Goal: Contribute content: Contribute content

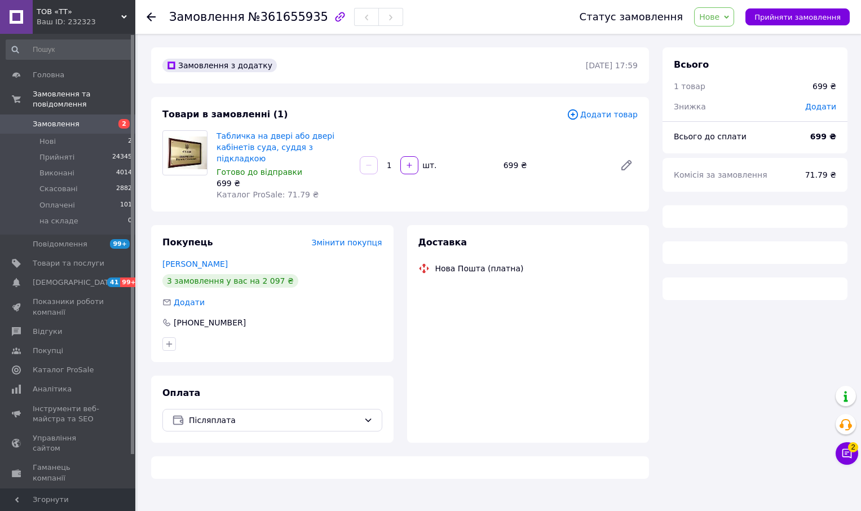
click at [119, 119] on span "2" at bounding box center [123, 124] width 11 height 10
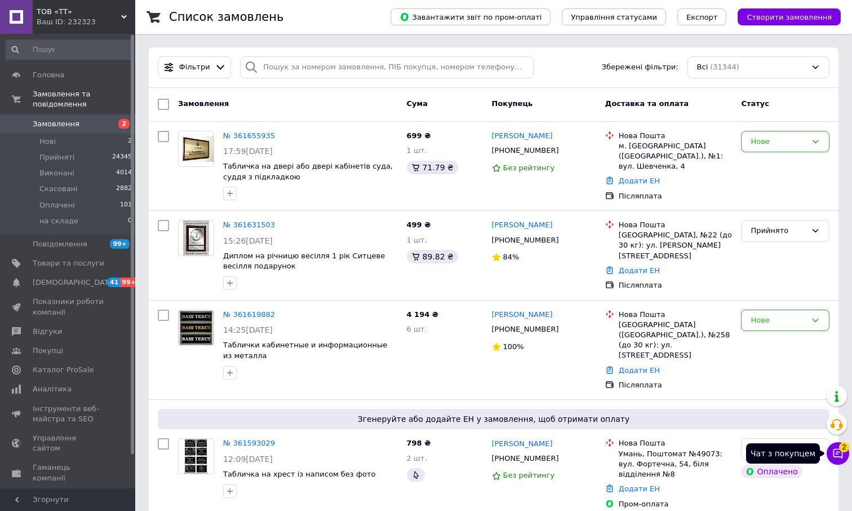
click at [838, 449] on icon at bounding box center [839, 454] width 10 height 10
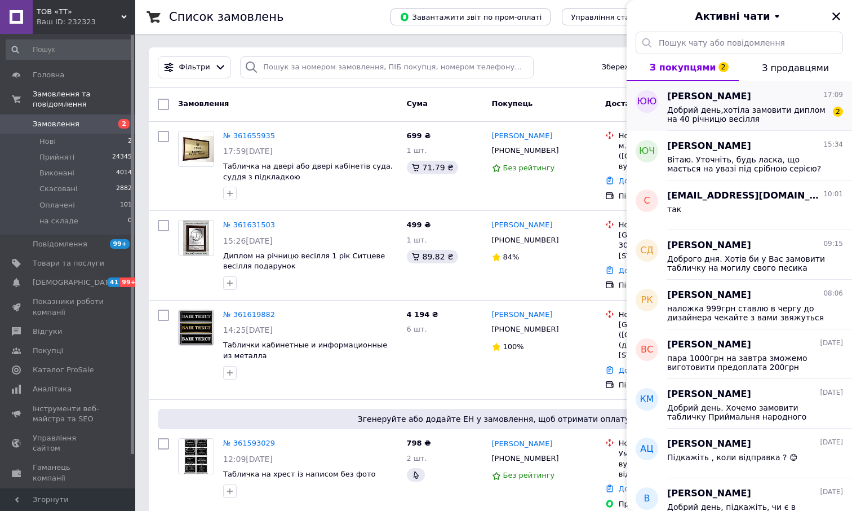
click at [713, 110] on span "Добрий день,хотіла замовити диплом на 40 річницю весілля" at bounding box center [747, 114] width 160 height 18
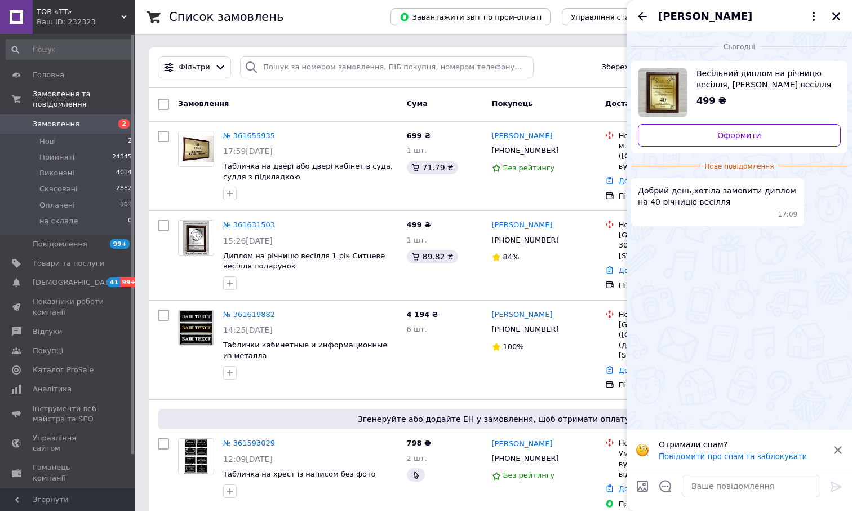
click at [705, 15] on span "Юлія Юрчак" at bounding box center [705, 16] width 94 height 15
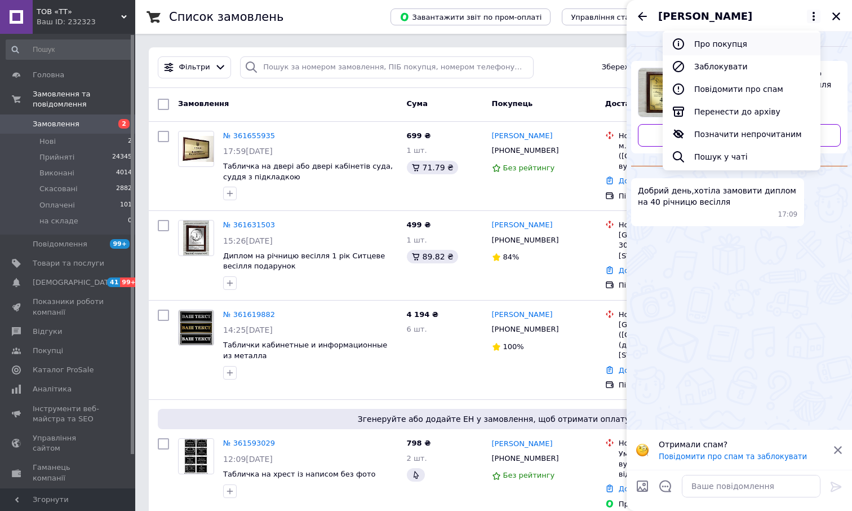
click at [724, 47] on button "Про покупця" at bounding box center [742, 44] width 158 height 23
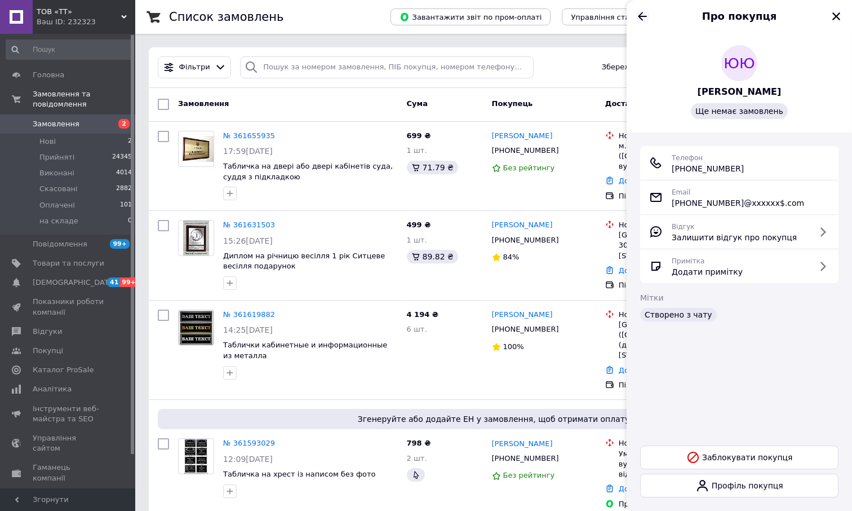
click at [645, 20] on icon "Назад" at bounding box center [643, 17] width 14 height 14
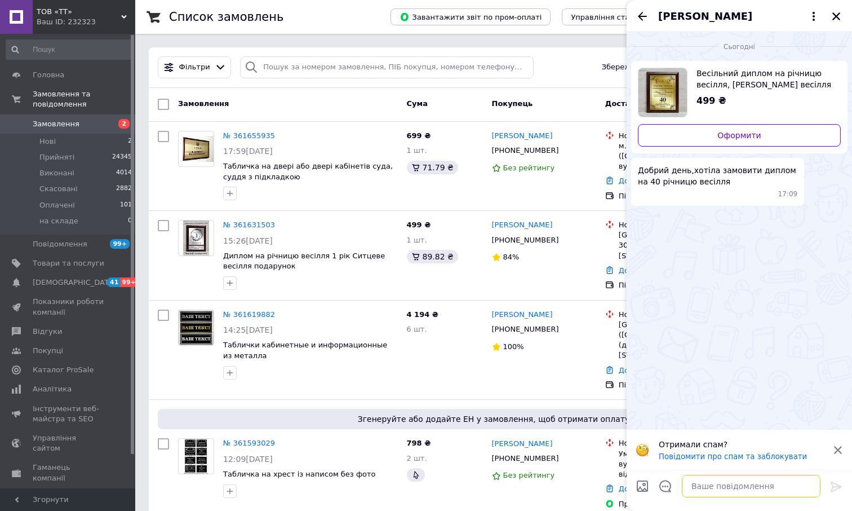
click at [708, 488] on textarea at bounding box center [751, 486] width 139 height 23
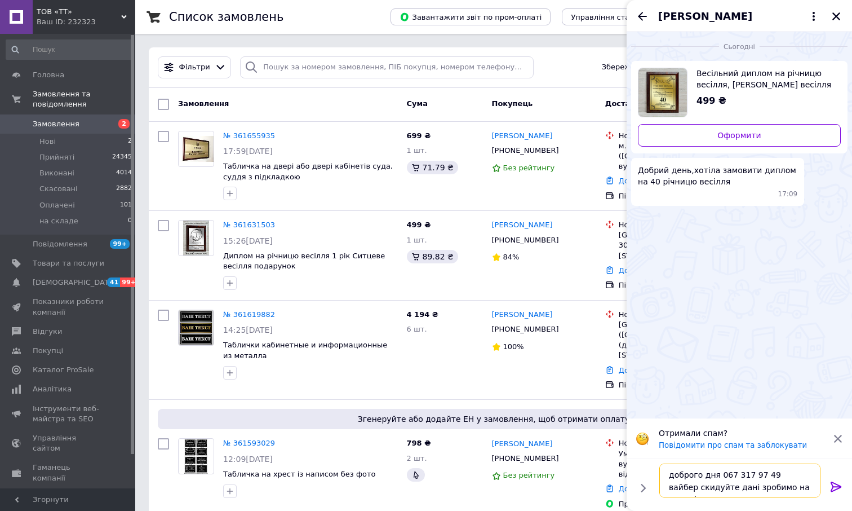
type textarea "доброго дня 067 317 97 49 вайбер скидуйте дані зробимо на понеділок"
click at [839, 487] on icon at bounding box center [836, 486] width 11 height 10
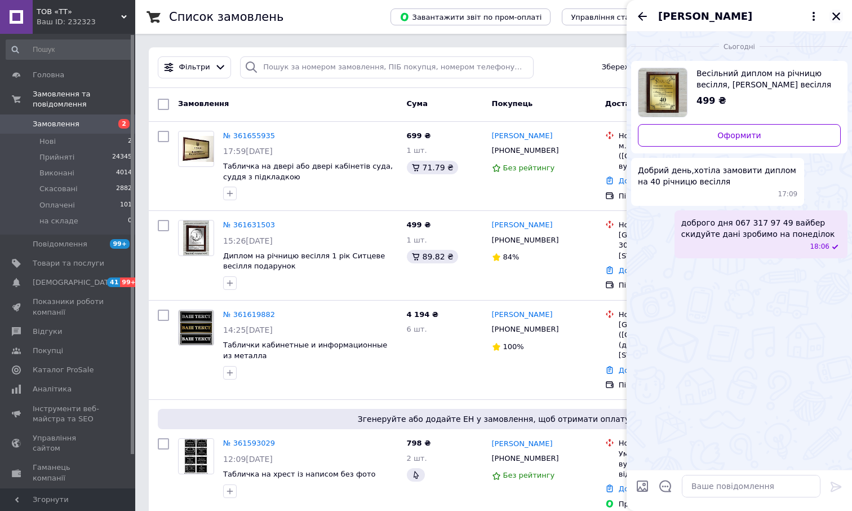
click at [840, 14] on icon "Закрити" at bounding box center [836, 16] width 10 height 10
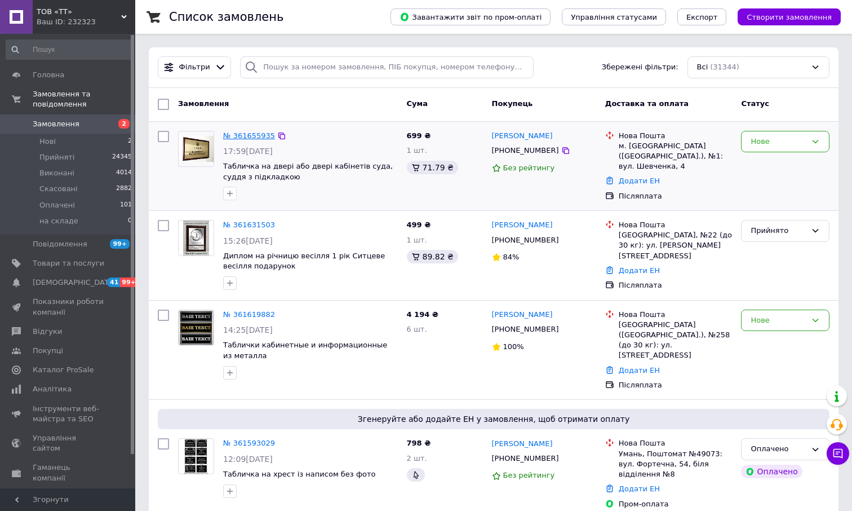
click at [262, 138] on link "№ 361655935" at bounding box center [249, 135] width 52 height 8
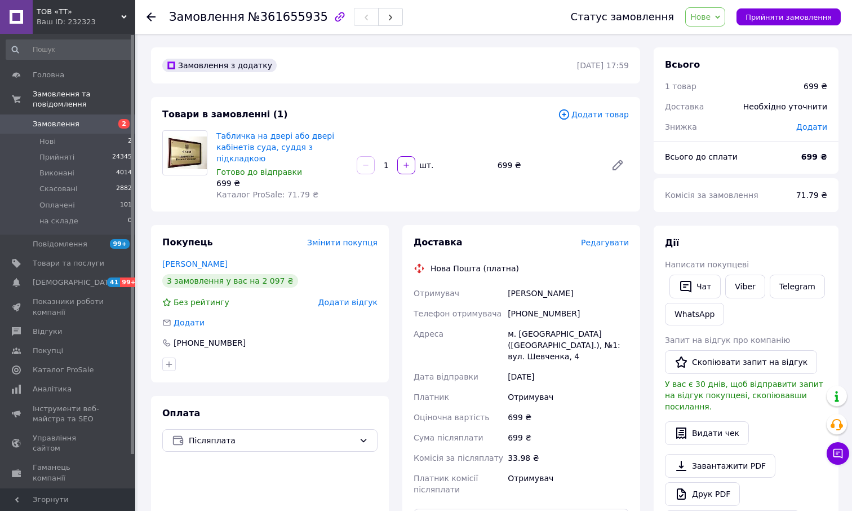
click at [117, 119] on span "2" at bounding box center [119, 124] width 31 height 10
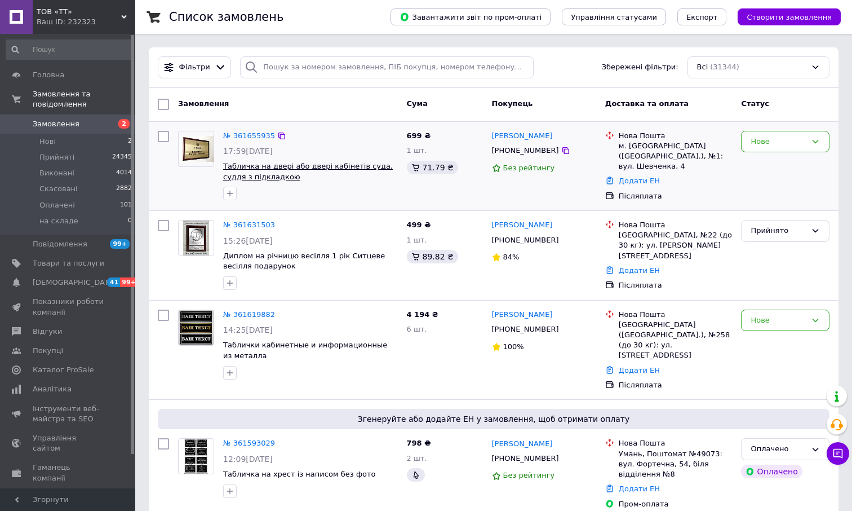
click at [309, 165] on span "Табличка на двері або двері кабінетів суда, суддя з підкладкою" at bounding box center [308, 171] width 170 height 19
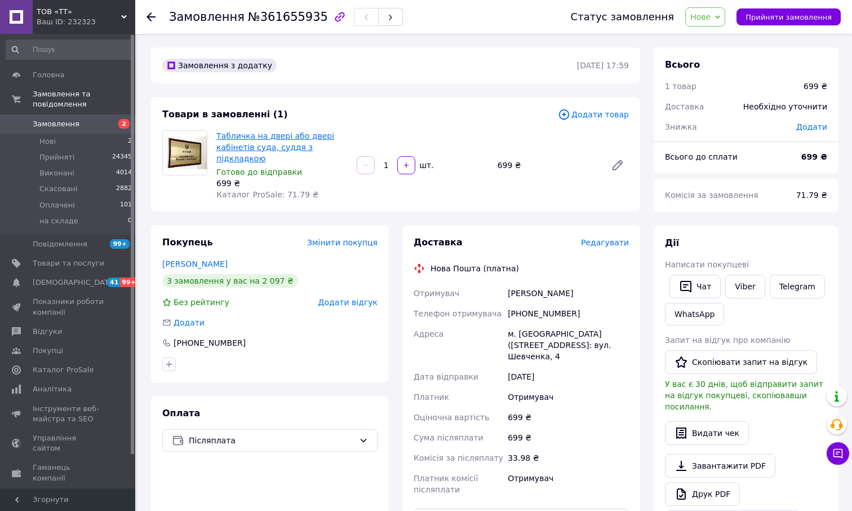
click at [289, 135] on link "Табличка на двері або двері кабінетів суда, суддя з підкладкою" at bounding box center [275, 147] width 118 height 32
click at [725, 14] on span "Нове" at bounding box center [705, 16] width 40 height 19
click at [725, 39] on li "Прийнято" at bounding box center [712, 39] width 52 height 17
click at [83, 258] on span "Товари та послуги" at bounding box center [69, 263] width 72 height 10
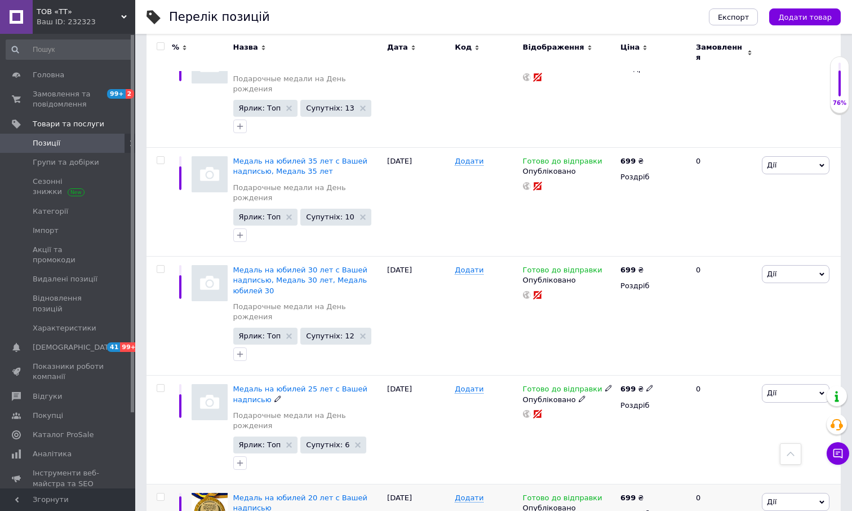
scroll to position [1973, 0]
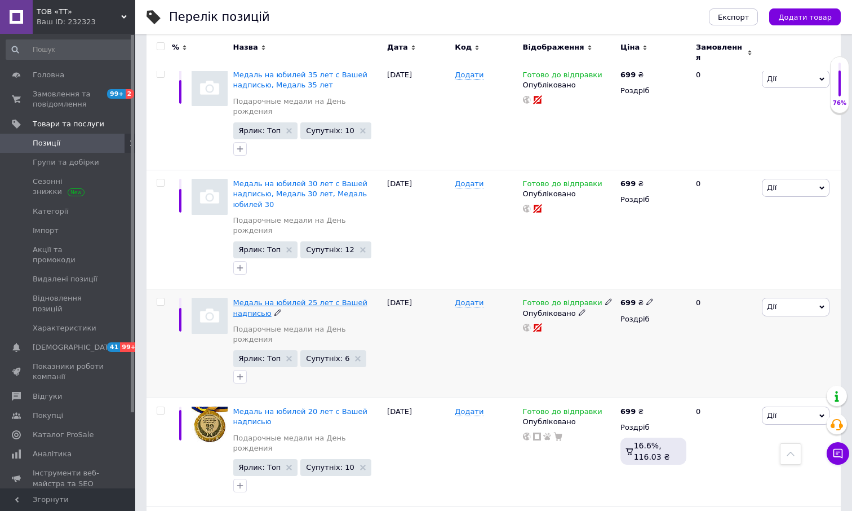
click at [314, 298] on span "Медаль на юбилей 25 лет с Вашей надписью" at bounding box center [300, 307] width 134 height 19
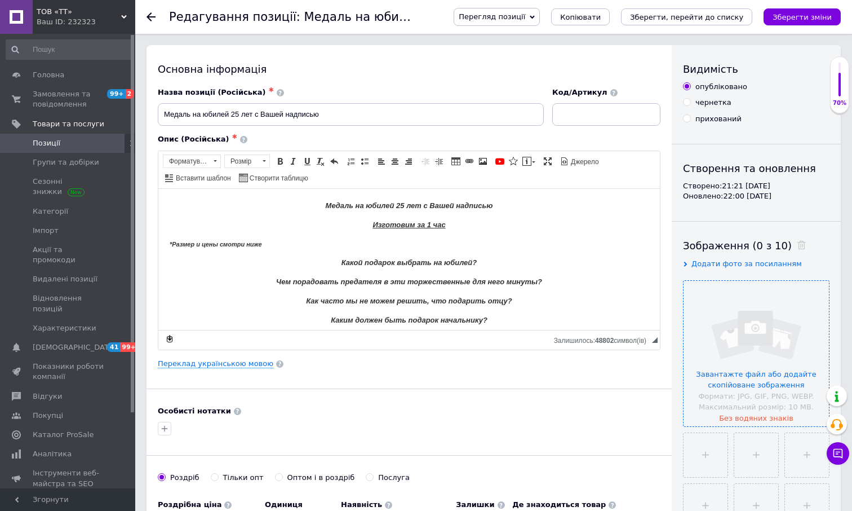
click at [754, 358] on input "file" at bounding box center [756, 353] width 145 height 145
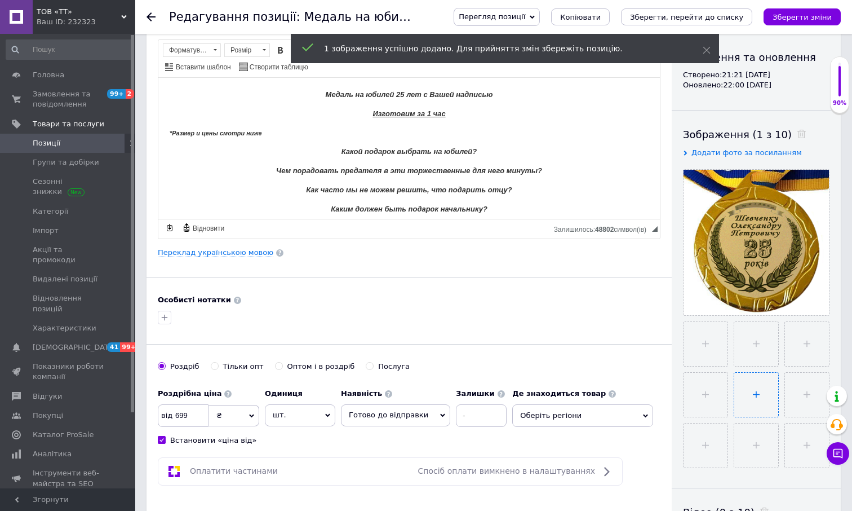
scroll to position [113, 0]
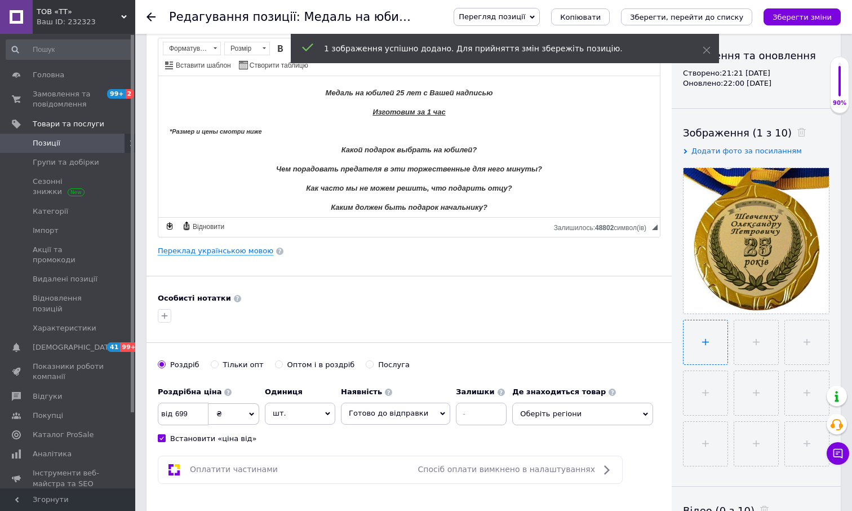
click at [712, 345] on input "file" at bounding box center [706, 342] width 44 height 44
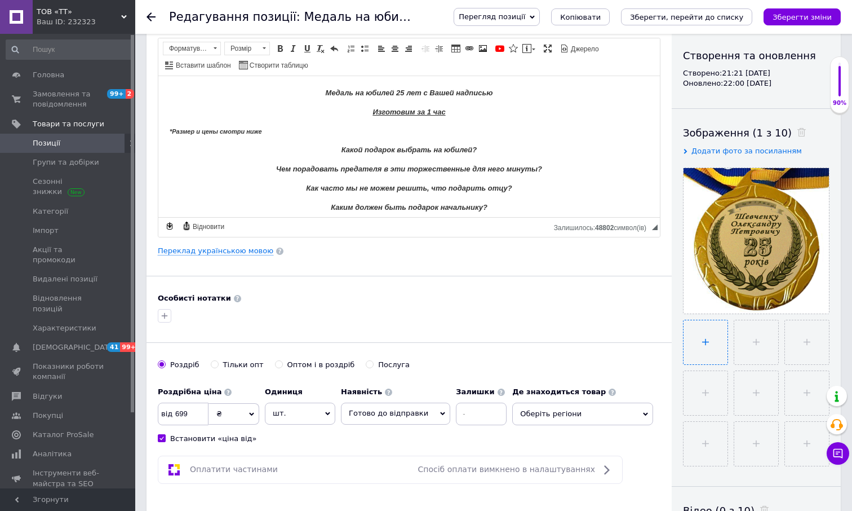
type input "C:\fakepath\20 ФИО Синяя коробка.jpg"
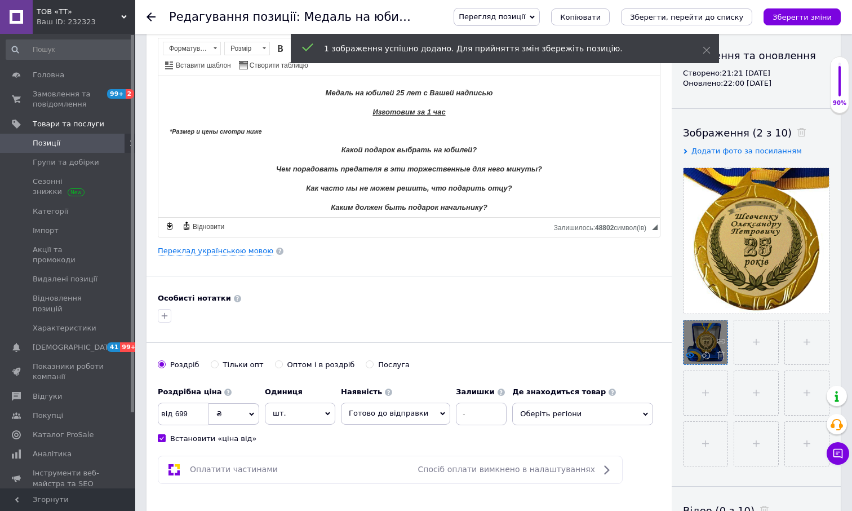
click at [689, 356] on use at bounding box center [690, 355] width 8 height 6
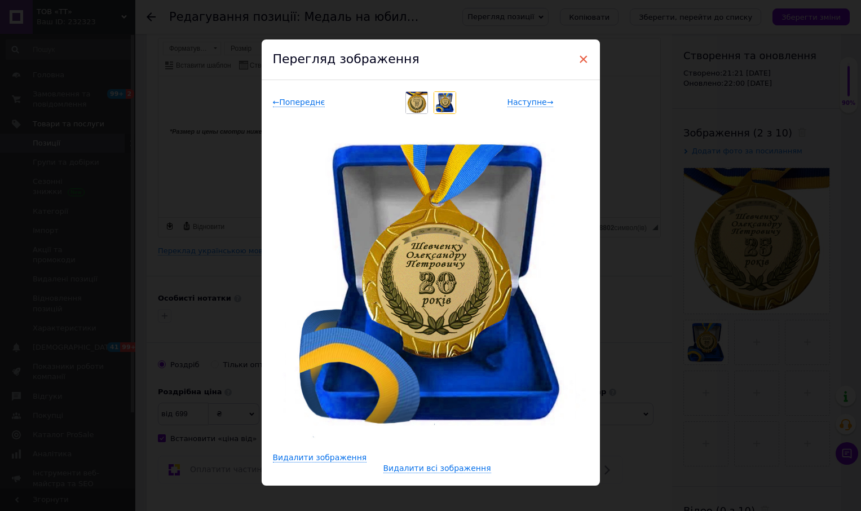
click at [578, 56] on span "×" at bounding box center [583, 59] width 10 height 19
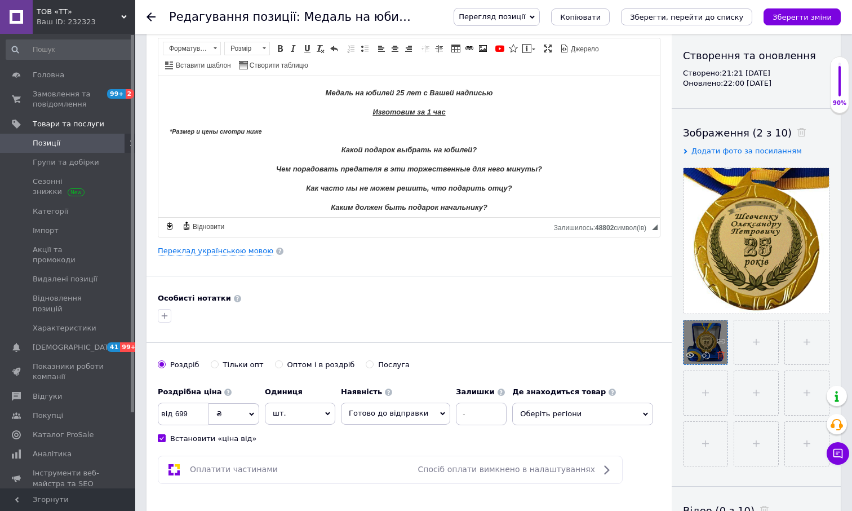
click at [719, 356] on icon at bounding box center [721, 355] width 8 height 8
click at [705, 336] on input "file" at bounding box center [706, 342] width 44 height 44
type input "C:\fakepath\25 ФИО Красная коробка.jpg"
click at [749, 338] on input "file" at bounding box center [755, 342] width 44 height 44
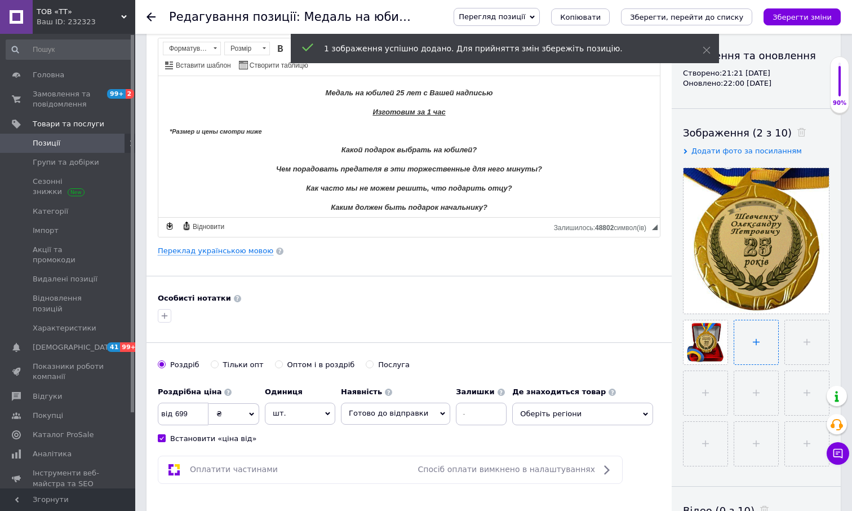
type input "C:\fakepath\25 ФИО Синяя коробка.jpg"
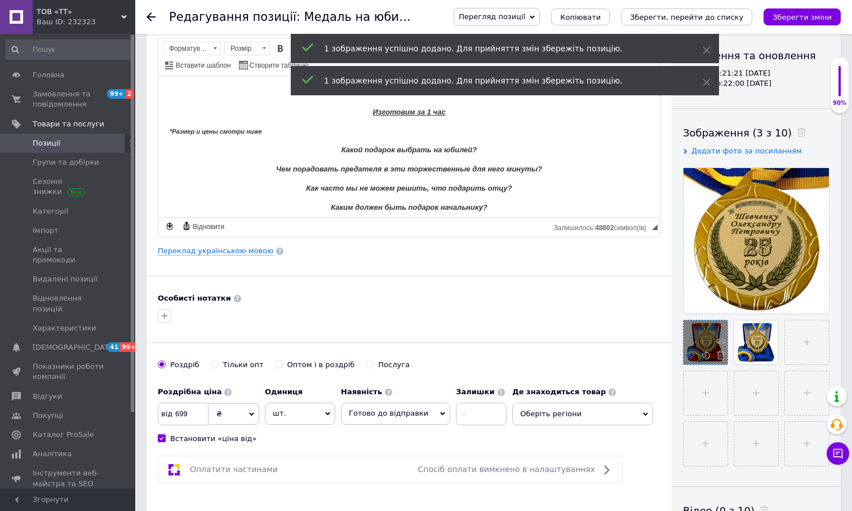
click at [688, 355] on use at bounding box center [690, 355] width 8 height 6
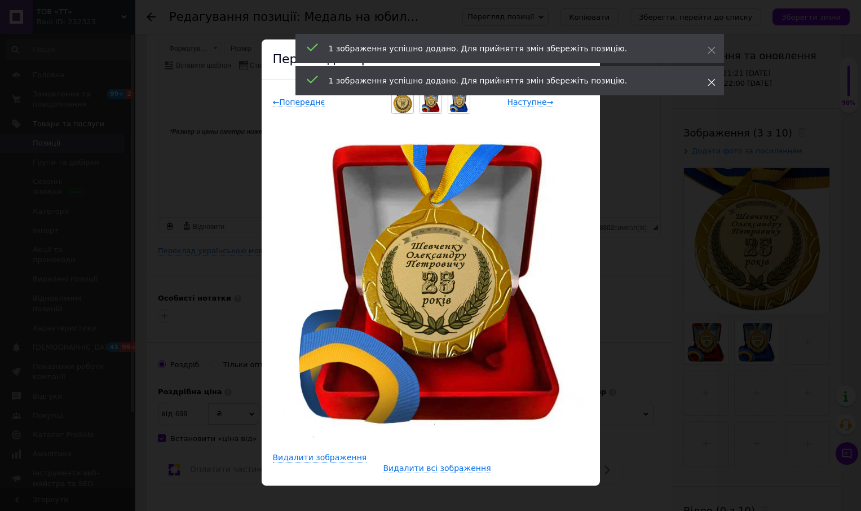
click at [707, 83] on icon at bounding box center [711, 82] width 8 height 8
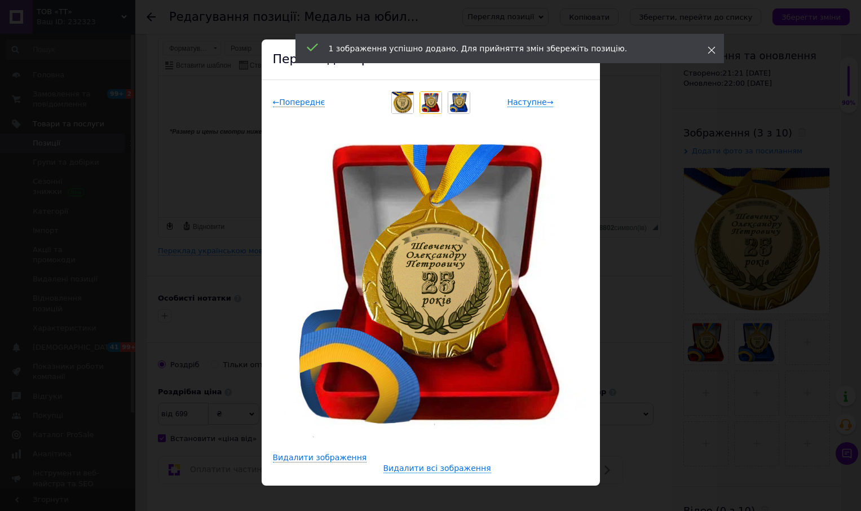
click at [712, 50] on icon at bounding box center [711, 50] width 8 height 8
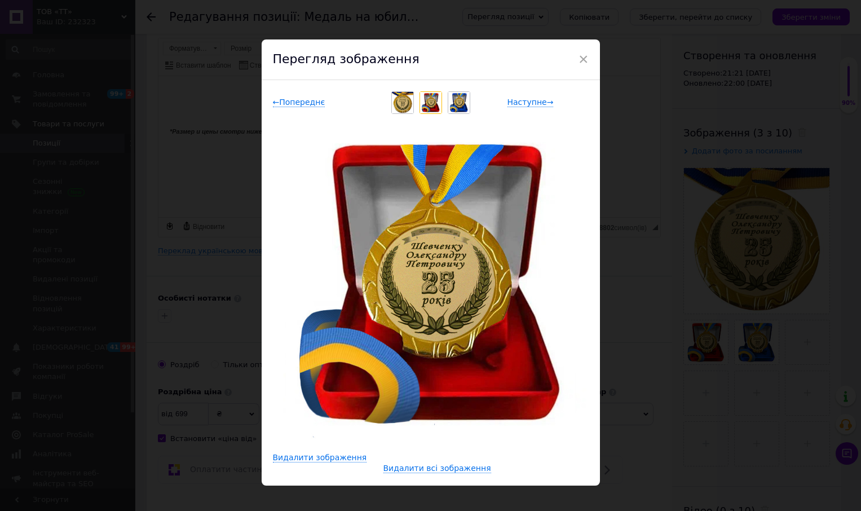
drag, startPoint x: 579, startPoint y: 57, endPoint x: 576, endPoint y: 72, distance: 15.6
click at [579, 57] on span "×" at bounding box center [583, 59] width 10 height 19
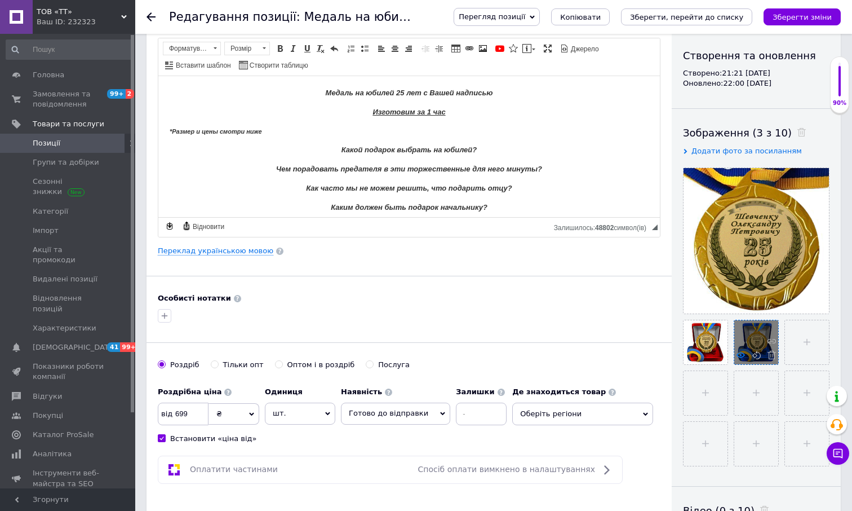
click at [738, 357] on icon at bounding box center [741, 355] width 8 height 8
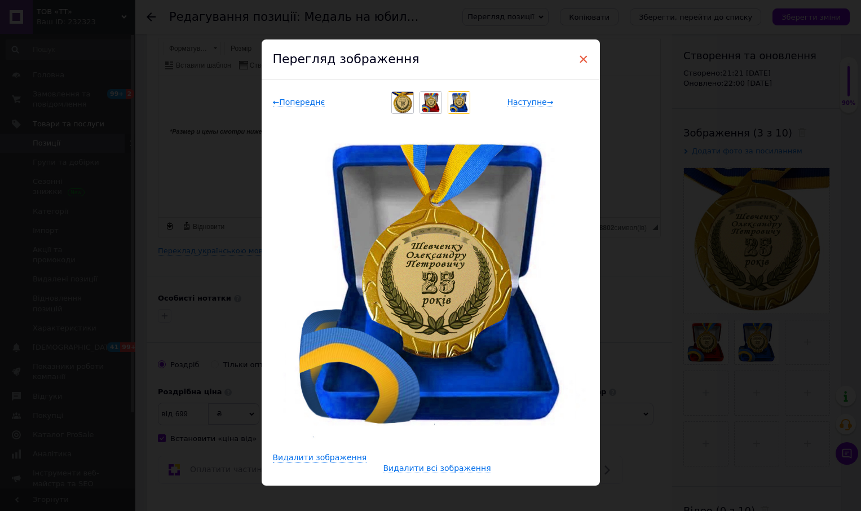
drag, startPoint x: 581, startPoint y: 61, endPoint x: 250, endPoint y: 122, distance: 336.4
click at [581, 61] on span "×" at bounding box center [583, 59] width 10 height 19
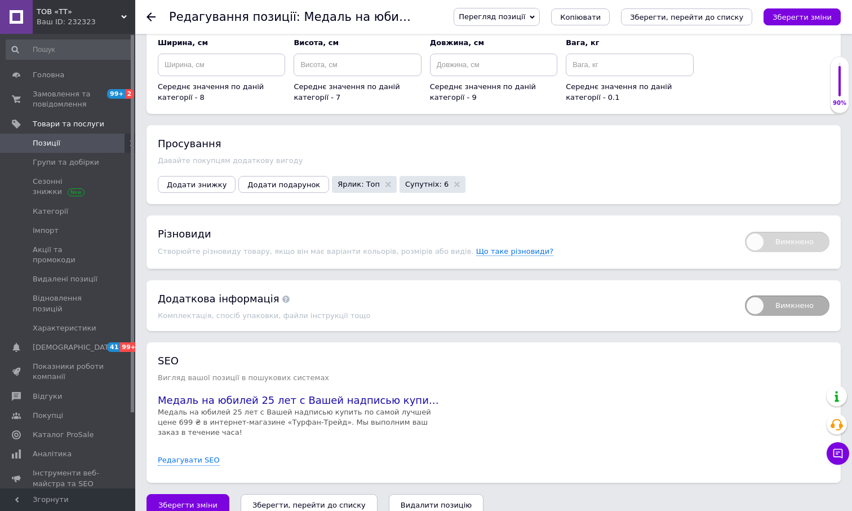
scroll to position [1160, 0]
click at [294, 499] on icon "Зберегти, перейти до списку" at bounding box center [308, 503] width 113 height 8
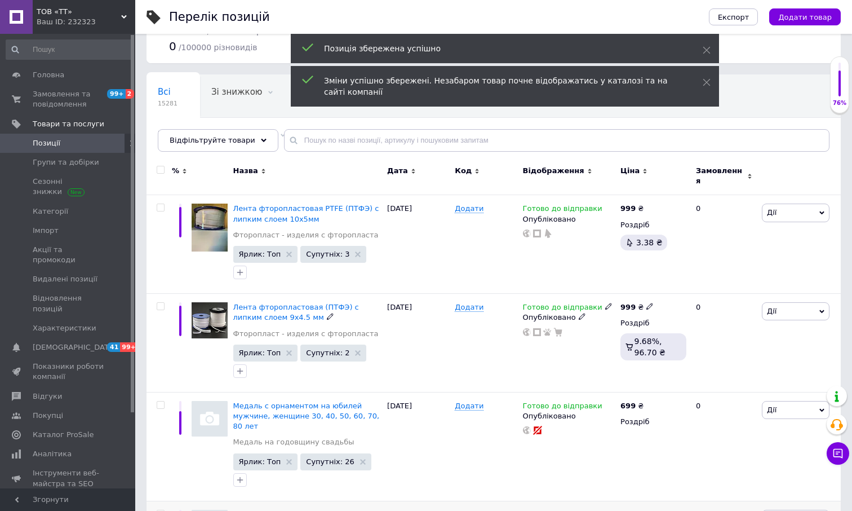
scroll to position [169, 0]
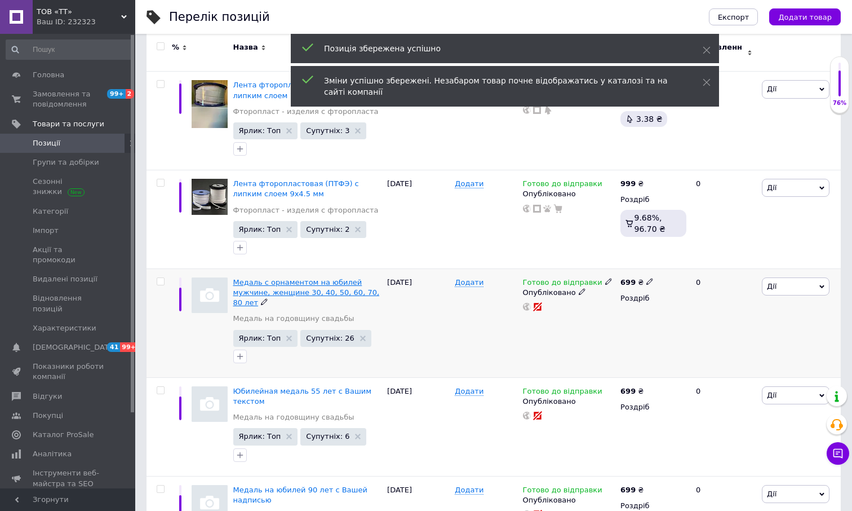
click at [315, 278] on span "Медаль с орнаментом на юбилей мужчине, женщине 30, 40, 50, 60, 70, 80 лет" at bounding box center [306, 292] width 147 height 29
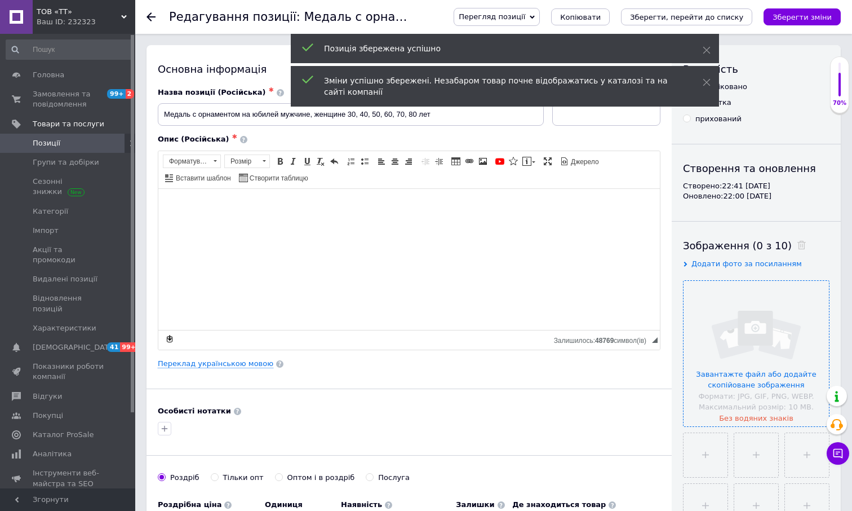
click at [767, 362] on input "file" at bounding box center [756, 353] width 145 height 145
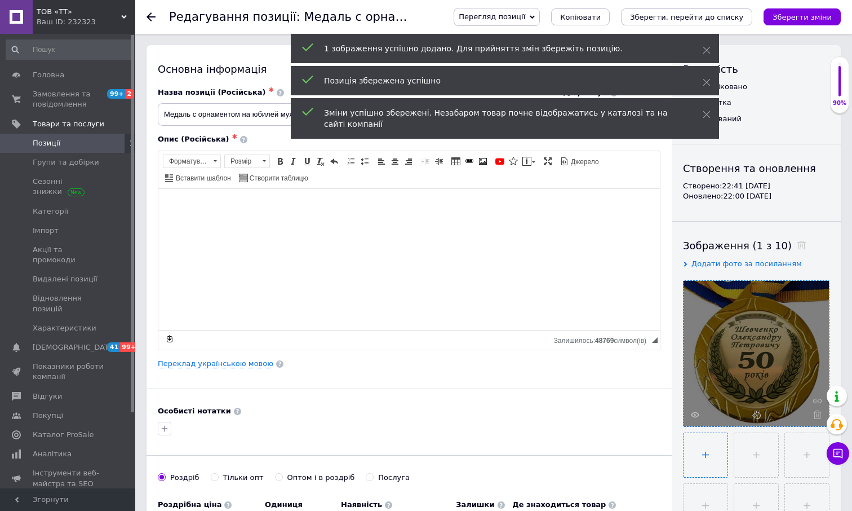
click at [703, 447] on input "file" at bounding box center [706, 455] width 44 height 44
type input "C:\fakepath\50 ФИО_Красная коробка.jpg"
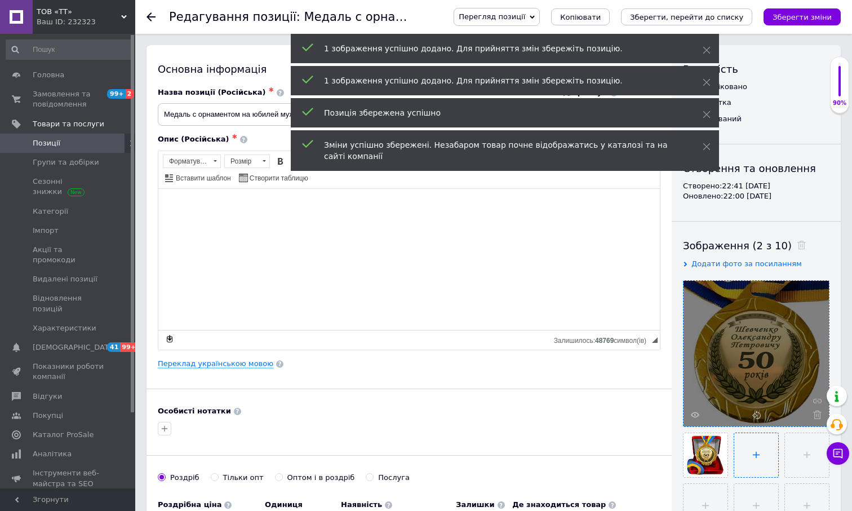
click at [763, 459] on input "file" at bounding box center [756, 455] width 44 height 44
type input "C:\fakepath\50 ФИО_Синяя коробка.jpg"
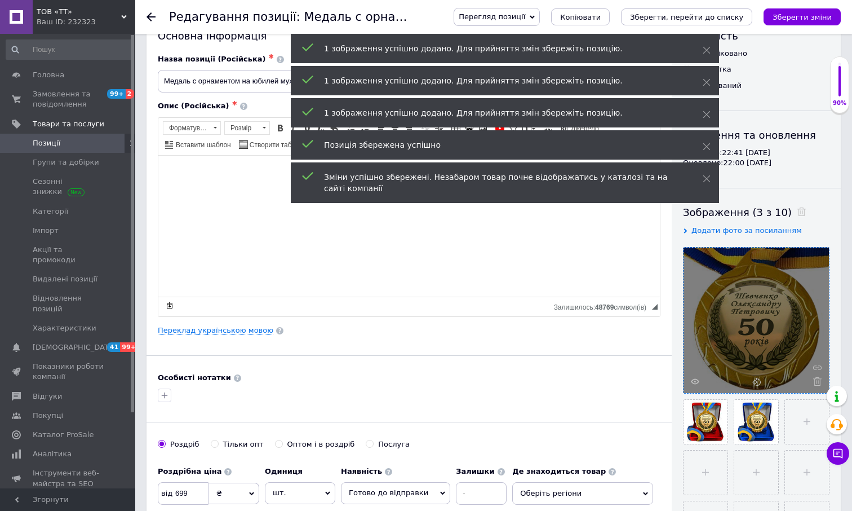
scroll to position [56, 0]
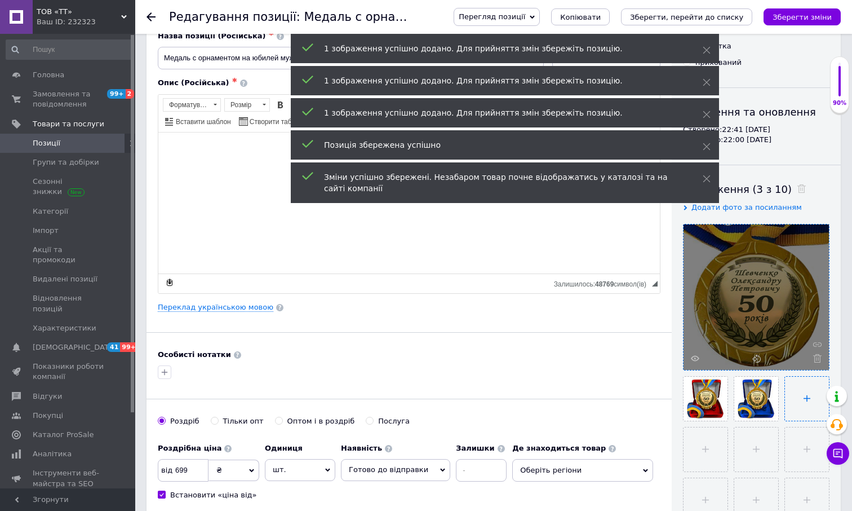
click at [798, 386] on input "file" at bounding box center [807, 398] width 44 height 44
type input "C:\fakepath\40 ФИО Без коробки.jpg"
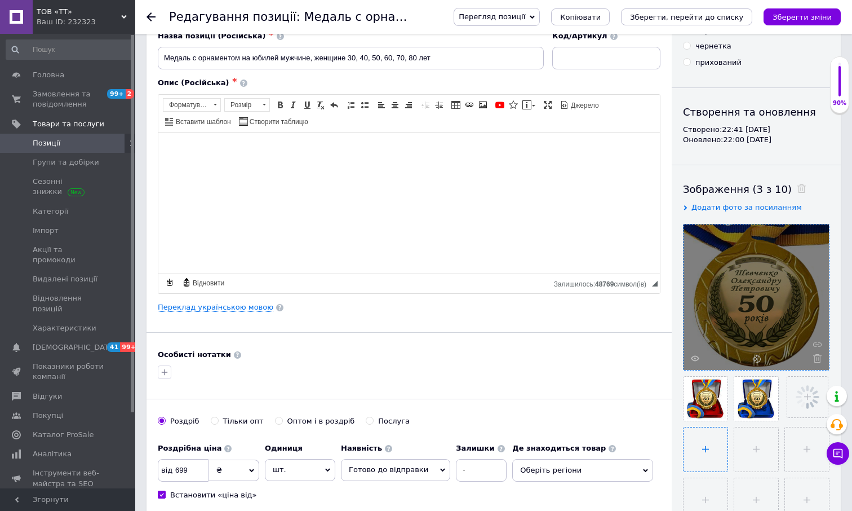
click at [707, 442] on input "file" at bounding box center [706, 449] width 44 height 44
type input "C:\fakepath\40 ФИО Красная коробка.jpg"
click at [747, 443] on input "file" at bounding box center [755, 449] width 44 height 44
type input "C:\fakepath\40 ФИО Синяя коробка.jpg"
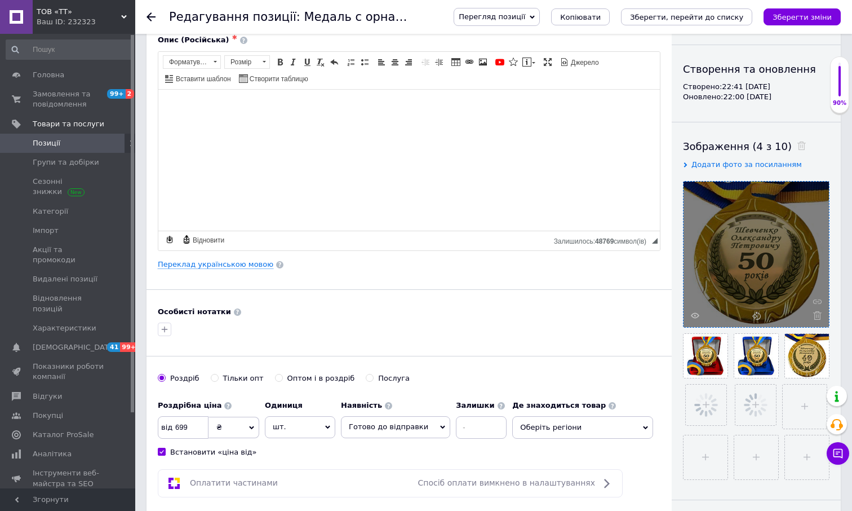
scroll to position [169, 0]
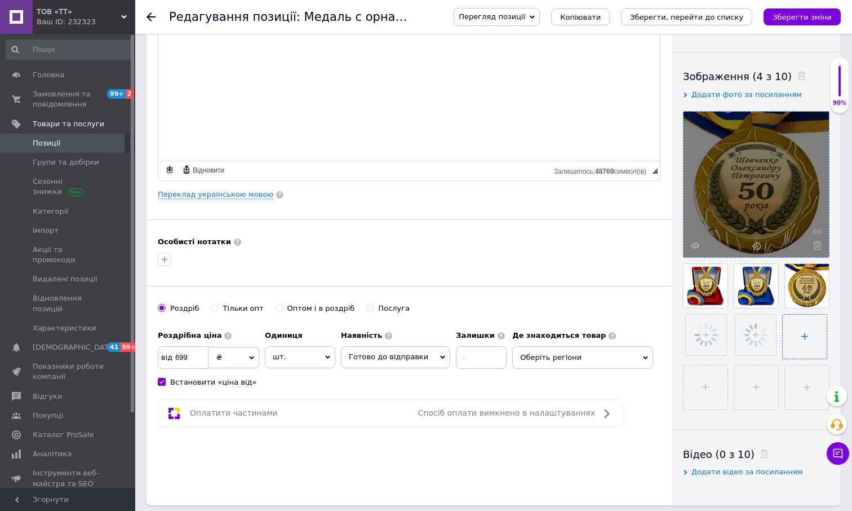
click at [794, 327] on input "file" at bounding box center [805, 336] width 44 height 44
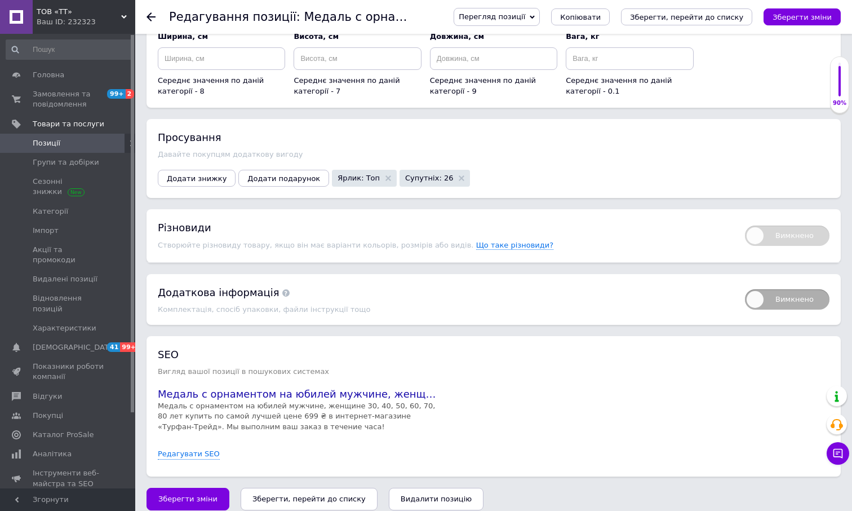
scroll to position [1188, 0]
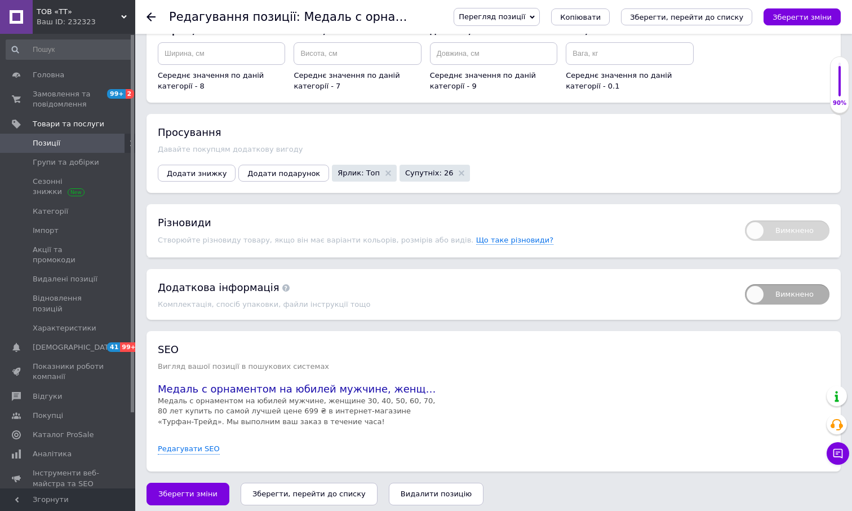
click at [301, 489] on icon "Зберегти, перейти до списку" at bounding box center [308, 493] width 113 height 8
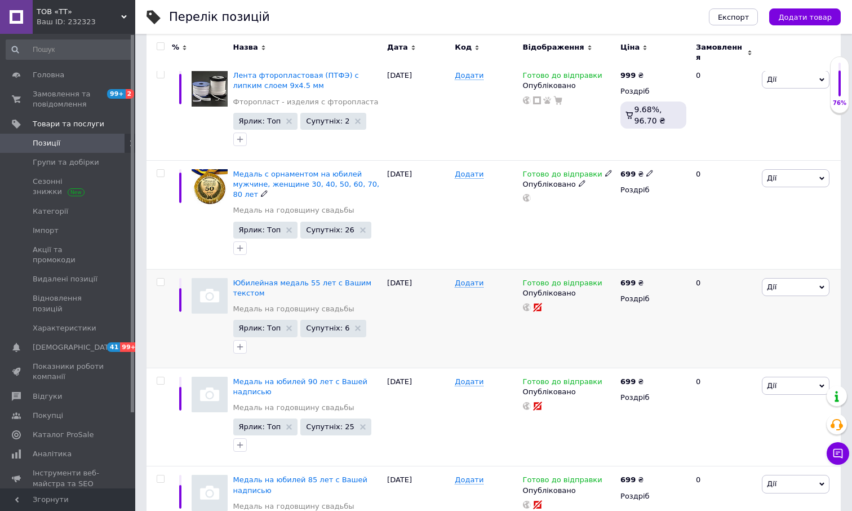
scroll to position [282, 0]
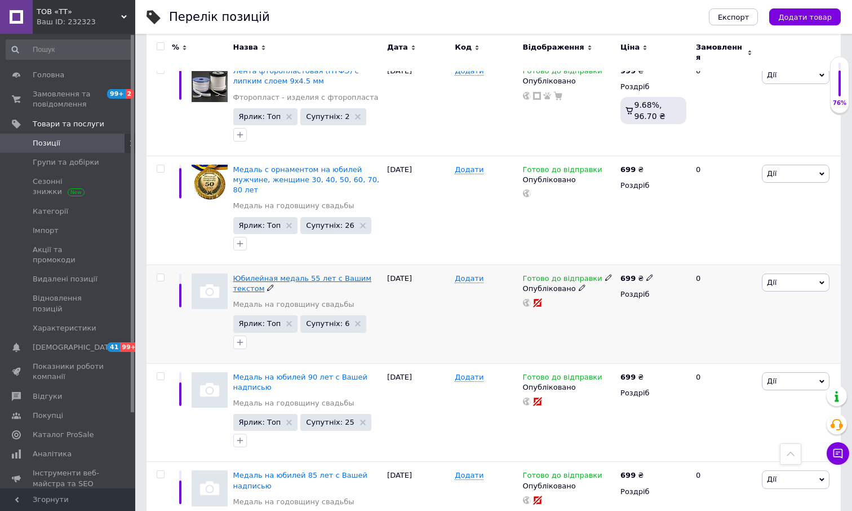
click at [315, 274] on span "Юбилейная медаль 55 лет с Вашим текстом" at bounding box center [302, 283] width 139 height 19
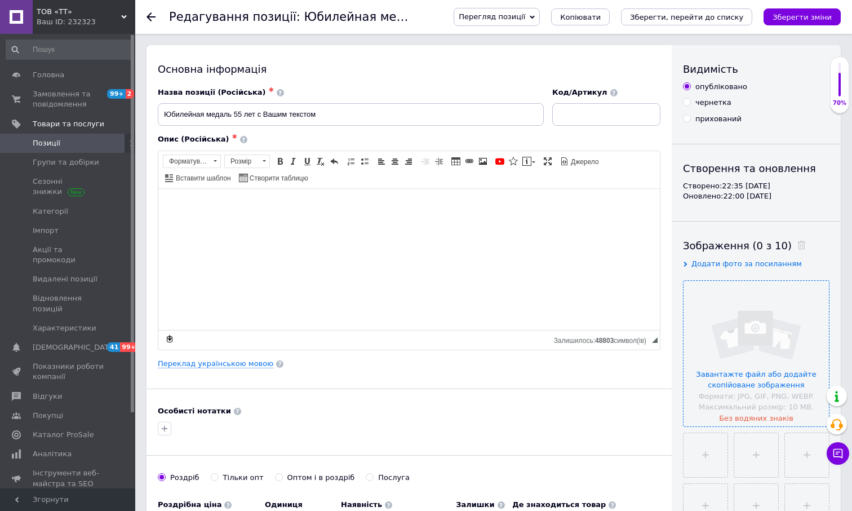
click at [764, 350] on input "file" at bounding box center [756, 353] width 145 height 145
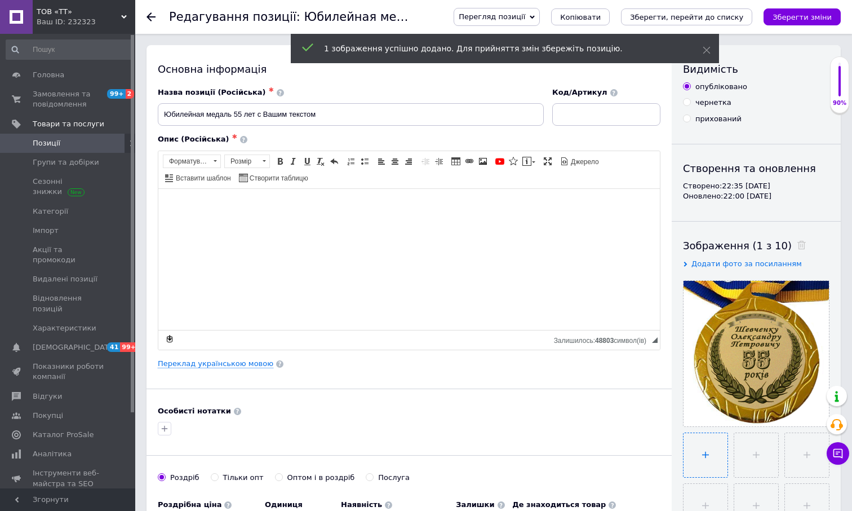
click at [709, 453] on input "file" at bounding box center [706, 455] width 44 height 44
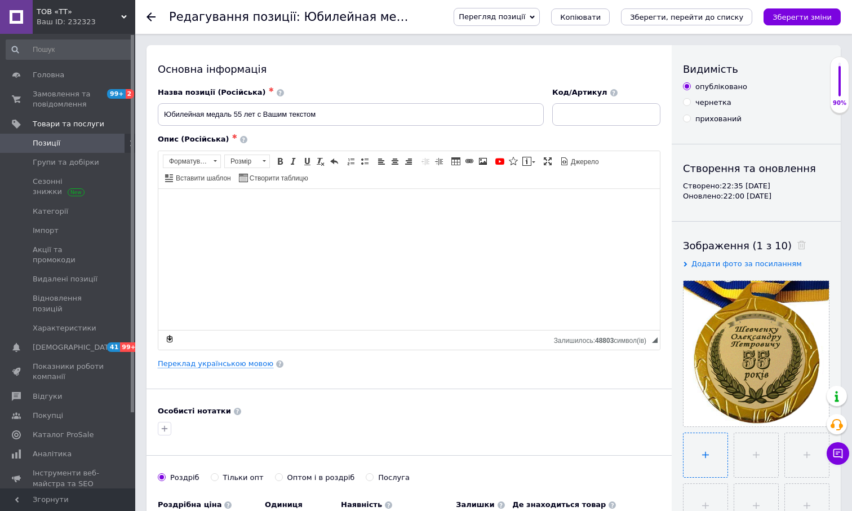
type input "C:\fakepath\55 ФИО Красная коробка.jpg"
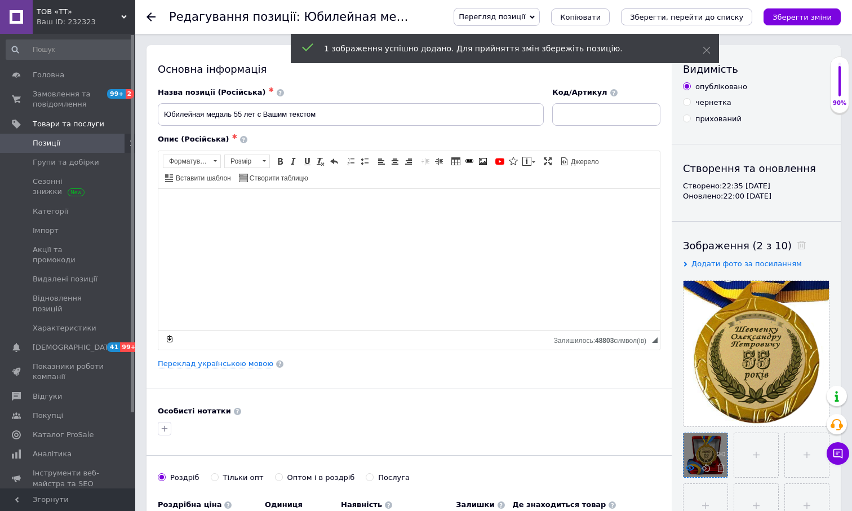
click at [687, 469] on use at bounding box center [690, 467] width 8 height 6
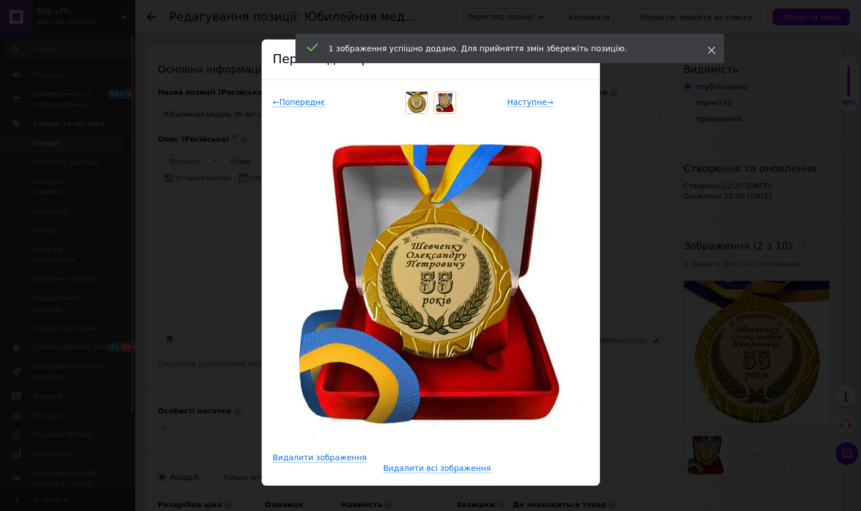
click at [708, 50] on icon at bounding box center [711, 50] width 8 height 8
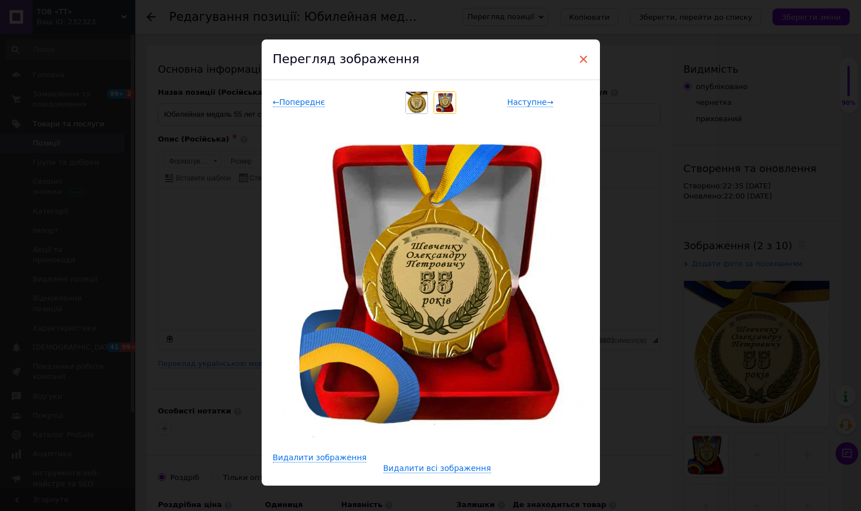
click at [582, 57] on span "×" at bounding box center [583, 59] width 10 height 19
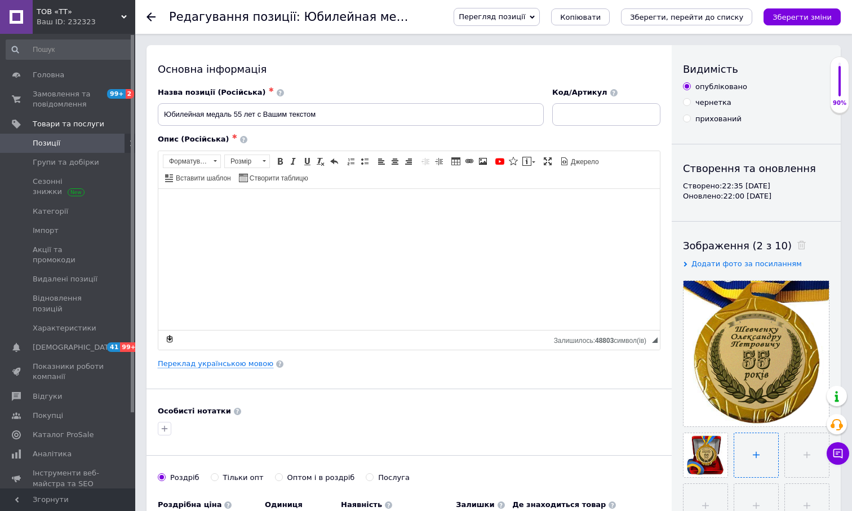
click at [755, 460] on input "file" at bounding box center [756, 455] width 44 height 44
type input "C:\fakepath\55 ФИО Синяя коробка.jpg"
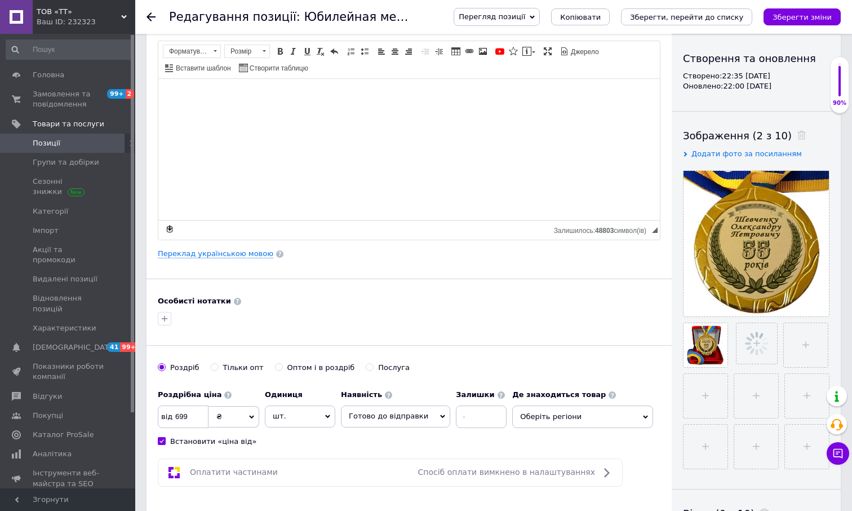
scroll to position [113, 0]
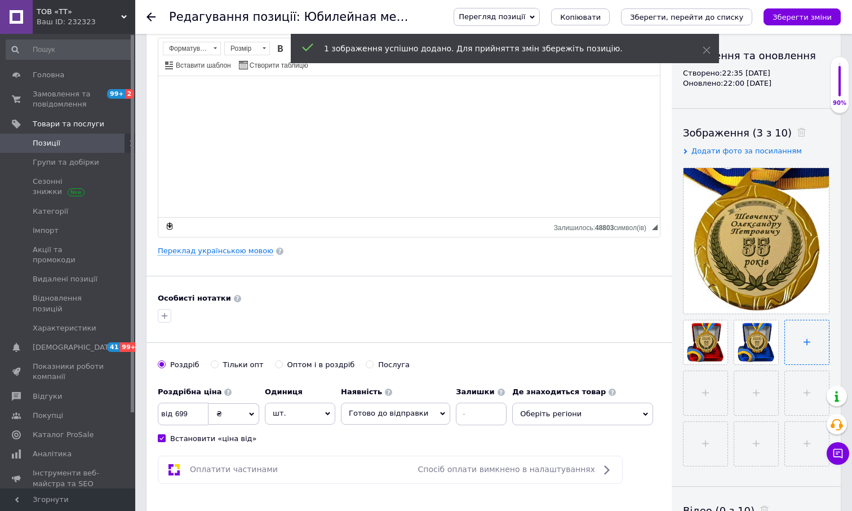
click at [805, 329] on input "file" at bounding box center [807, 342] width 44 height 44
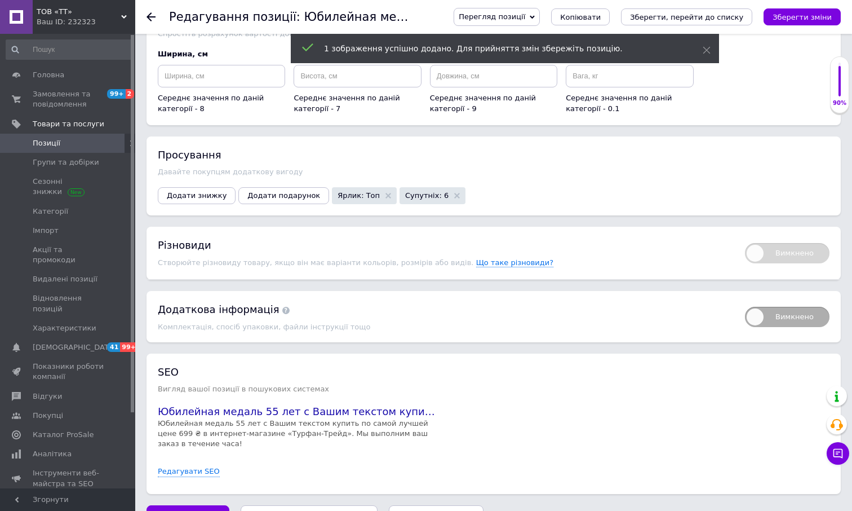
scroll to position [1160, 0]
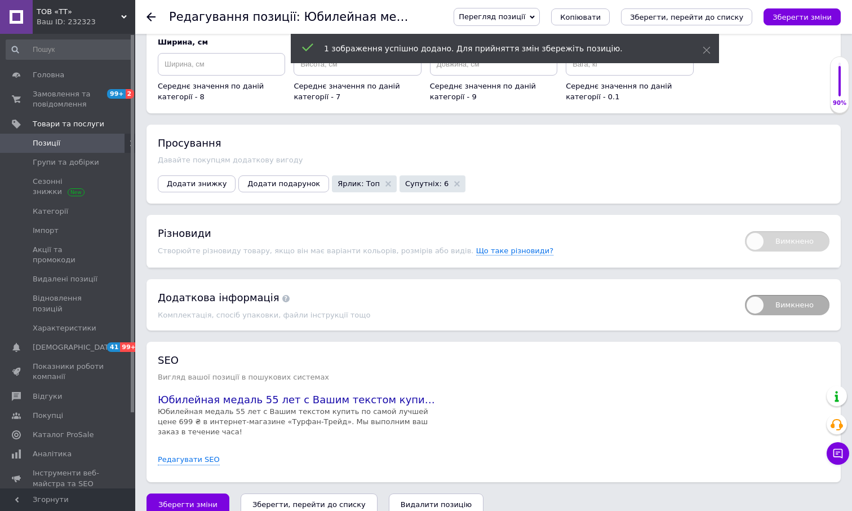
click at [303, 500] on icon "Зберегти, перейти до списку" at bounding box center [308, 504] width 113 height 8
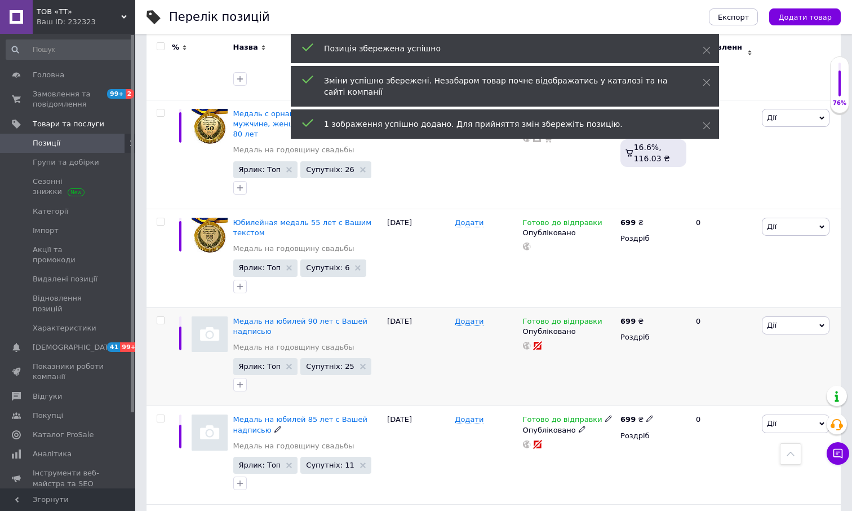
scroll to position [338, 0]
click at [314, 316] on span "Медаль на юбилей 90 лет с Вашей надписью" at bounding box center [300, 325] width 134 height 19
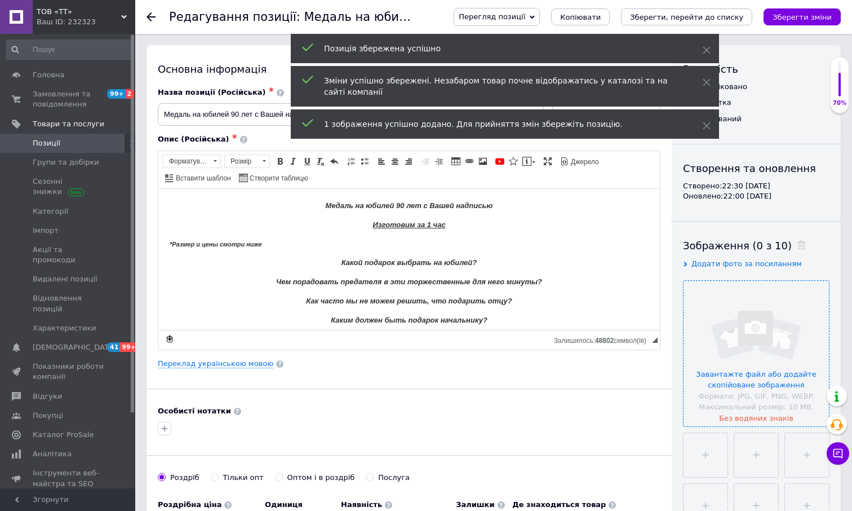
click at [760, 371] on input "file" at bounding box center [756, 353] width 145 height 145
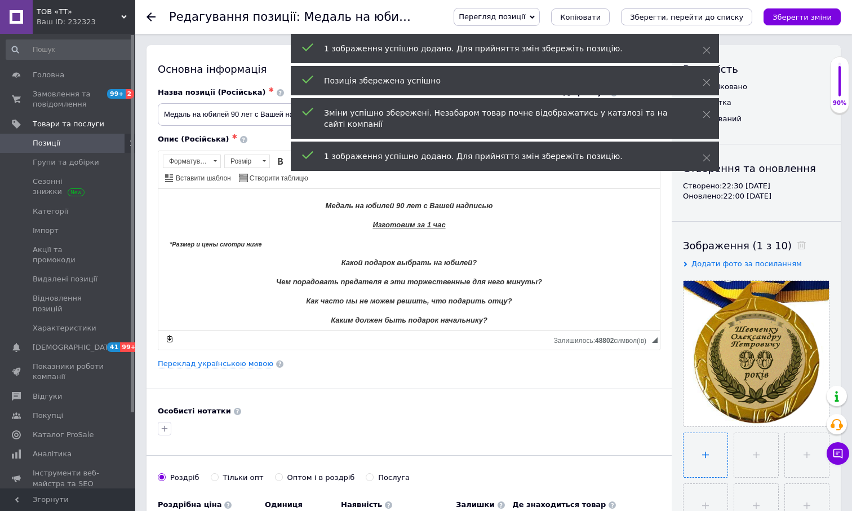
click at [706, 440] on input "file" at bounding box center [706, 455] width 44 height 44
type input "C:\fakepath\90 ФИО Красная коробка.jpg"
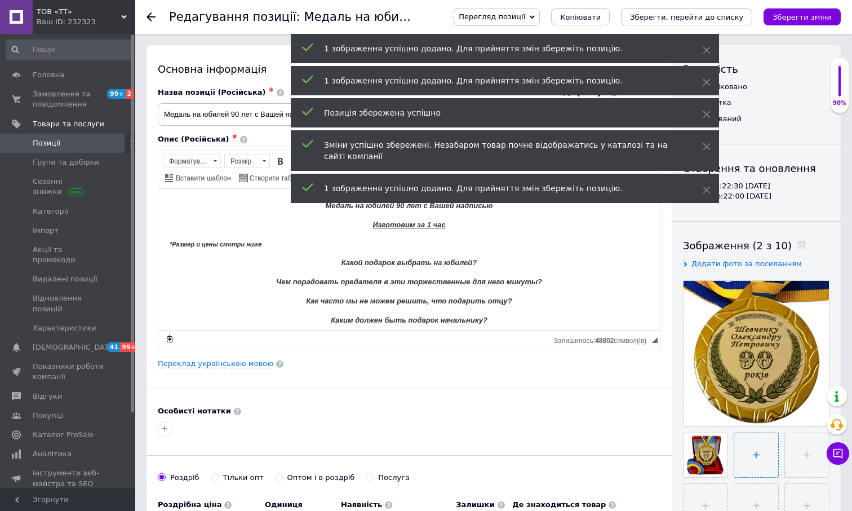
click at [761, 455] on input "file" at bounding box center [756, 455] width 44 height 44
type input "C:\fakepath\90 ФИО Синяя коробка.jpg"
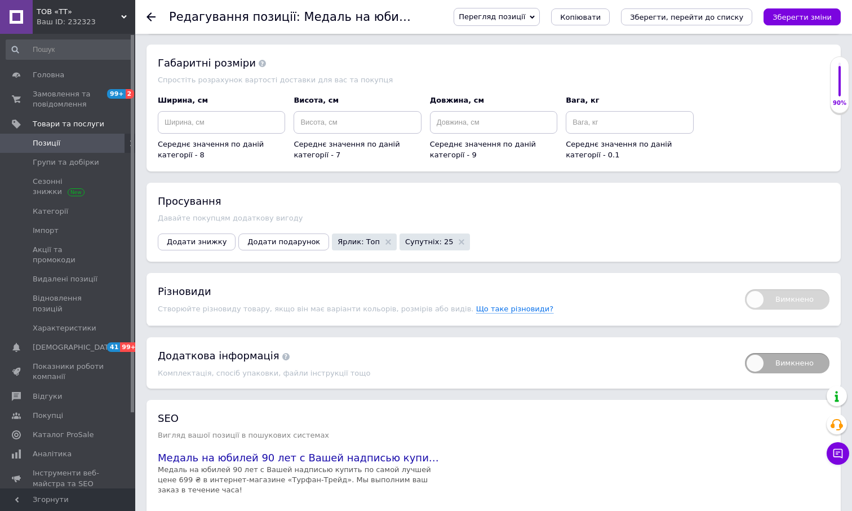
scroll to position [1160, 0]
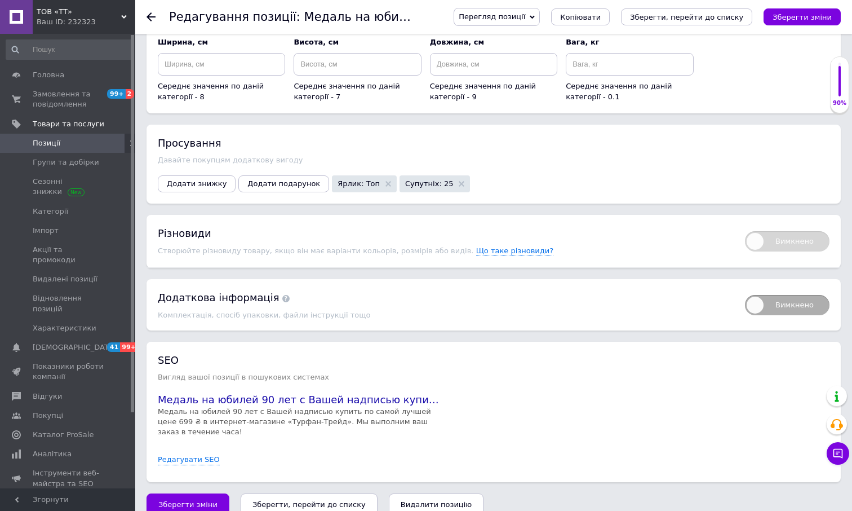
click at [317, 500] on icon "Зберегти, перейти до списку" at bounding box center [308, 504] width 113 height 8
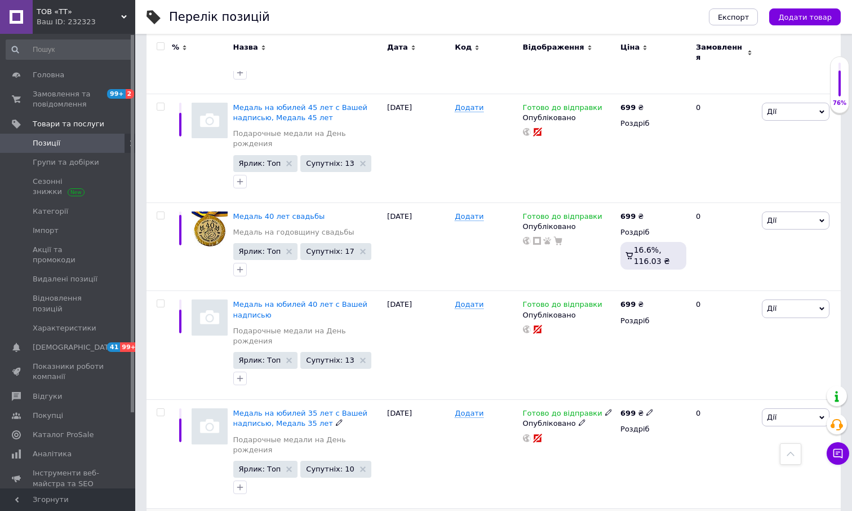
scroll to position [1804, 0]
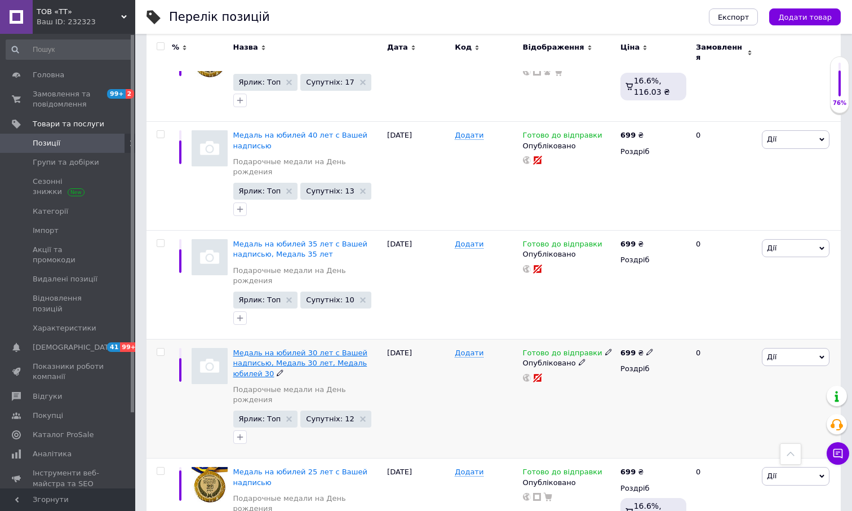
click at [316, 348] on span "Медаль на юбилей 30 лет с Вашей надписью, Медаль 30 лет, Медаль юбилей 30" at bounding box center [300, 362] width 134 height 29
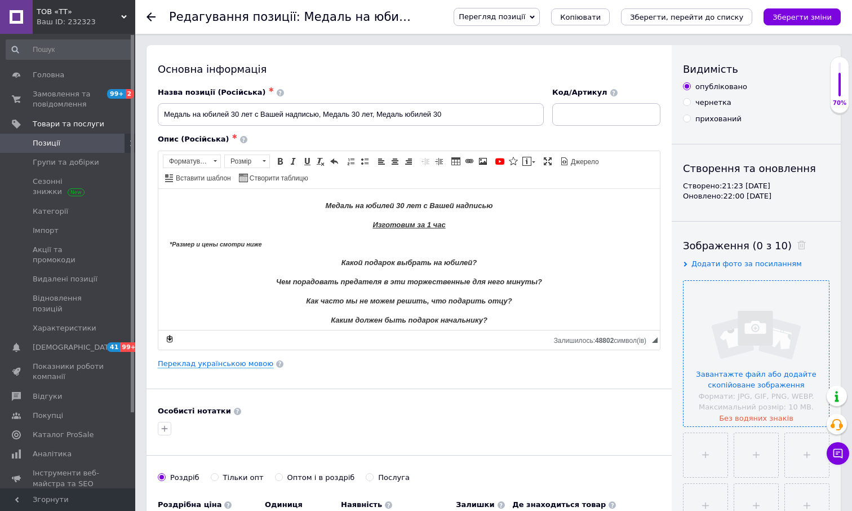
click at [750, 340] on input "file" at bounding box center [756, 353] width 145 height 145
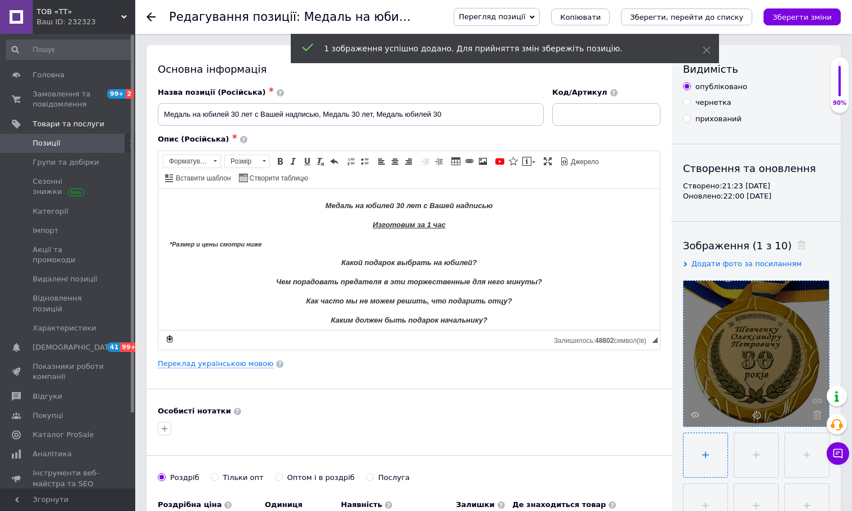
click at [706, 451] on input "file" at bounding box center [706, 455] width 44 height 44
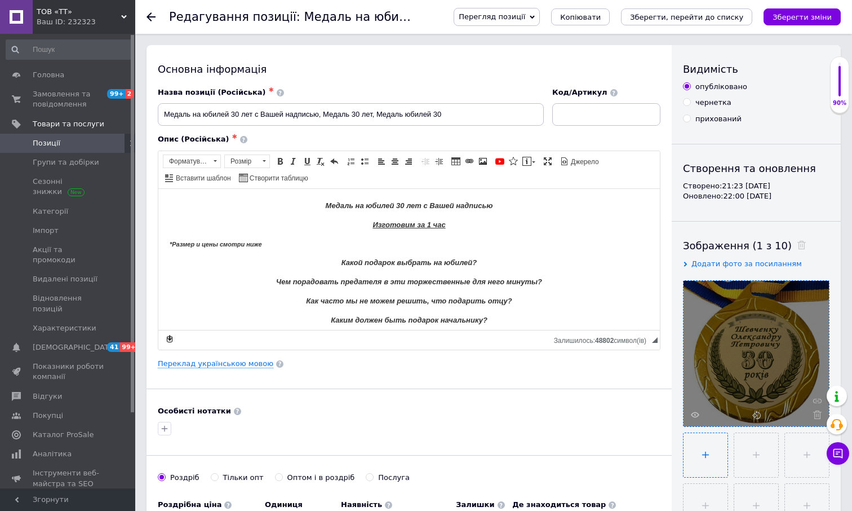
type input "C:\fakepath\30 ФИО Красная коробка.jpg"
click at [755, 449] on input "file" at bounding box center [755, 455] width 44 height 44
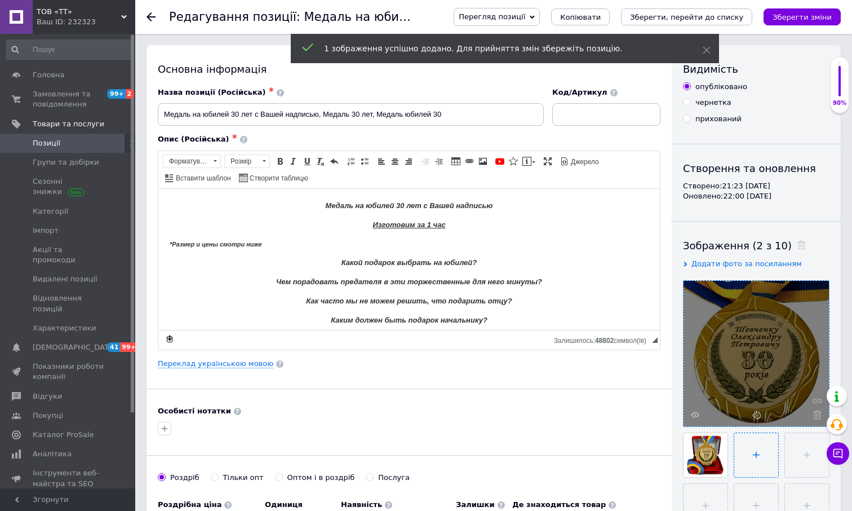
type input "C:\fakepath\30 ФИО Синяя коробка.jpg"
click at [741, 467] on icon at bounding box center [741, 467] width 8 height 8
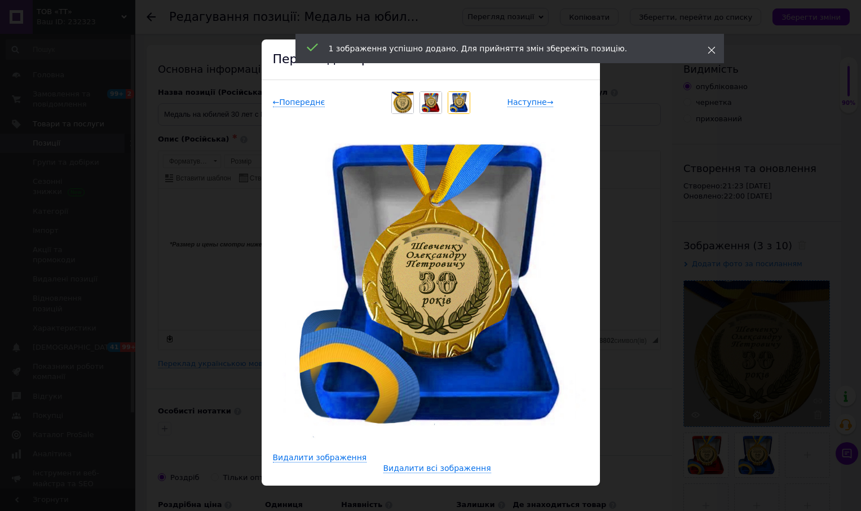
click at [711, 50] on use at bounding box center [710, 50] width 7 height 7
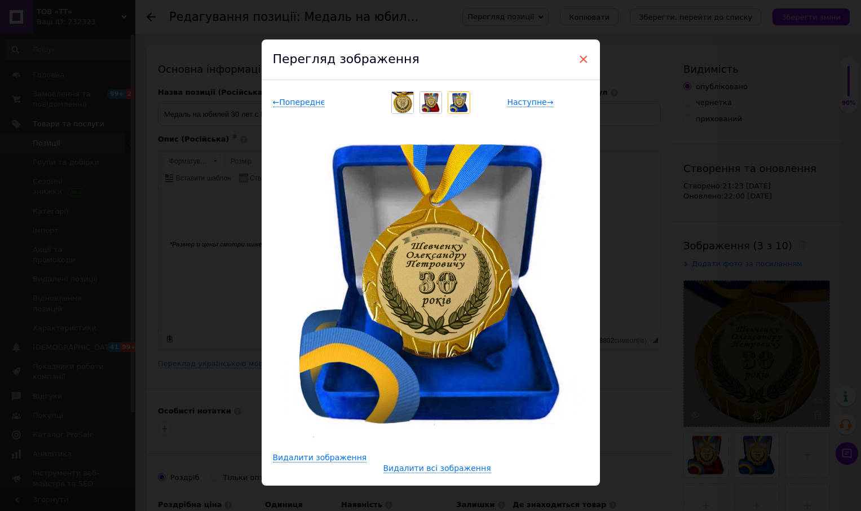
click at [578, 57] on span "×" at bounding box center [583, 59] width 10 height 19
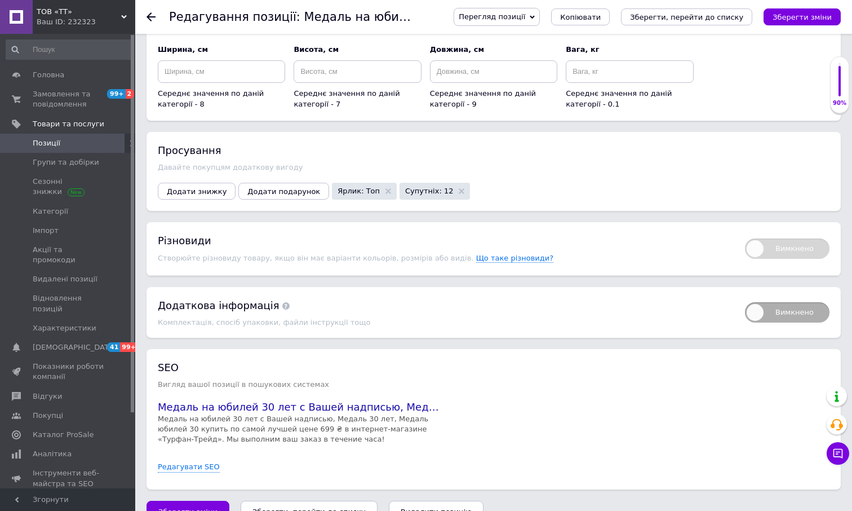
scroll to position [1171, 0]
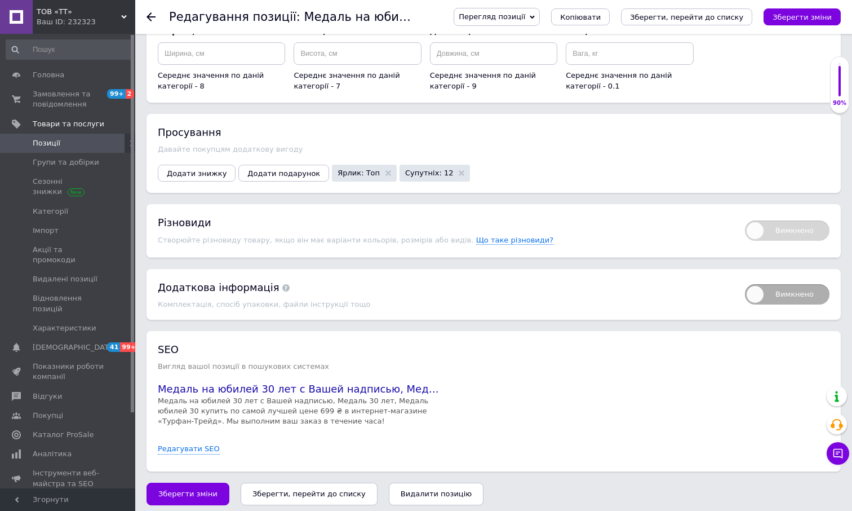
click at [313, 489] on icon "Зберегти, перейти до списку" at bounding box center [308, 493] width 113 height 8
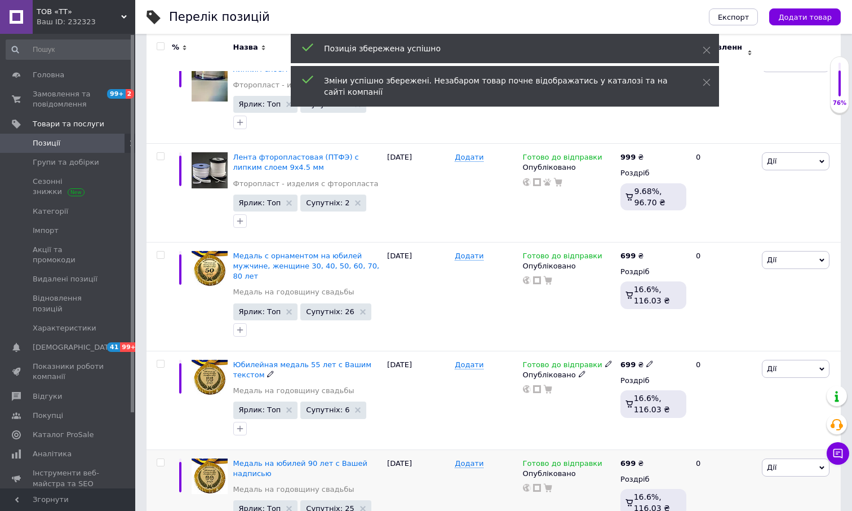
scroll to position [338, 0]
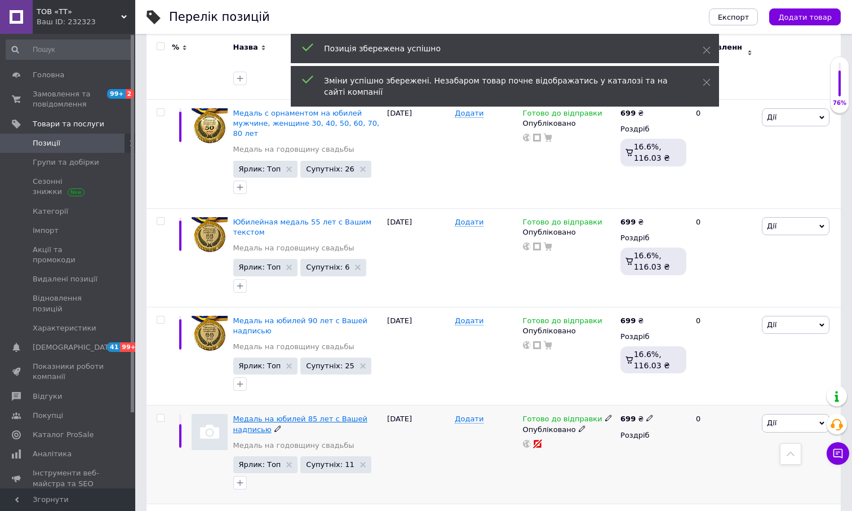
click at [296, 414] on span "Медаль на юбилей 85 лет с Вашей надписью" at bounding box center [300, 423] width 134 height 19
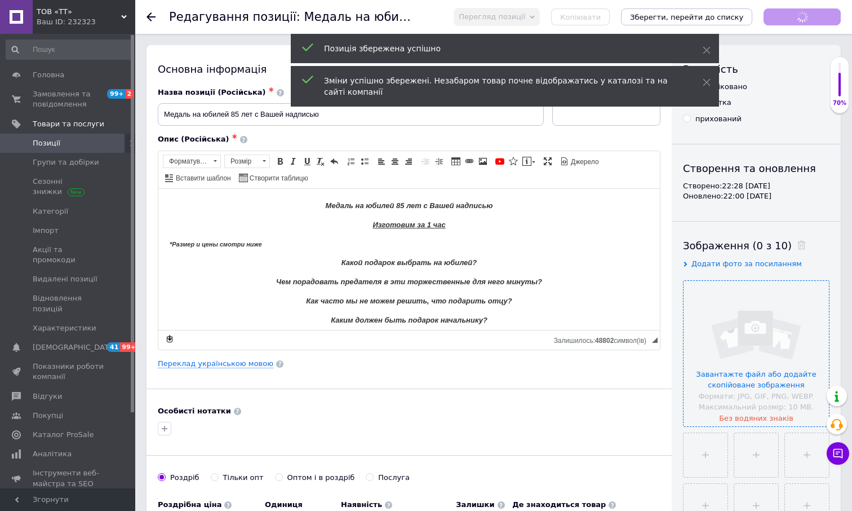
click at [772, 318] on input "file" at bounding box center [756, 353] width 145 height 145
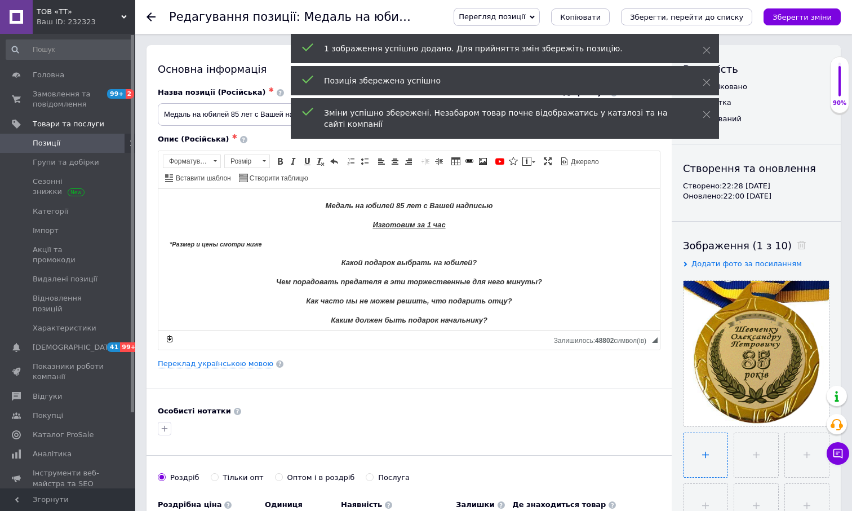
click at [717, 451] on input "file" at bounding box center [706, 455] width 44 height 44
type input "C:\fakepath\85 ФИО Синяя коробка.jpg"
click at [757, 460] on input "file" at bounding box center [755, 455] width 44 height 44
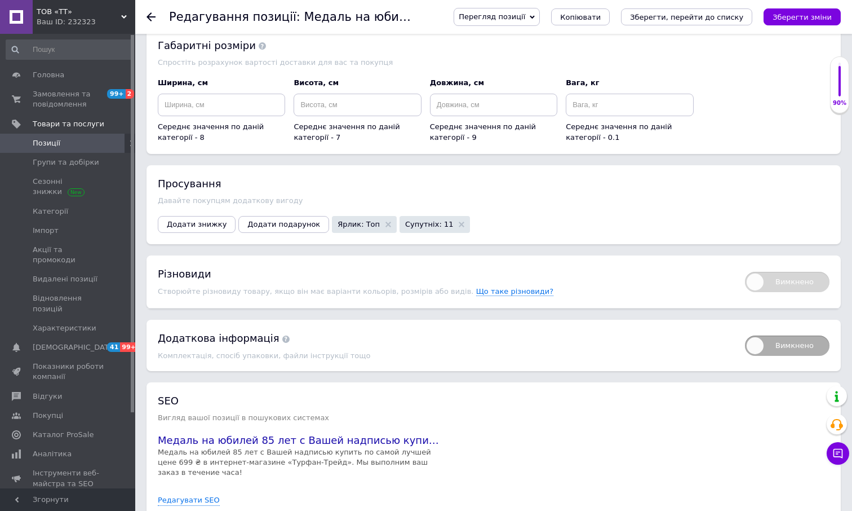
scroll to position [1143, 0]
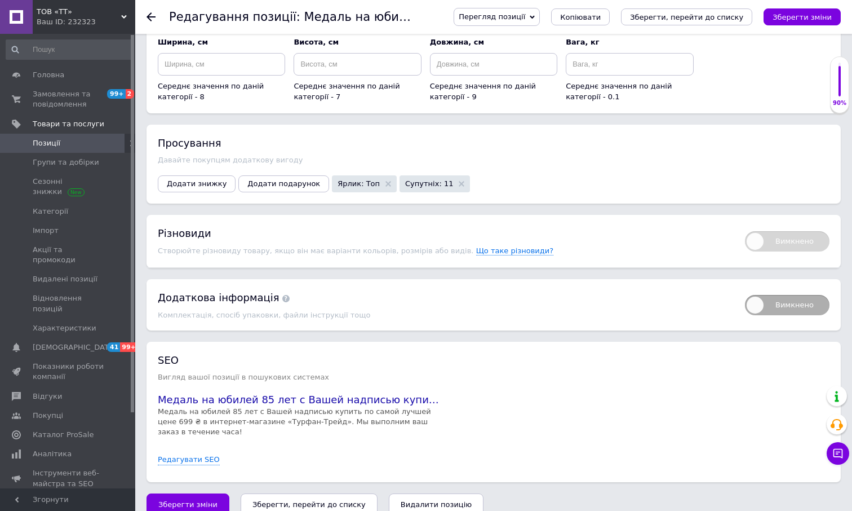
click at [303, 500] on icon "Зберегти, перейти до списку" at bounding box center [308, 504] width 113 height 8
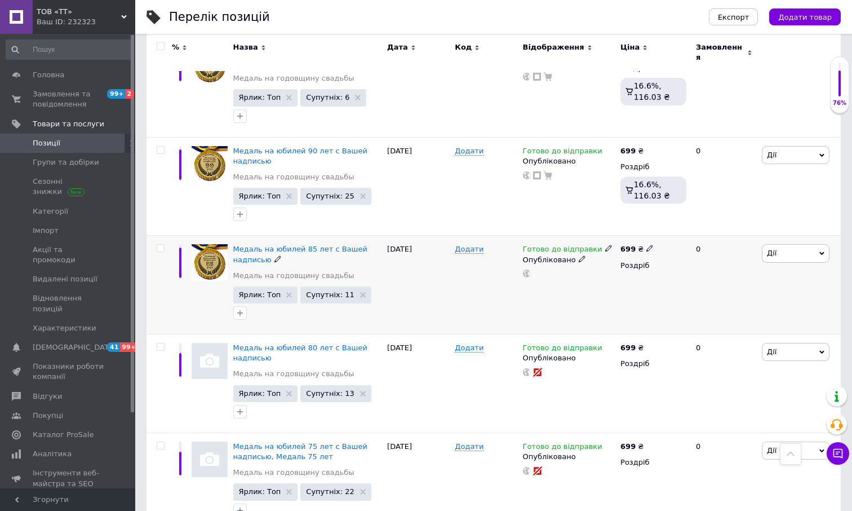
scroll to position [564, 0]
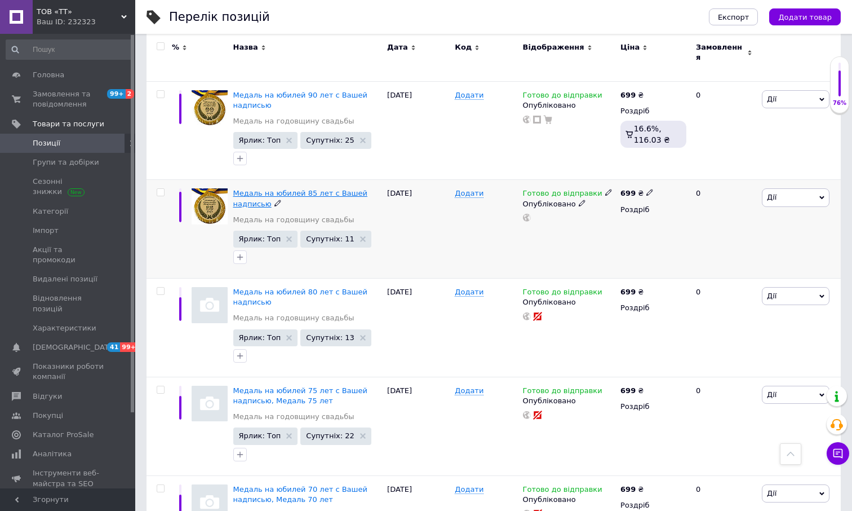
click at [314, 189] on span "Медаль на юбилей 85 лет с Вашей надписью" at bounding box center [300, 198] width 134 height 19
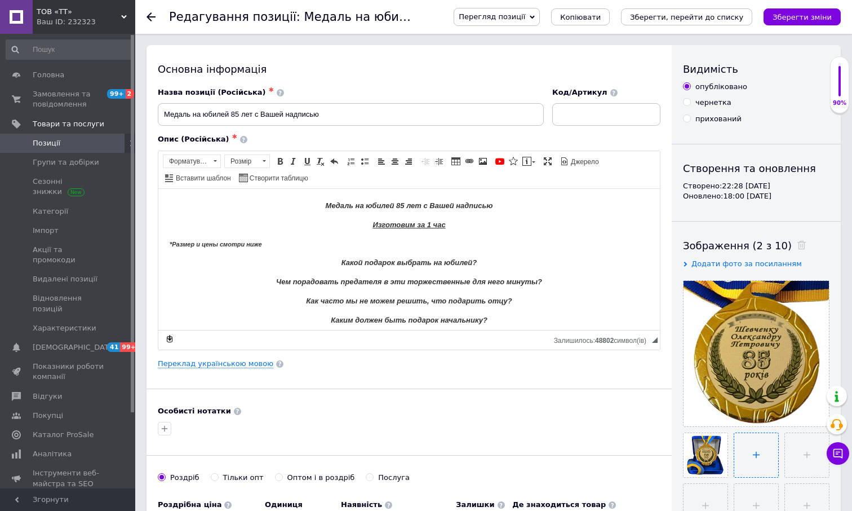
click at [744, 460] on input "file" at bounding box center [756, 455] width 44 height 44
type input "C:\fakepath\85 ФИО Красная коробка.jpg"
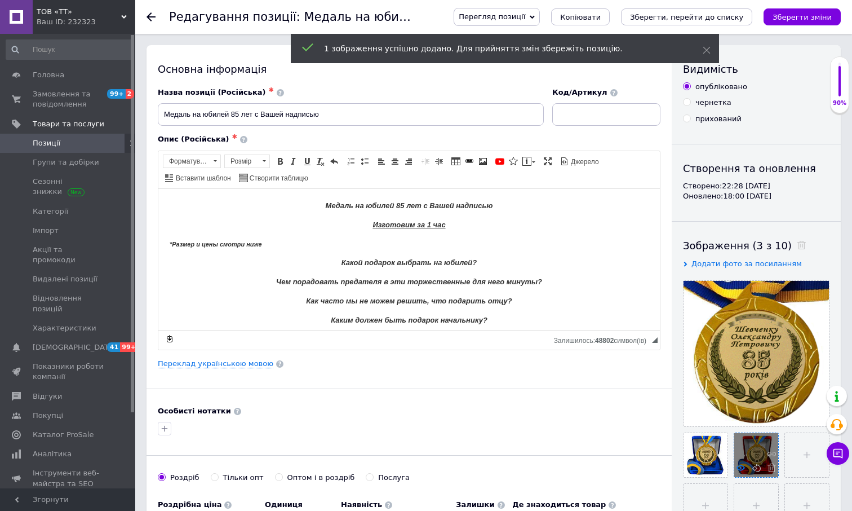
click at [741, 468] on use at bounding box center [741, 467] width 8 height 6
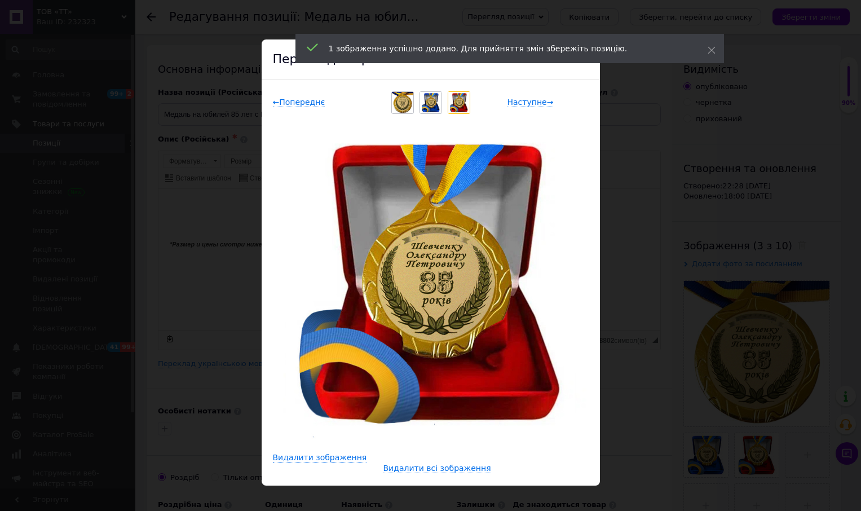
click at [706, 51] on div "1 зображення успішно додано. Для прийняття змін збережіть позицію." at bounding box center [509, 48] width 428 height 29
click at [710, 50] on icon at bounding box center [711, 50] width 8 height 8
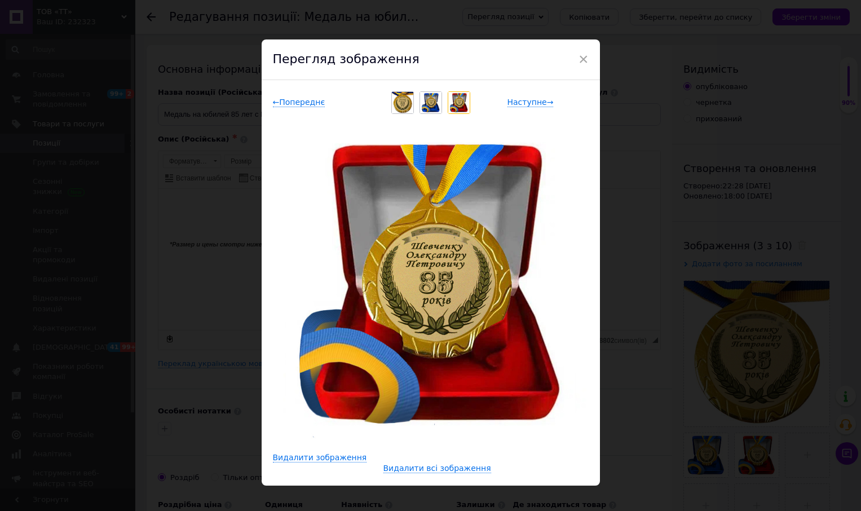
drag, startPoint x: 583, startPoint y: 60, endPoint x: 566, endPoint y: 70, distance: 18.9
click at [582, 60] on span "×" at bounding box center [583, 59] width 10 height 19
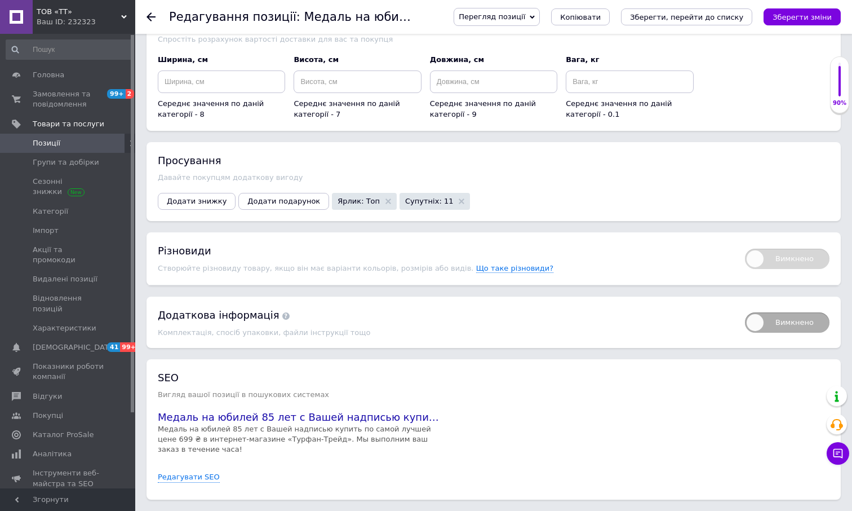
scroll to position [1127, 0]
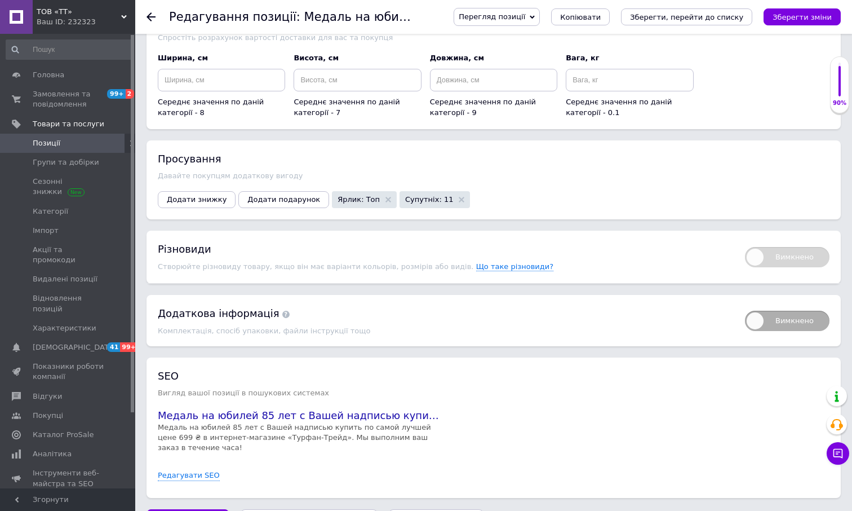
click at [302, 510] on icon "Зберегти, перейти до списку" at bounding box center [308, 520] width 113 height 8
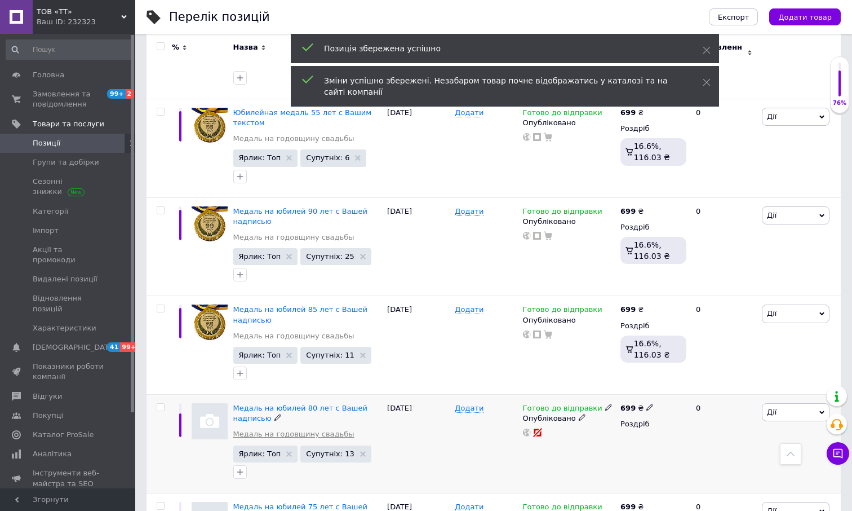
scroll to position [564, 0]
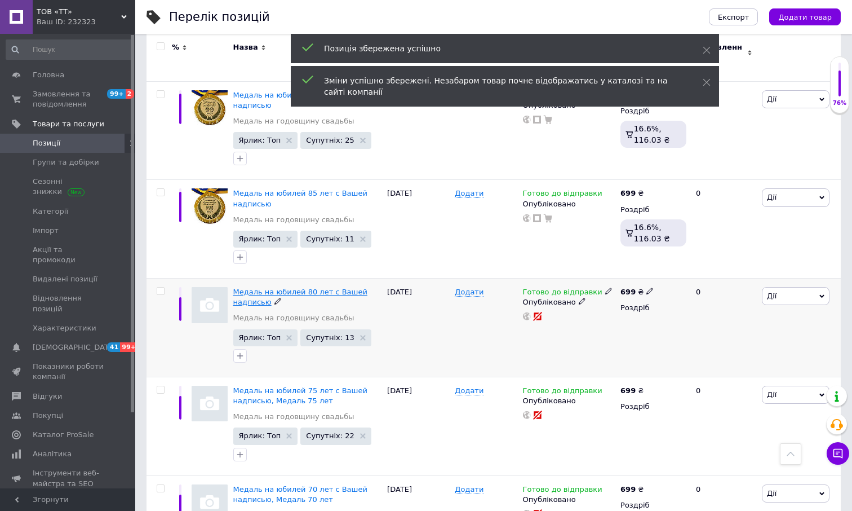
click at [308, 287] on span "Медаль на юбилей 80 лет с Вашей надписью" at bounding box center [300, 296] width 134 height 19
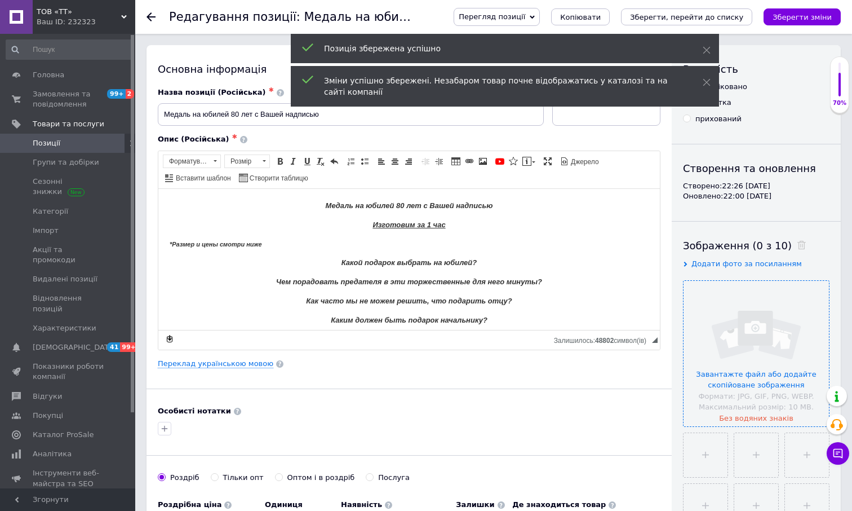
click at [739, 353] on input "file" at bounding box center [756, 353] width 145 height 145
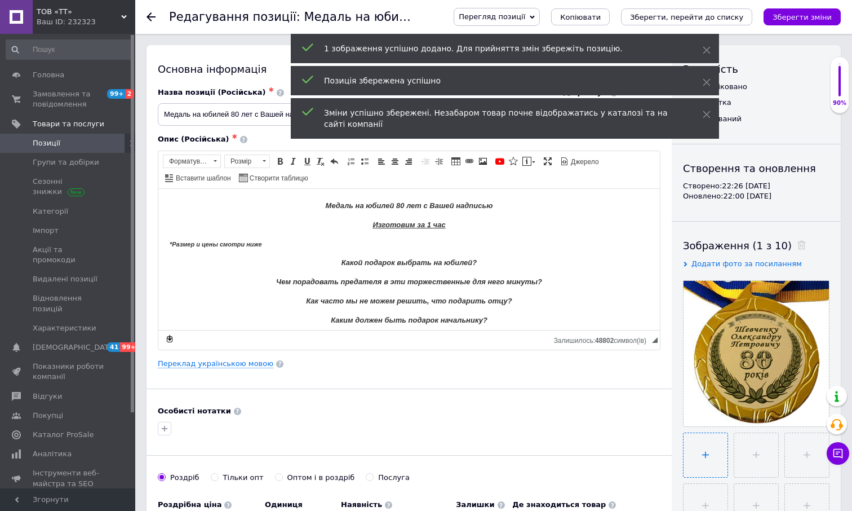
click at [714, 448] on input "file" at bounding box center [706, 455] width 44 height 44
type input "C:\fakepath\80 ФИО Красная коробка.jpg"
click at [745, 439] on input "file" at bounding box center [755, 455] width 44 height 44
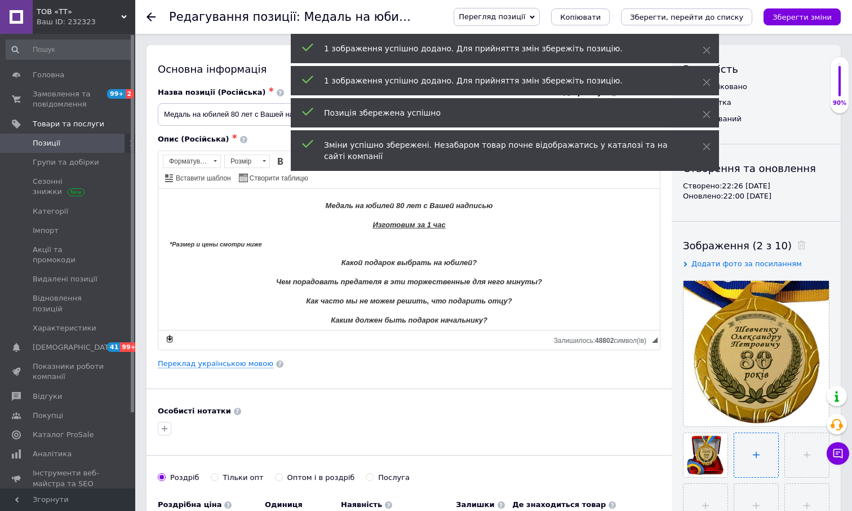
type input "C:\fakepath\80 ФИО Синяя коробка.jpg"
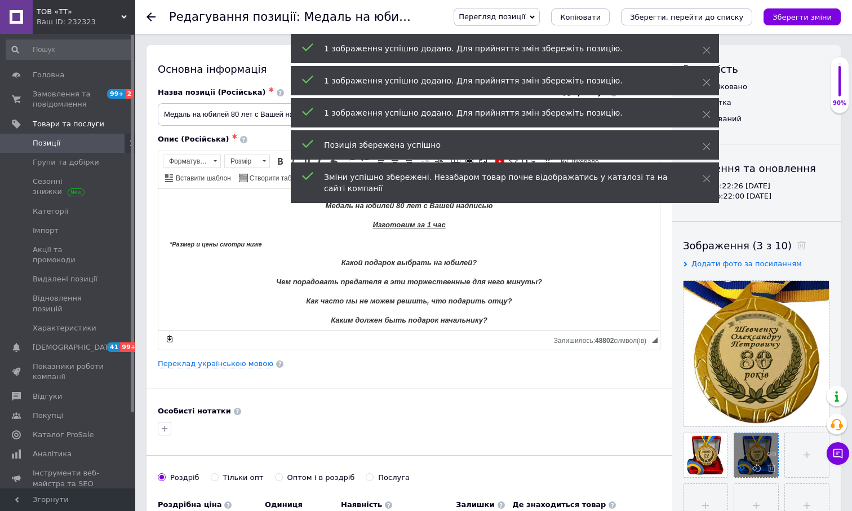
click at [739, 468] on icon at bounding box center [741, 467] width 8 height 8
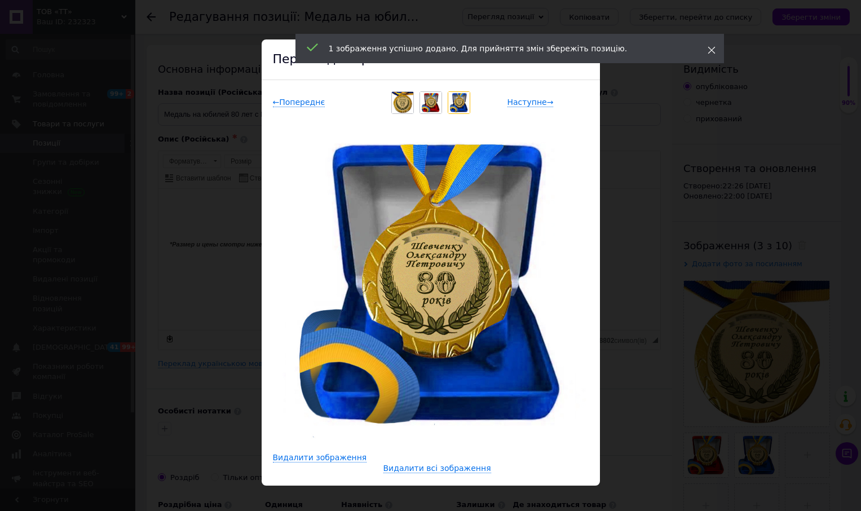
click at [710, 47] on icon at bounding box center [711, 50] width 8 height 8
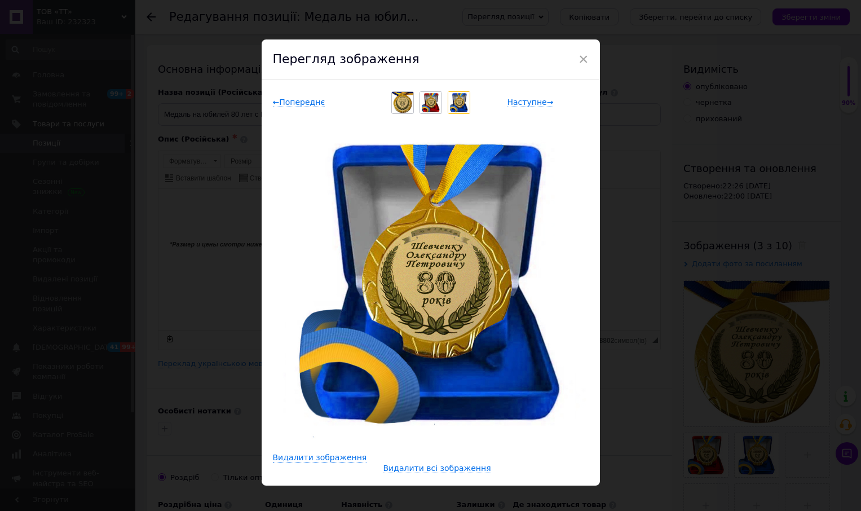
click at [583, 56] on span "×" at bounding box center [583, 59] width 10 height 19
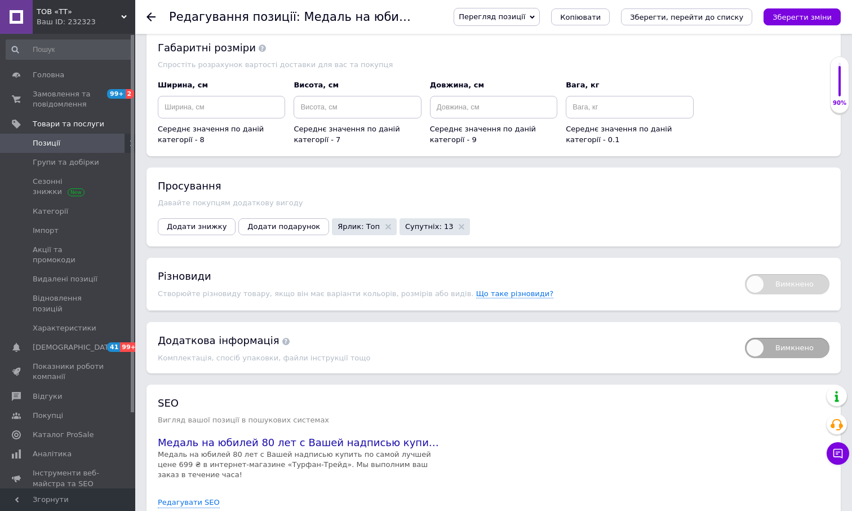
scroll to position [1143, 0]
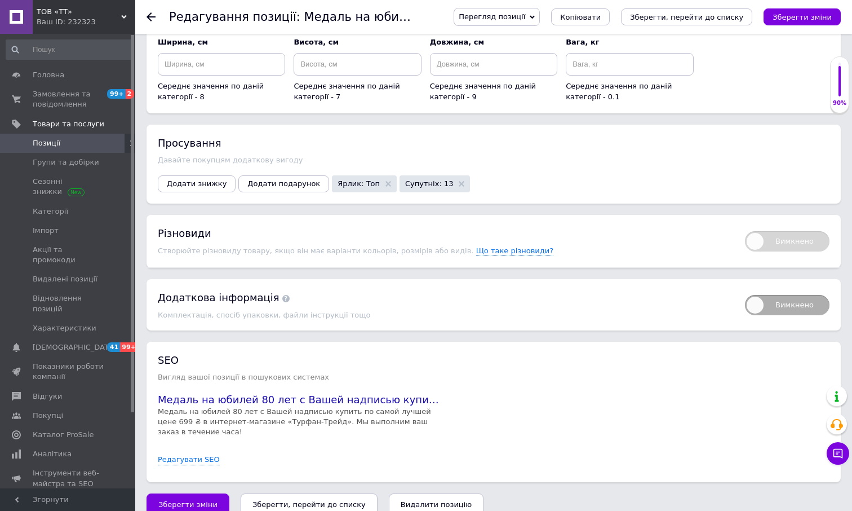
click at [302, 500] on icon "Зберегти, перейти до списку" at bounding box center [308, 504] width 113 height 8
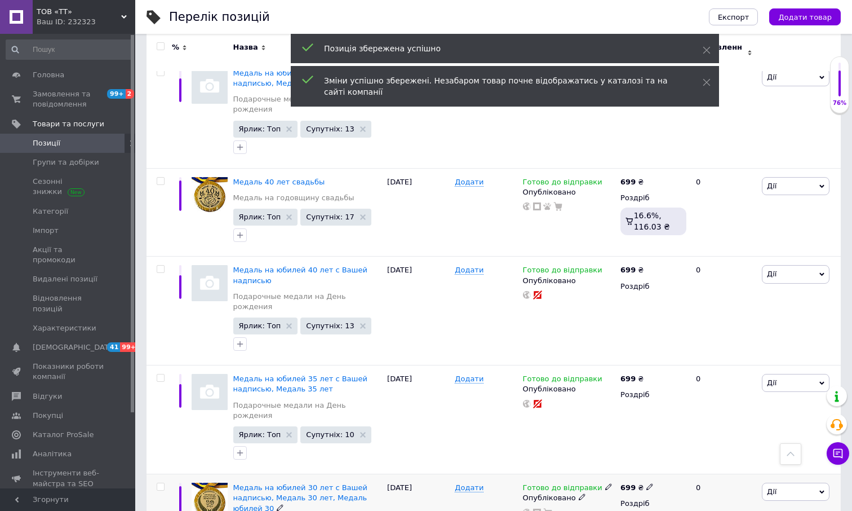
scroll to position [1691, 0]
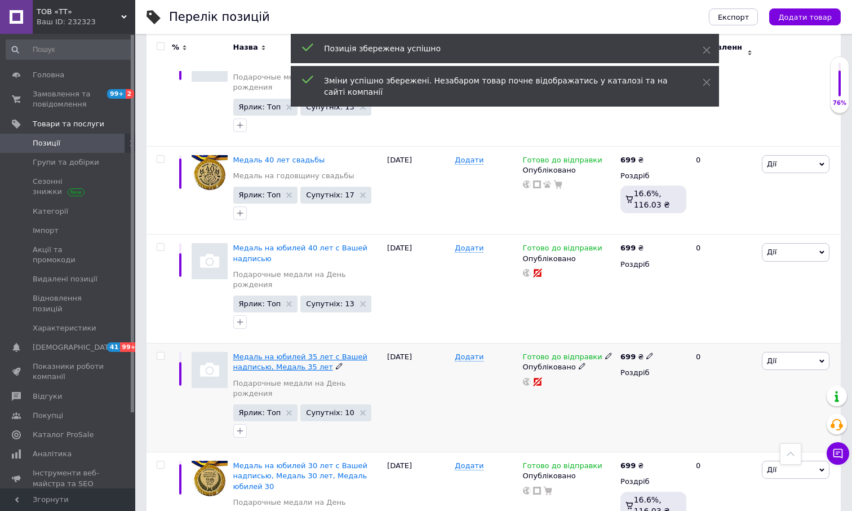
click at [295, 352] on span "Медаль на юбилей 35 лет с Вашей надписью, Медаль 35 лет" at bounding box center [300, 361] width 134 height 19
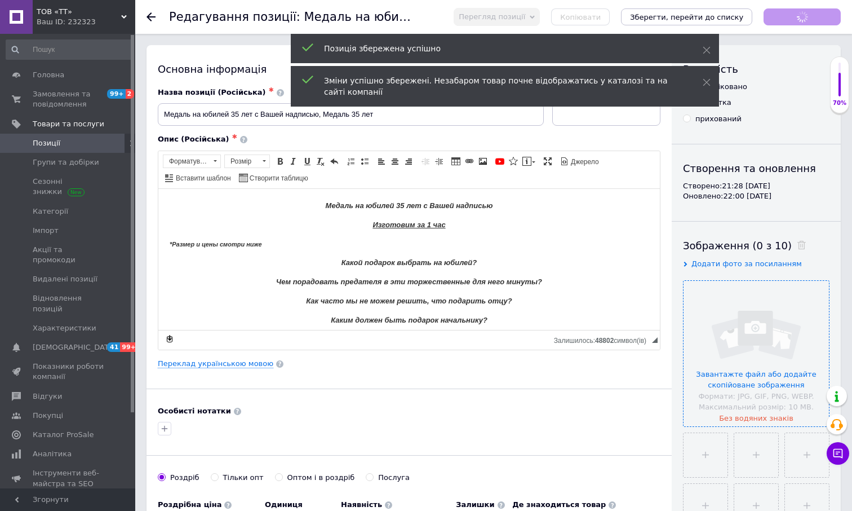
click at [765, 333] on input "file" at bounding box center [756, 353] width 145 height 145
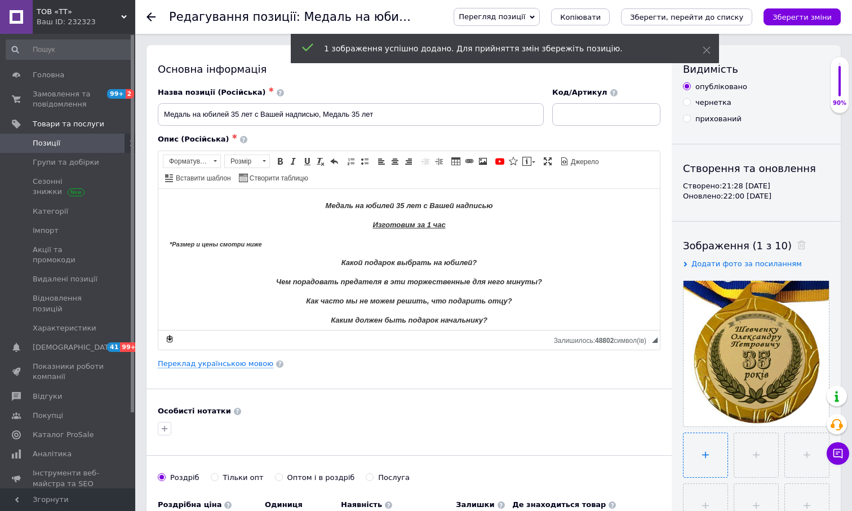
click at [741, 445] on input "file" at bounding box center [756, 455] width 44 height 44
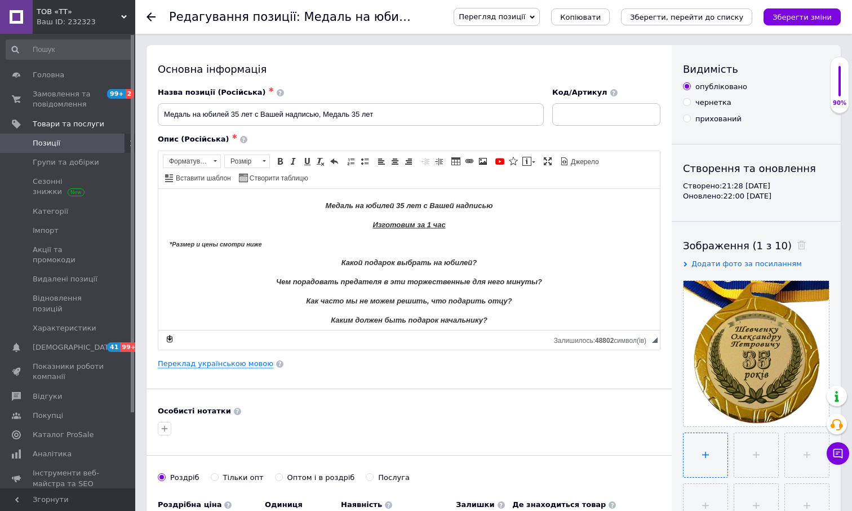
type input "C:\fakepath\35 ФИО Красная коробка.jpg"
click at [763, 461] on input "file" at bounding box center [755, 455] width 44 height 44
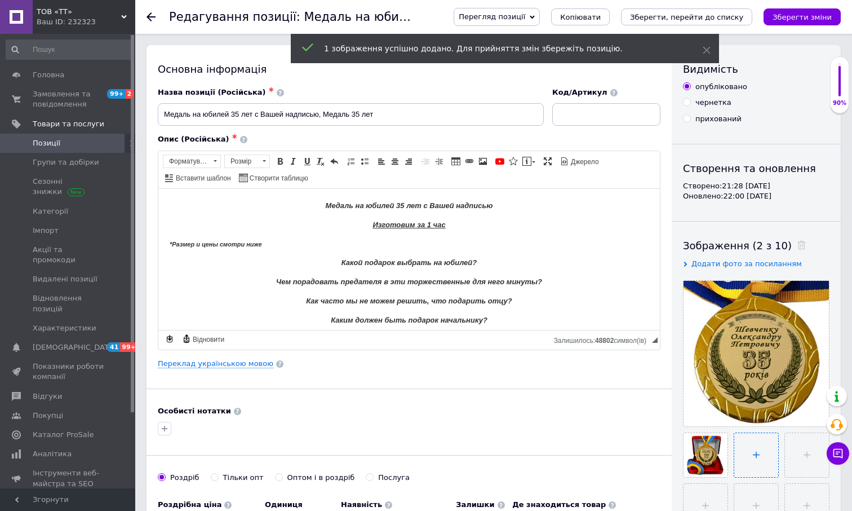
type input "C:\fakepath\35 ФИО Синяя коробка.jpg"
click at [740, 470] on use at bounding box center [741, 467] width 8 height 6
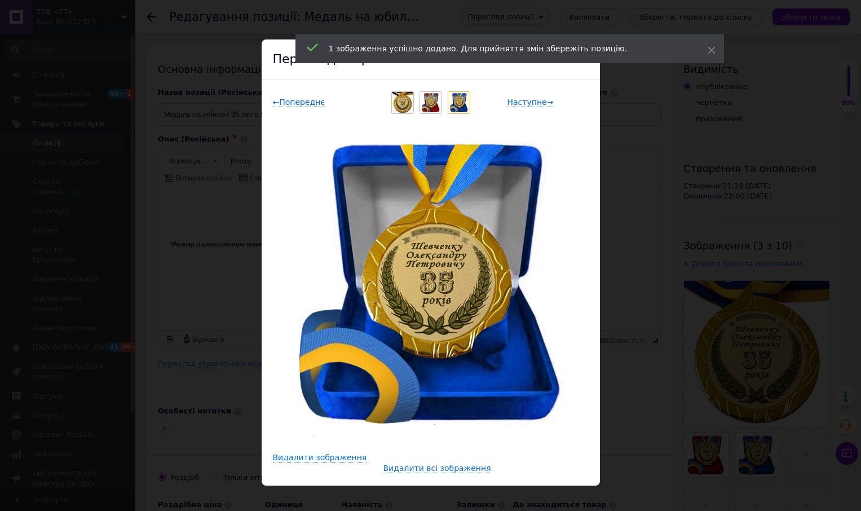
click at [715, 52] on div "1 зображення успішно додано. Для прийняття змін збережіть позицію." at bounding box center [509, 48] width 428 height 29
click at [714, 51] on icon at bounding box center [711, 50] width 8 height 8
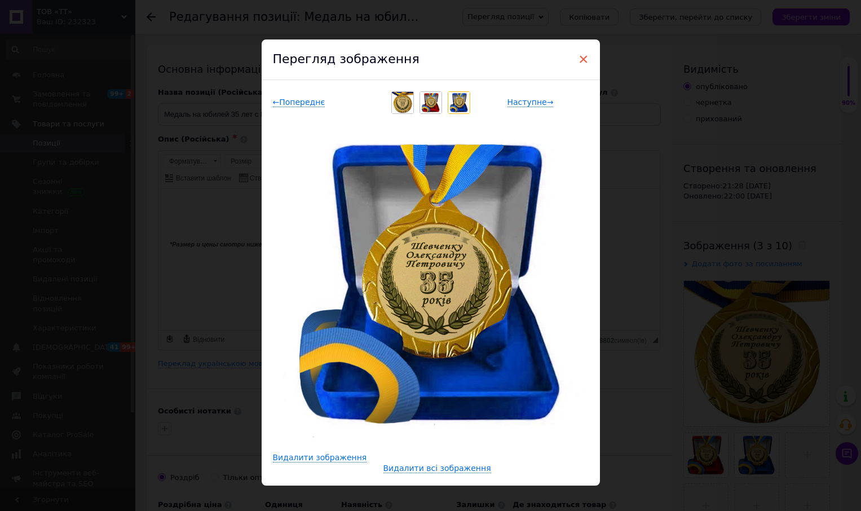
click at [584, 59] on span "×" at bounding box center [583, 59] width 10 height 19
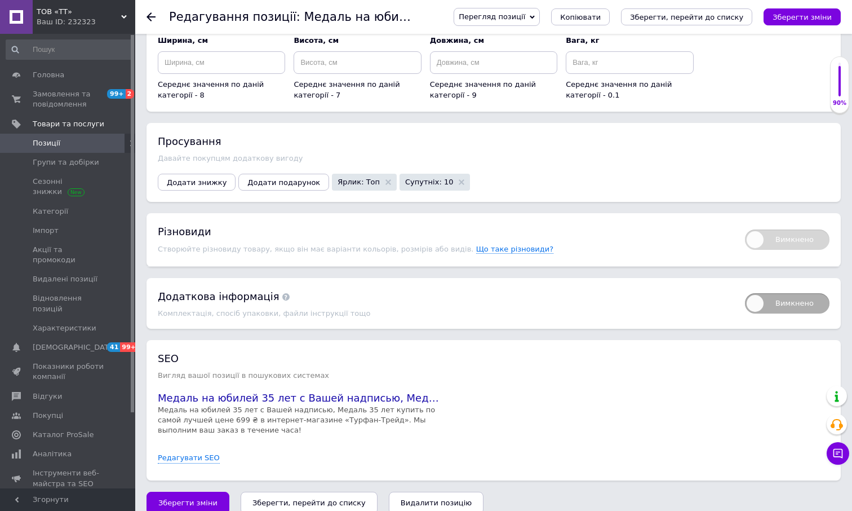
scroll to position [1171, 0]
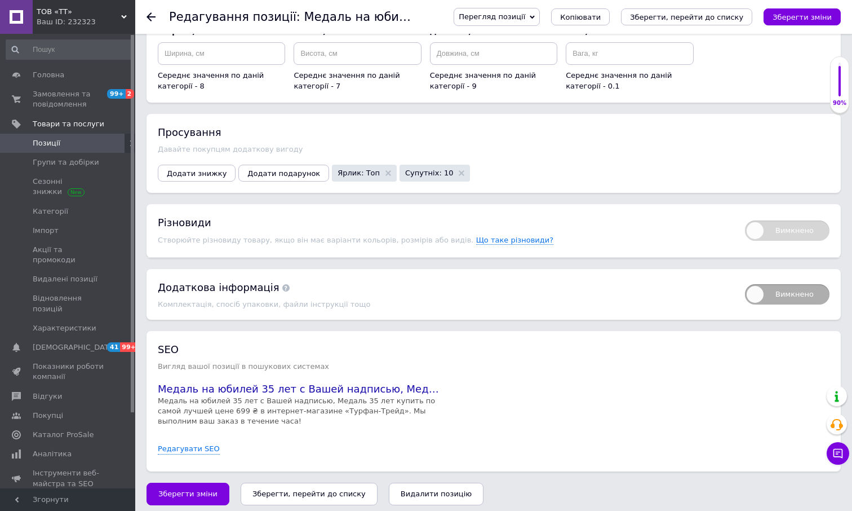
click at [311, 490] on icon "Зберегти, перейти до списку" at bounding box center [308, 493] width 113 height 8
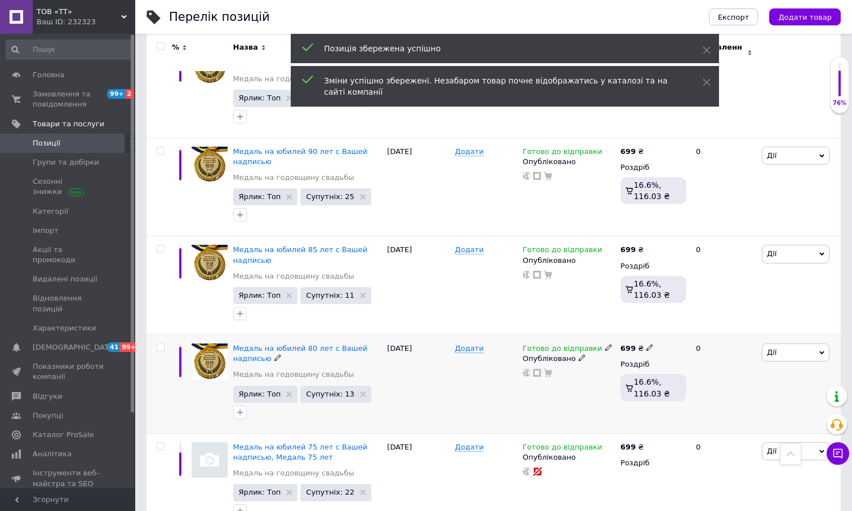
scroll to position [564, 0]
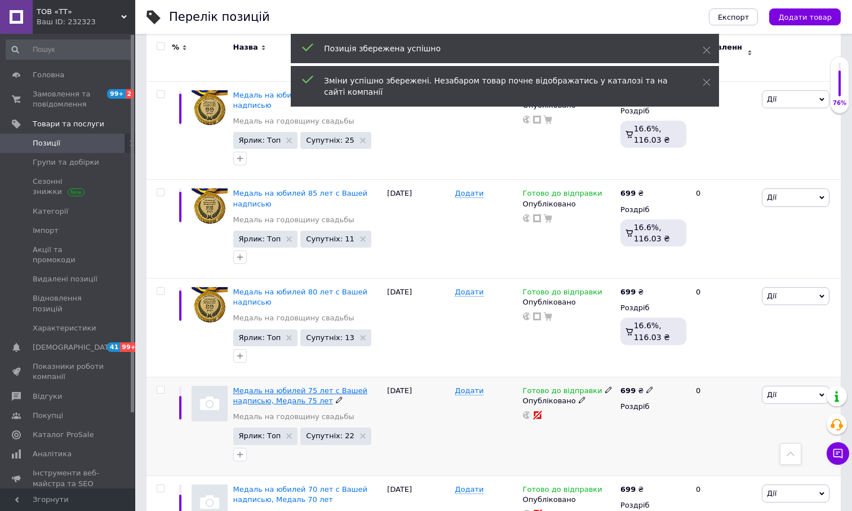
click at [293, 386] on span "Медаль на юбилей 75 лет с Вашей надписью, Медаль 75 лет" at bounding box center [300, 395] width 134 height 19
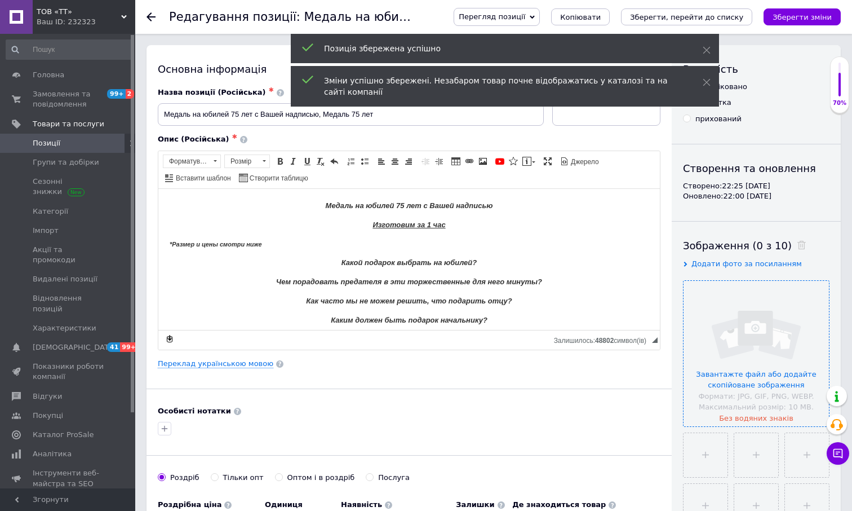
click at [787, 328] on input "file" at bounding box center [756, 353] width 145 height 145
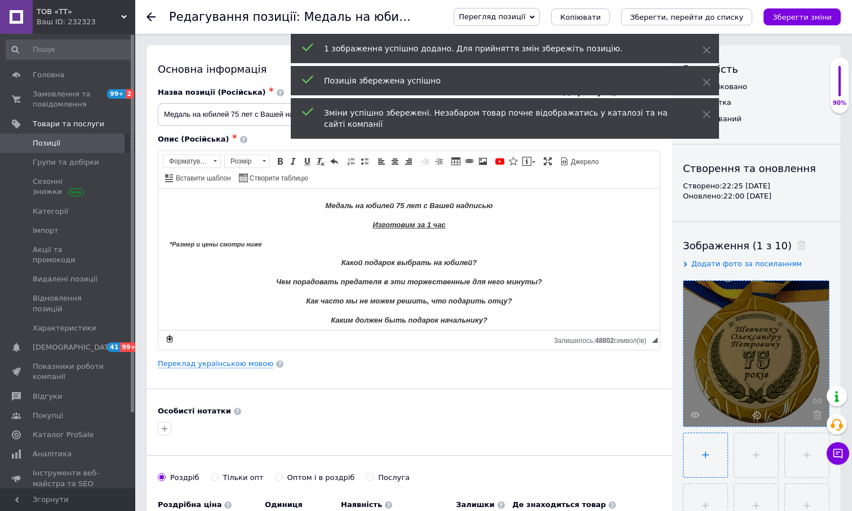
click at [699, 438] on input "file" at bounding box center [706, 455] width 44 height 44
type input "C:\fakepath\75 ФИО Красная коробка.jpg"
click at [745, 446] on input "file" at bounding box center [755, 455] width 44 height 44
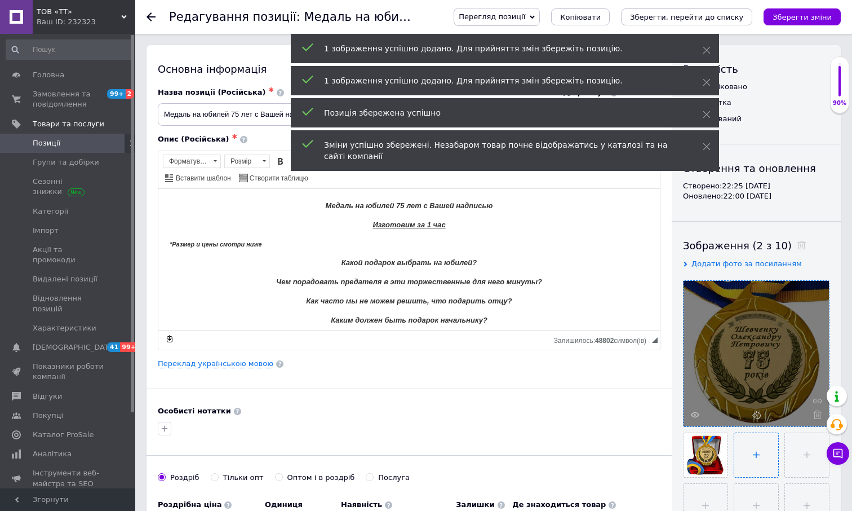
type input "C:\fakepath\75 ФИО Синяя коробка.jpg"
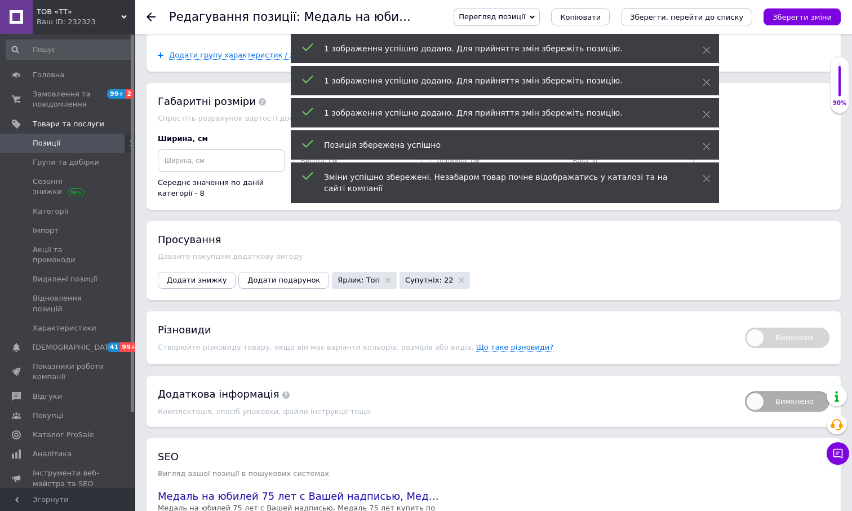
scroll to position [1171, 0]
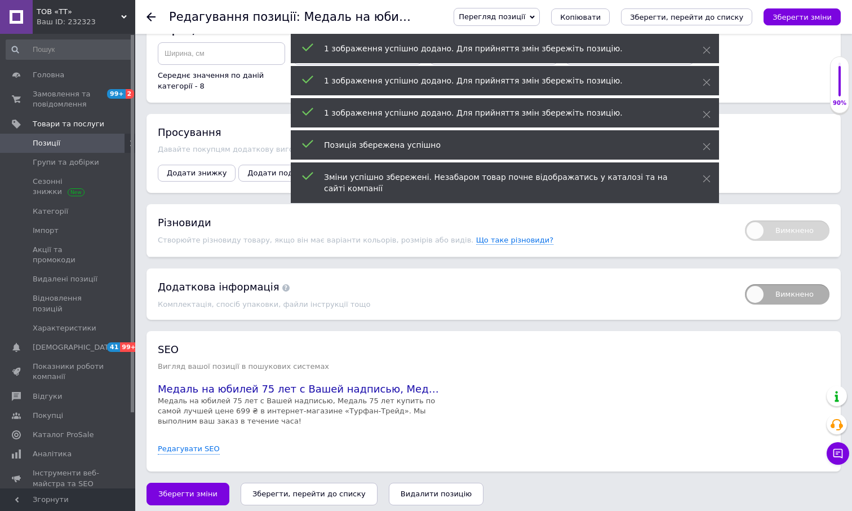
click at [312, 482] on button "Зберегти, перейти до списку" at bounding box center [309, 493] width 137 height 23
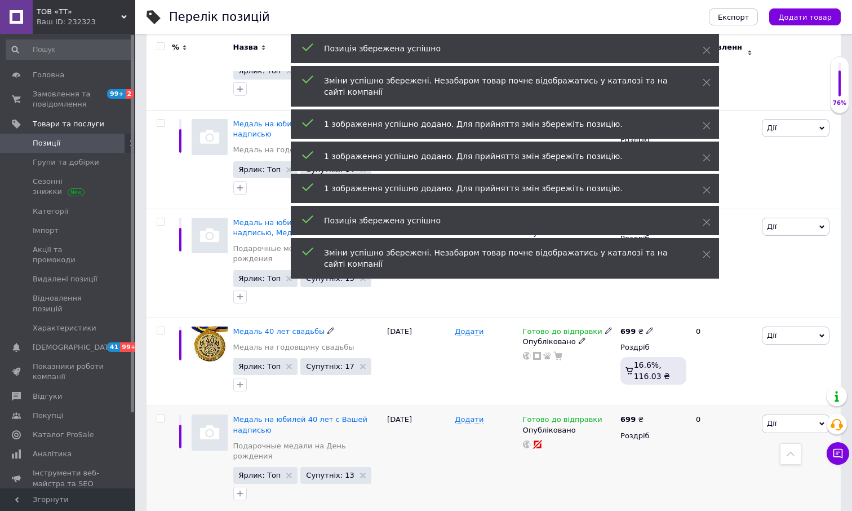
scroll to position [1522, 0]
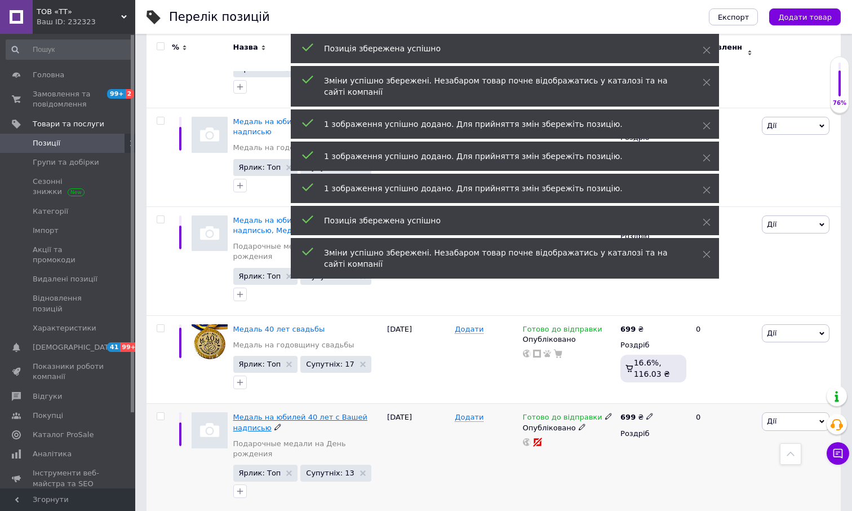
click at [333, 413] on span "Медаль на юбилей 40 лет с Вашей надписью" at bounding box center [300, 422] width 134 height 19
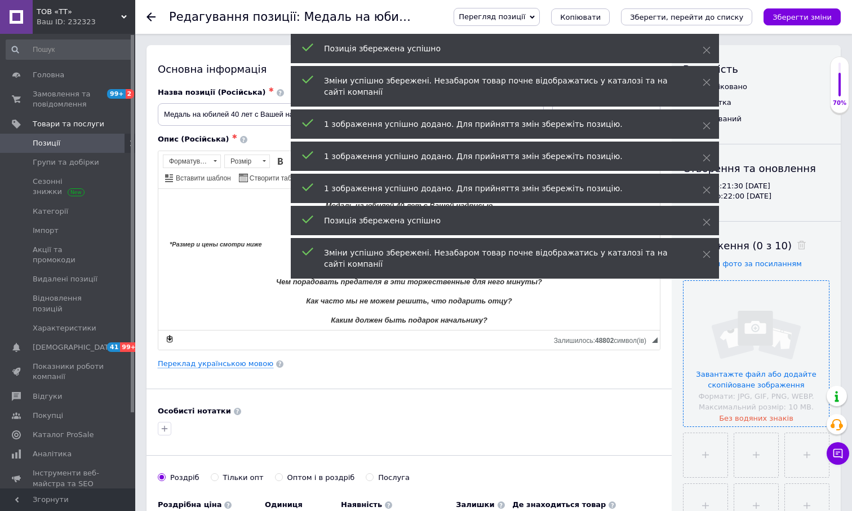
click at [754, 332] on input "file" at bounding box center [756, 353] width 145 height 145
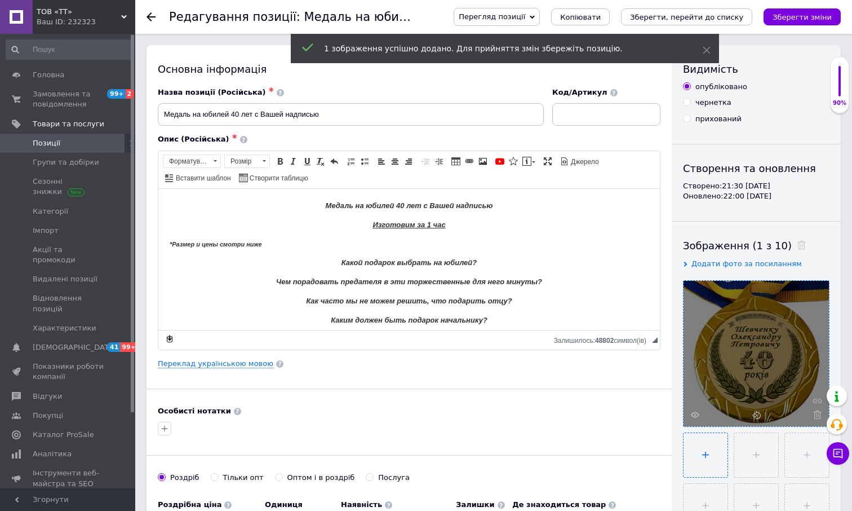
click at [711, 445] on input "file" at bounding box center [706, 455] width 44 height 44
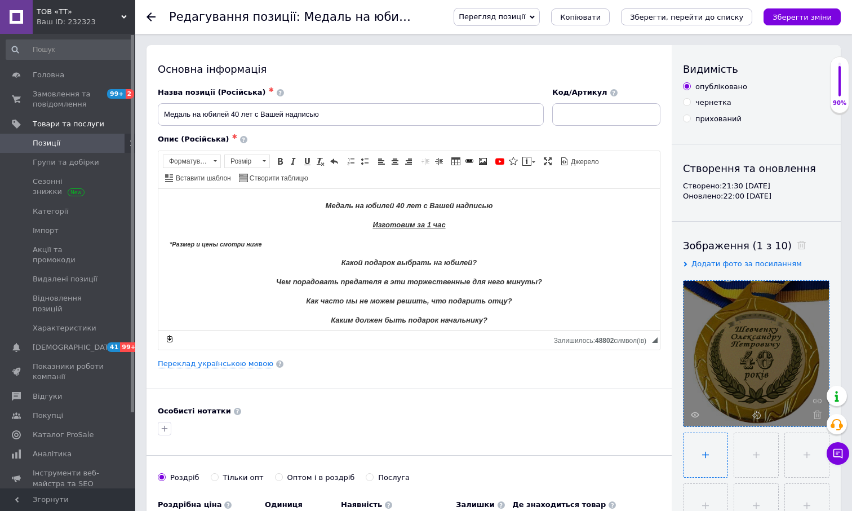
type input "C:\fakepath\40 ФИО Красная коробка.jpg"
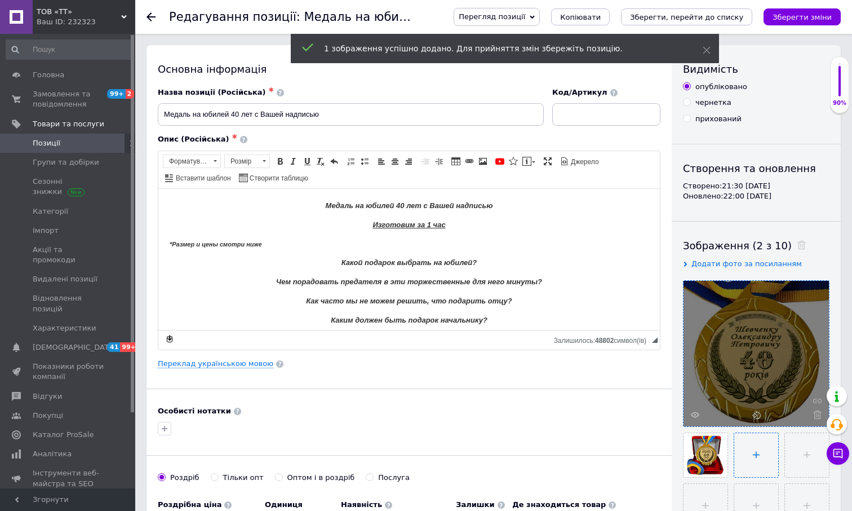
click at [753, 454] on input "file" at bounding box center [756, 455] width 44 height 44
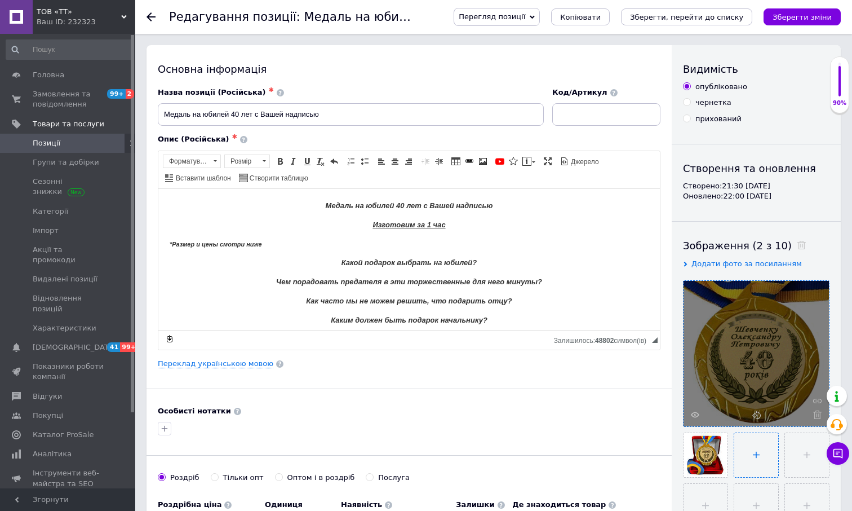
type input "C:\fakepath\40 ФИО Синяя коробка.jpg"
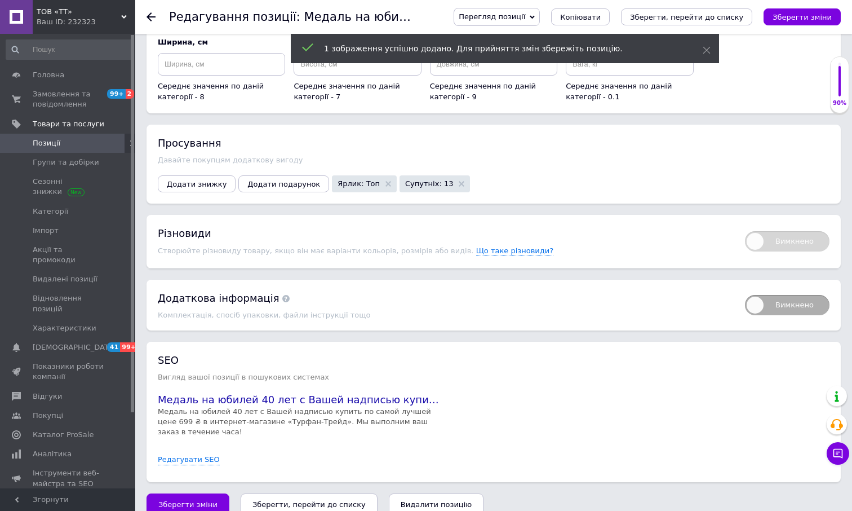
scroll to position [1160, 0]
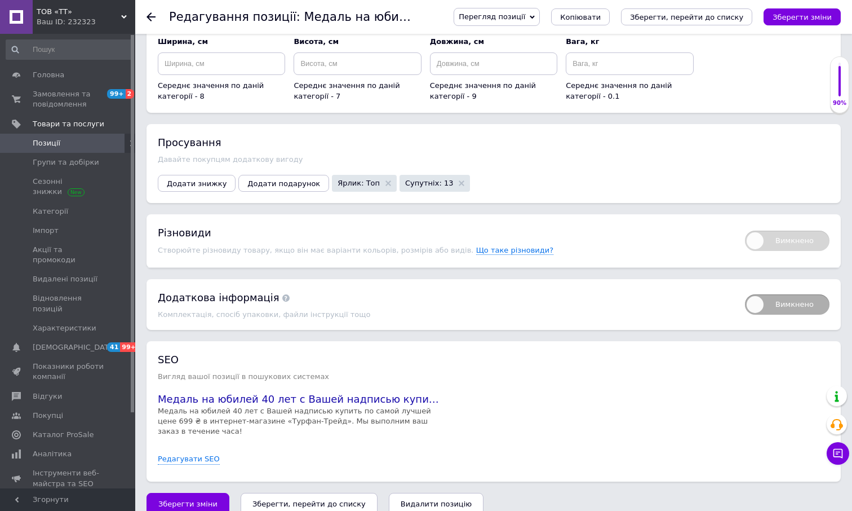
click at [318, 499] on icon "Зберегти, перейти до списку" at bounding box center [308, 503] width 113 height 8
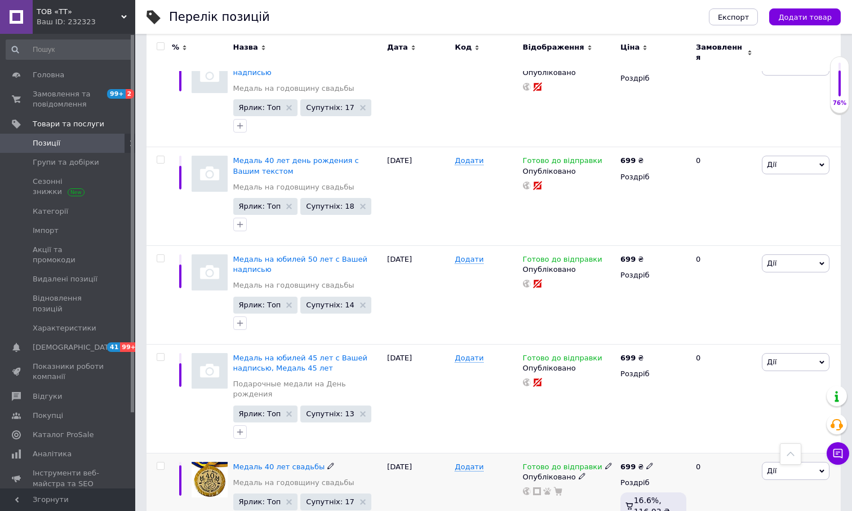
scroll to position [1465, 0]
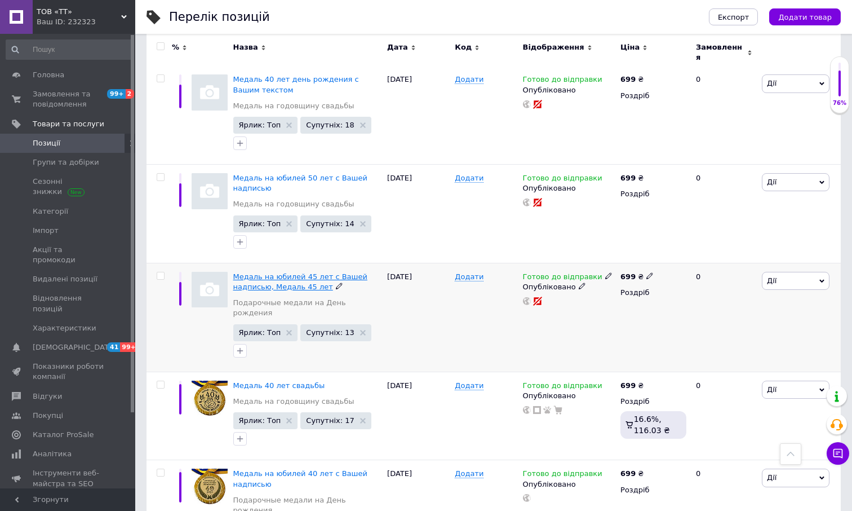
click at [290, 272] on span "Медаль на юбилей 45 лет с Вашей надписью, Медаль 45 лет" at bounding box center [300, 281] width 134 height 19
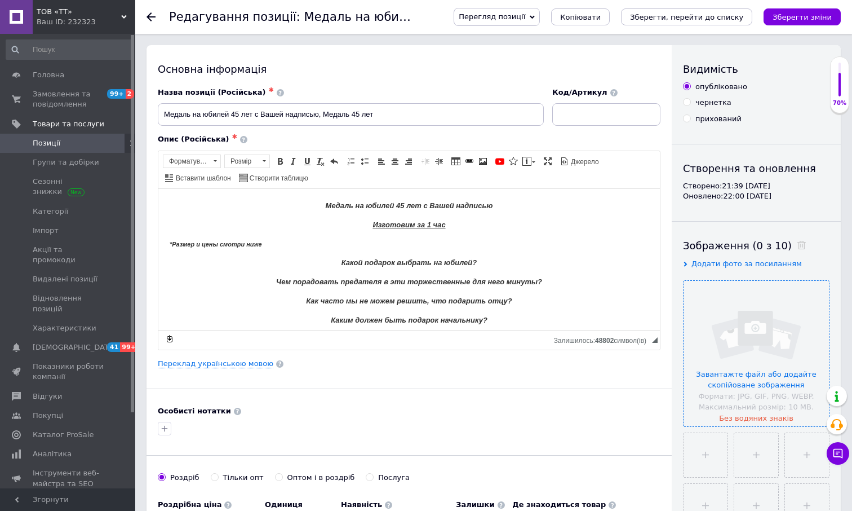
click at [772, 328] on input "file" at bounding box center [756, 353] width 145 height 145
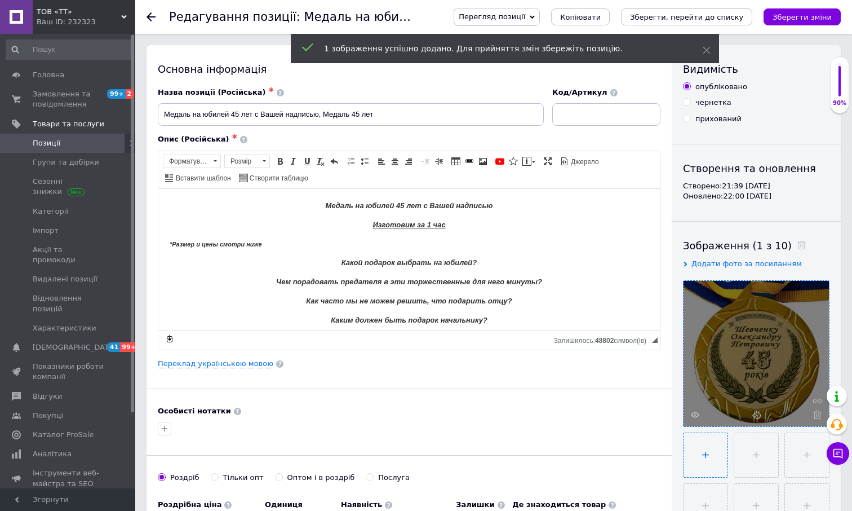
click at [708, 446] on input "file" at bounding box center [706, 455] width 44 height 44
type input "C:\fakepath\45 ФИО Красная коробка.jpg"
click at [751, 457] on input "file" at bounding box center [756, 455] width 44 height 44
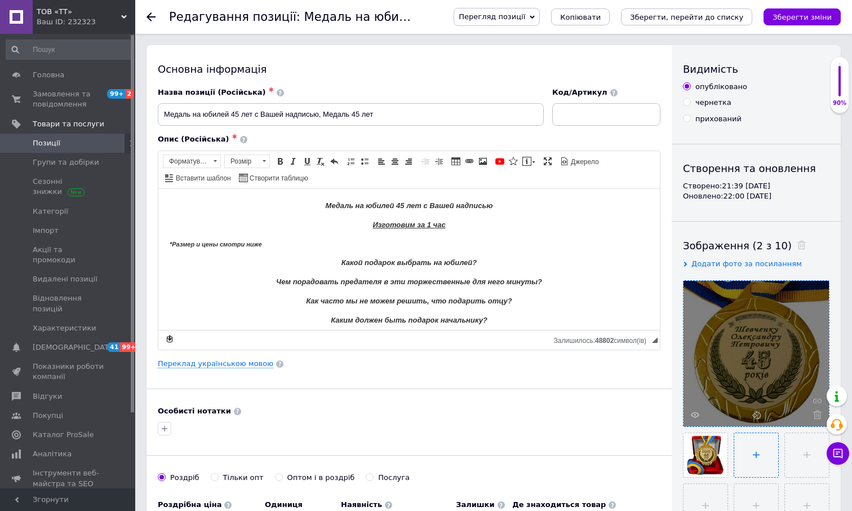
type input "C:\fakepath\45 ФИО Синяя коробка.jpg"
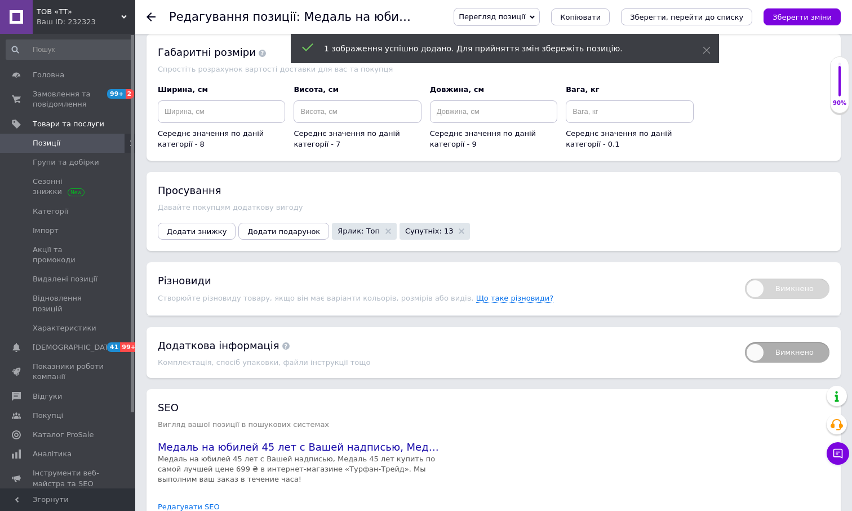
scroll to position [1171, 0]
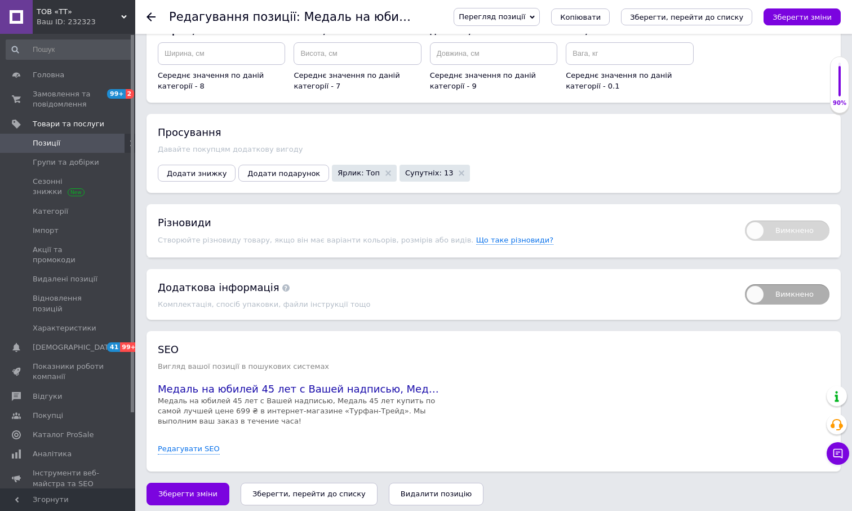
click at [308, 489] on icon "Зберегти, перейти до списку" at bounding box center [308, 493] width 113 height 8
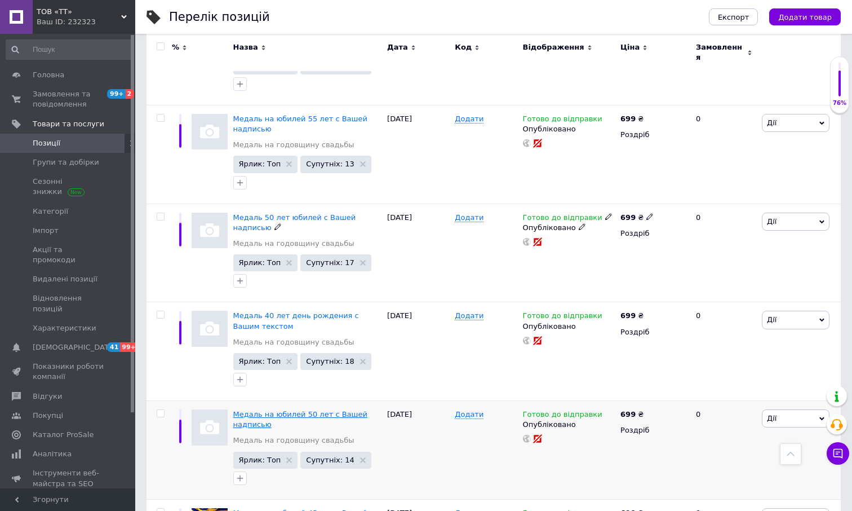
scroll to position [1240, 0]
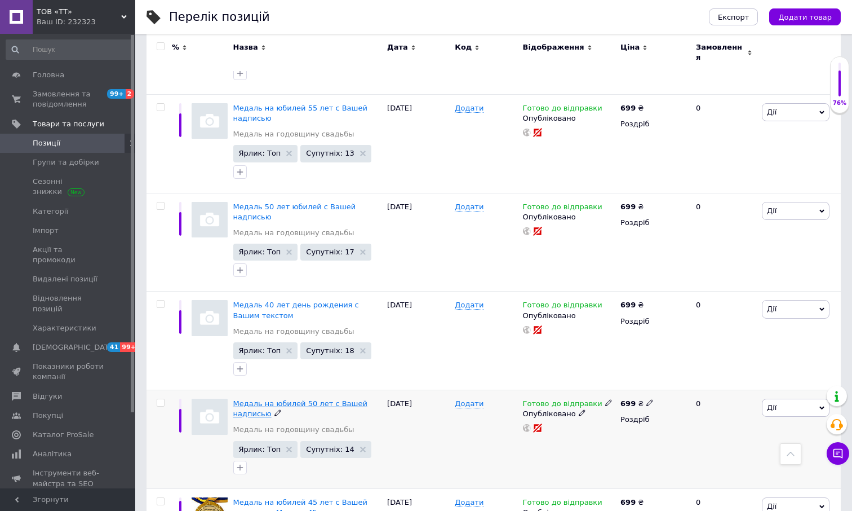
click at [308, 399] on span "Медаль на юбилей 50 лет с Вашей надписью" at bounding box center [300, 408] width 134 height 19
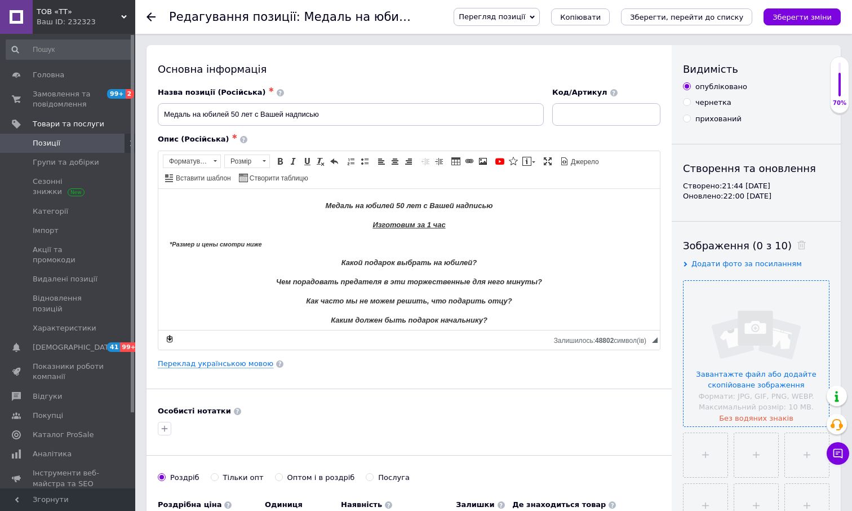
click at [778, 347] on input "file" at bounding box center [756, 353] width 145 height 145
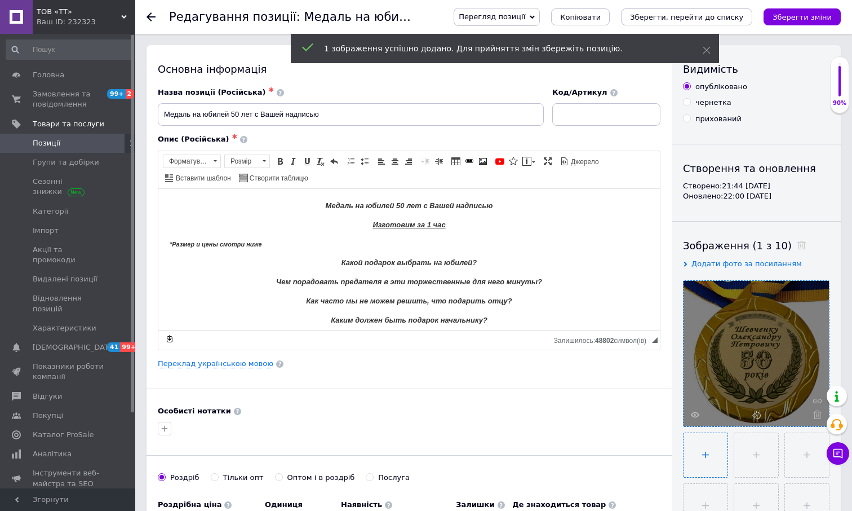
click at [707, 443] on input "file" at bounding box center [706, 455] width 44 height 44
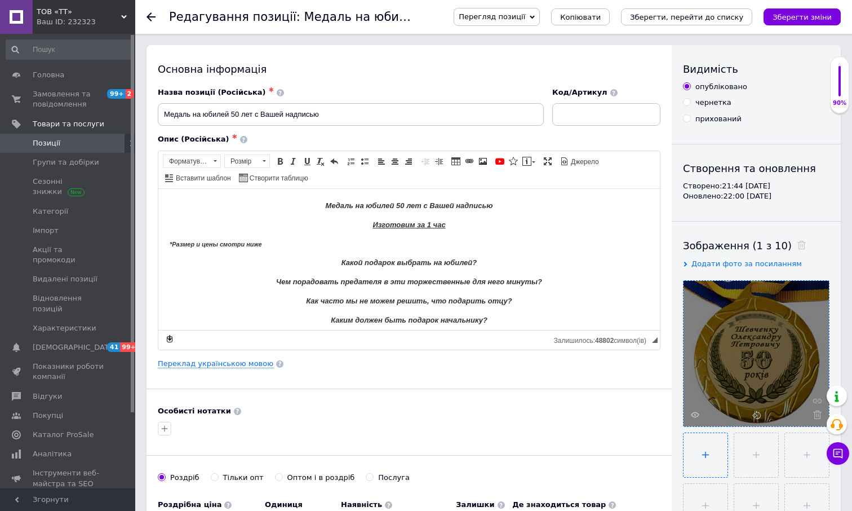
type input "C:\fakepath\50 ФИО Красная коробка.jpg"
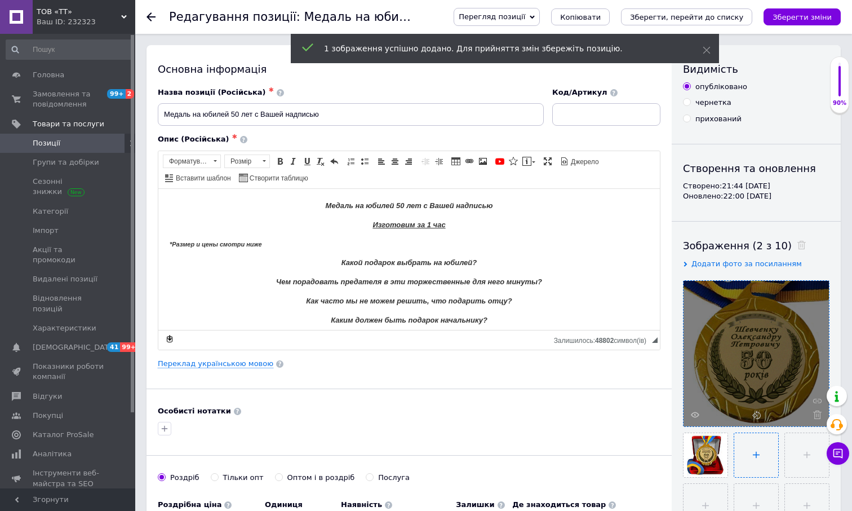
click at [751, 454] on input "file" at bounding box center [756, 455] width 44 height 44
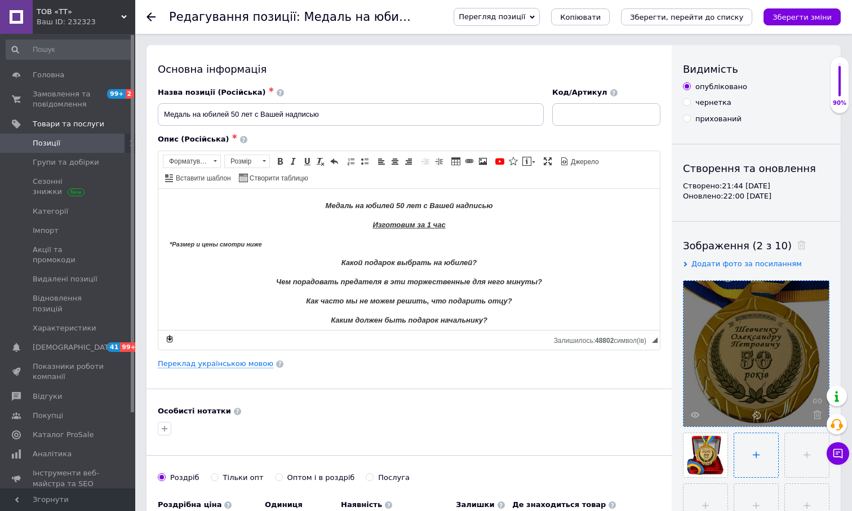
type input "C:\fakepath\50 ФИО Синяя коробка.jpg"
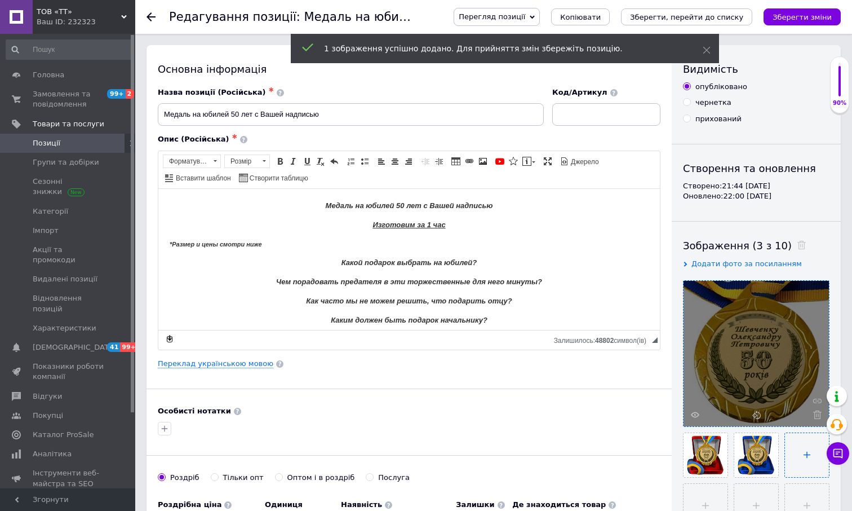
click at [794, 444] on input "file" at bounding box center [807, 455] width 44 height 44
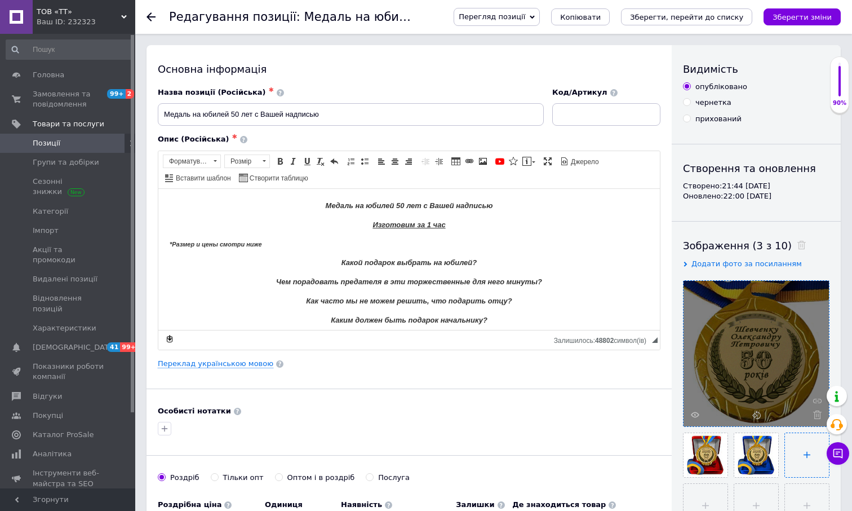
type input "C:\fakepath\50 ФИО_Без коробки.jpg"
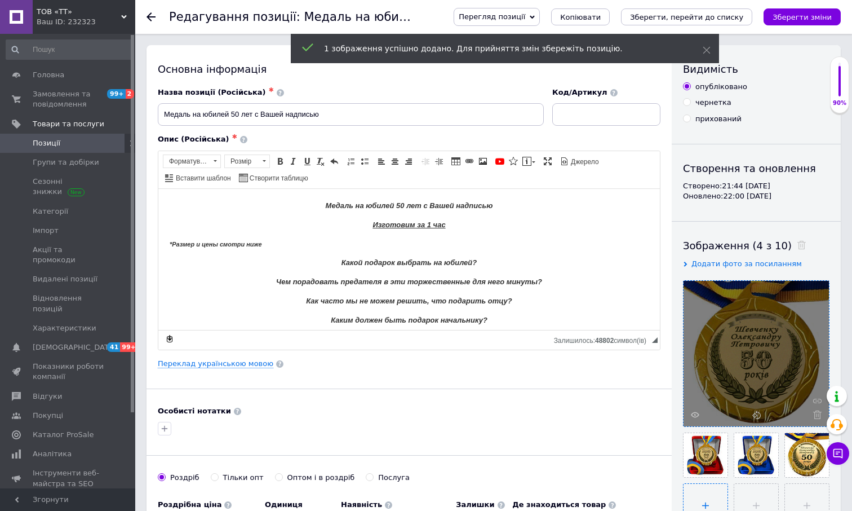
click at [714, 490] on input "file" at bounding box center [706, 506] width 44 height 44
type input "C:\fakepath\50 ФИО_Синяя коробка.jpg"
click at [747, 494] on input "file" at bounding box center [756, 506] width 44 height 44
type input "C:\fakepath\50 ФИО_Красная коробка.jpg"
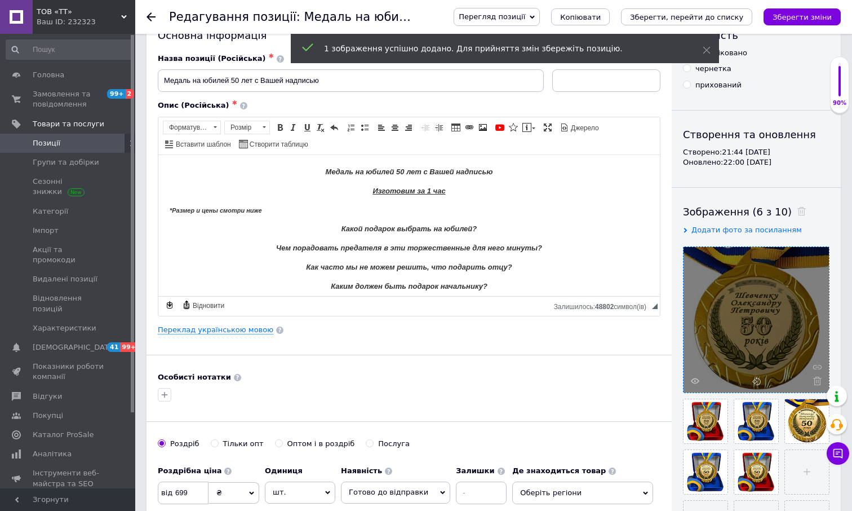
scroll to position [113, 0]
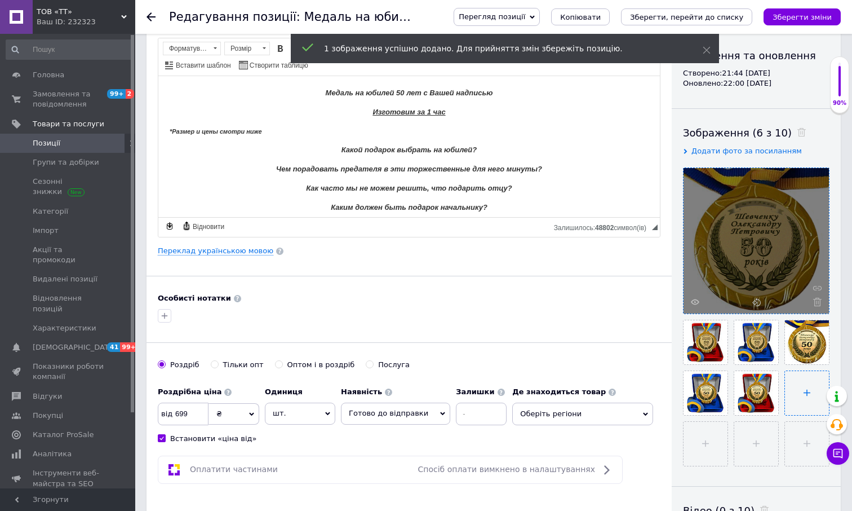
click at [809, 396] on input "file" at bounding box center [807, 393] width 44 height 44
type input "C:\fakepath\122476337_108775977693654_3815174439171359749_n.jpg"
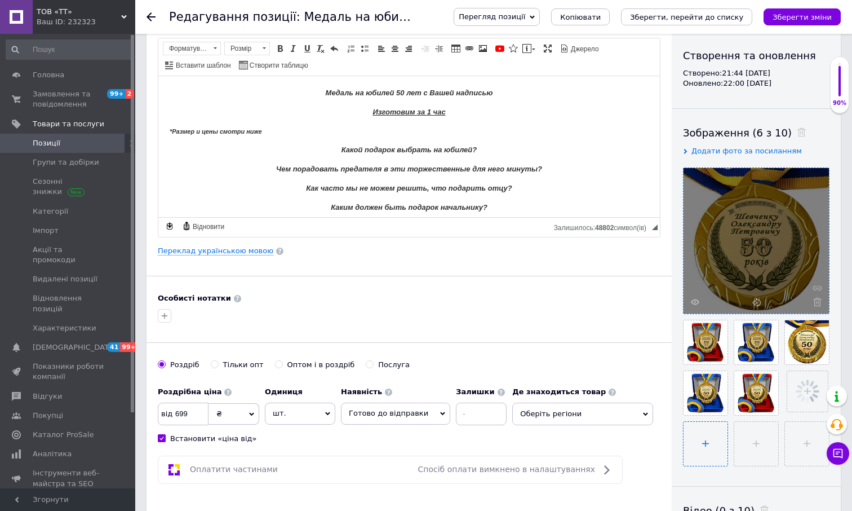
click at [701, 441] on input "file" at bounding box center [706, 444] width 44 height 44
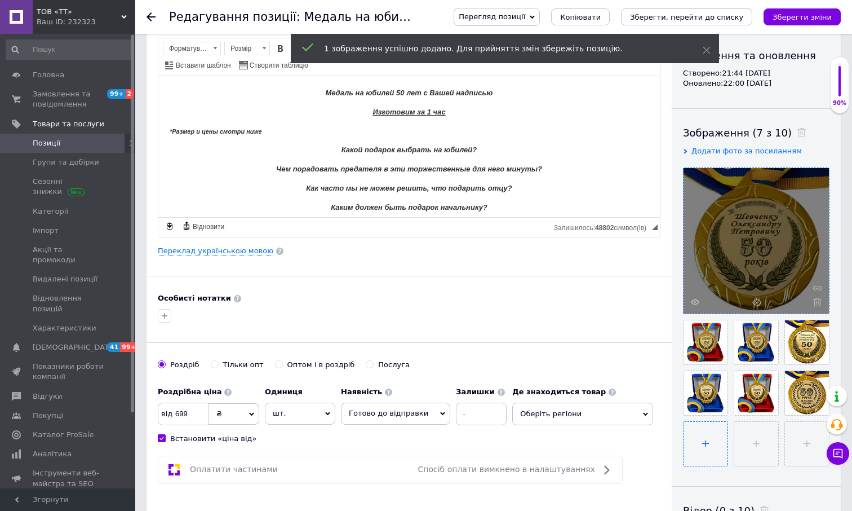
type input "C:\fakepath\50 ФИО Красная коробка.jpg"
click at [760, 436] on input "file" at bounding box center [756, 444] width 44 height 44
type input "C:\fakepath\50 ФИО Синяя коробка.jpg"
click at [807, 433] on input "file" at bounding box center [807, 444] width 44 height 44
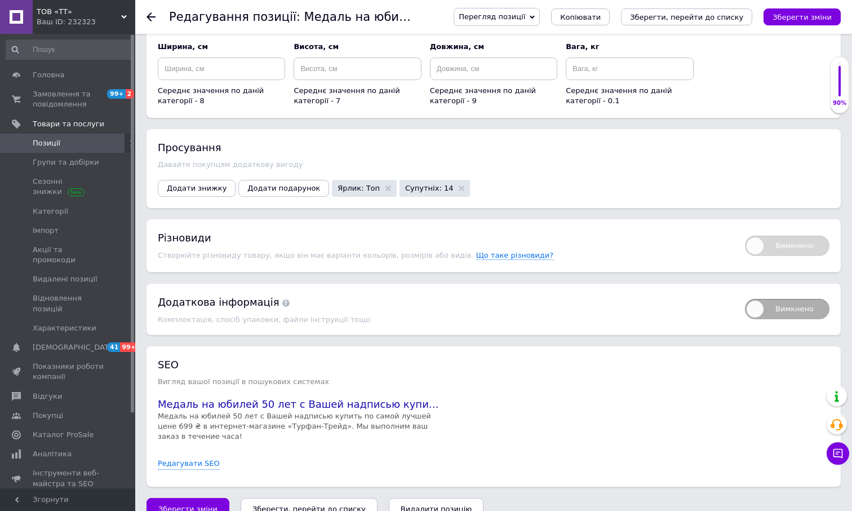
scroll to position [1138, 0]
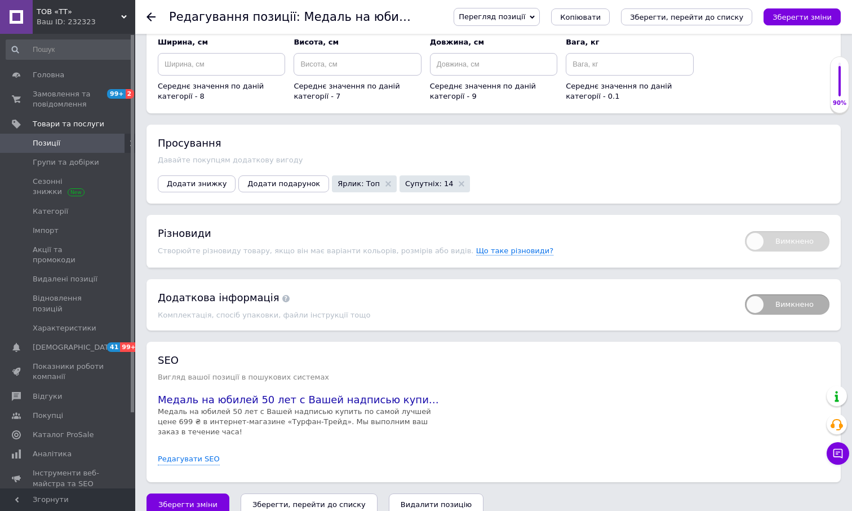
click at [325, 500] on icon "Зберегти, перейти до списку" at bounding box center [308, 504] width 113 height 8
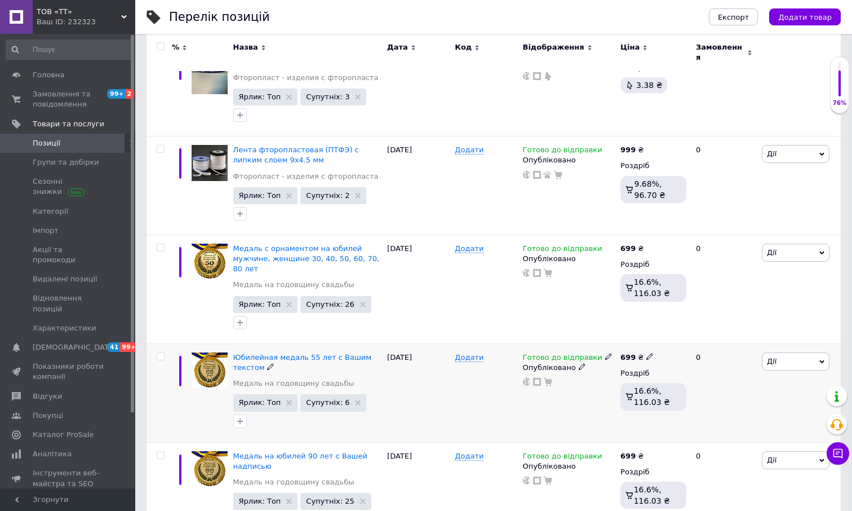
scroll to position [225, 0]
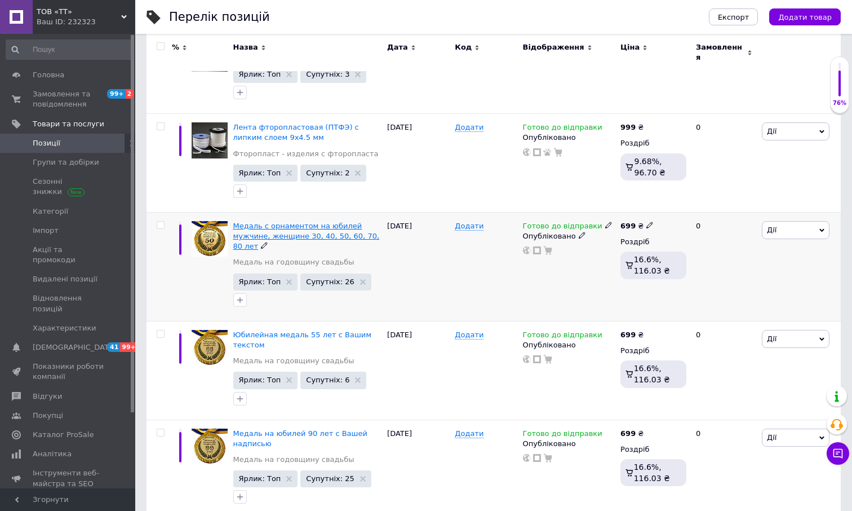
click at [339, 222] on span "Медаль с орнаментом на юбилей мужчине, женщине 30, 40, 50, 60, 70, 80 лет" at bounding box center [306, 236] width 147 height 29
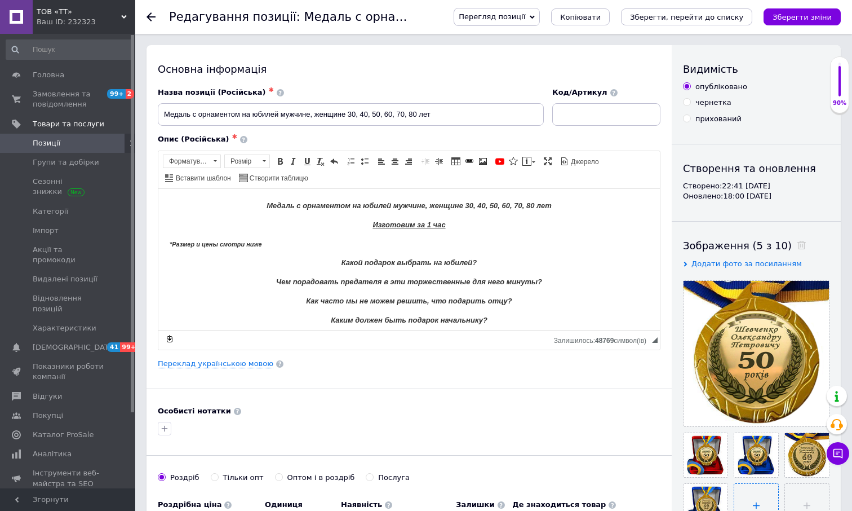
click at [751, 492] on input "file" at bounding box center [756, 506] width 44 height 44
type input "C:\fakepath\50 Без коробки.jpg"
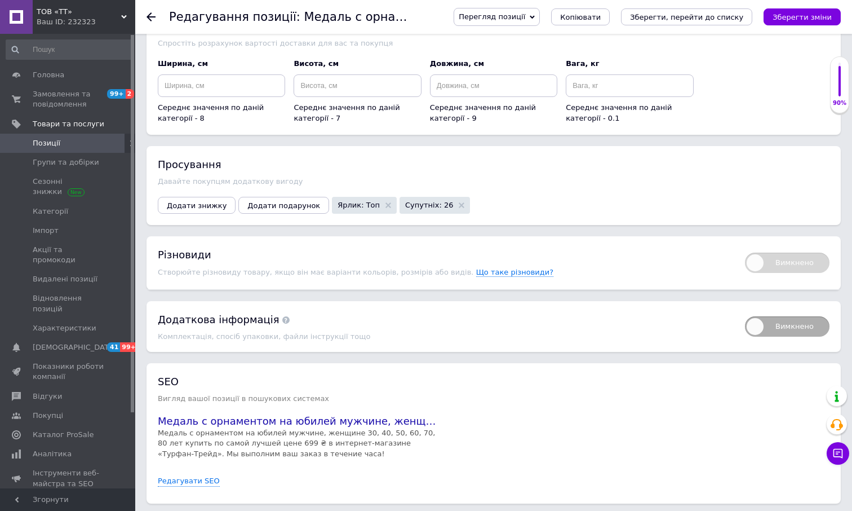
scroll to position [1188, 0]
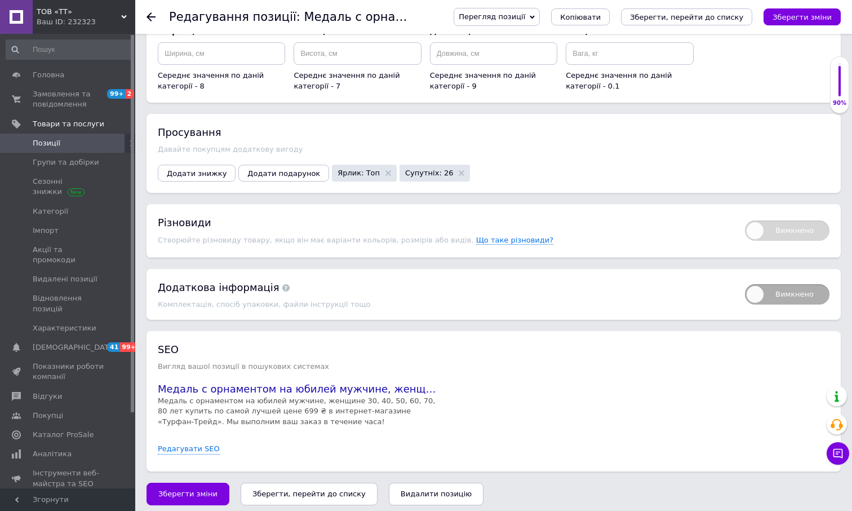
click at [322, 489] on icon "Зберегти, перейти до списку" at bounding box center [308, 493] width 113 height 8
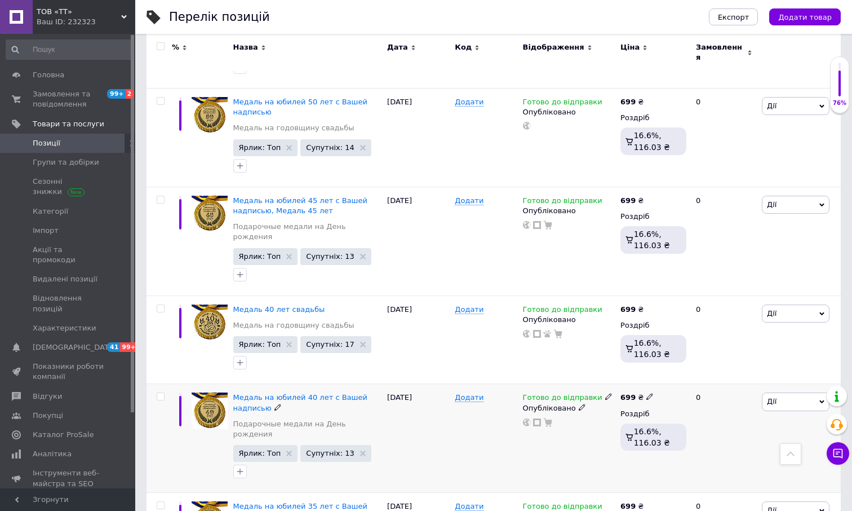
scroll to position [1578, 0]
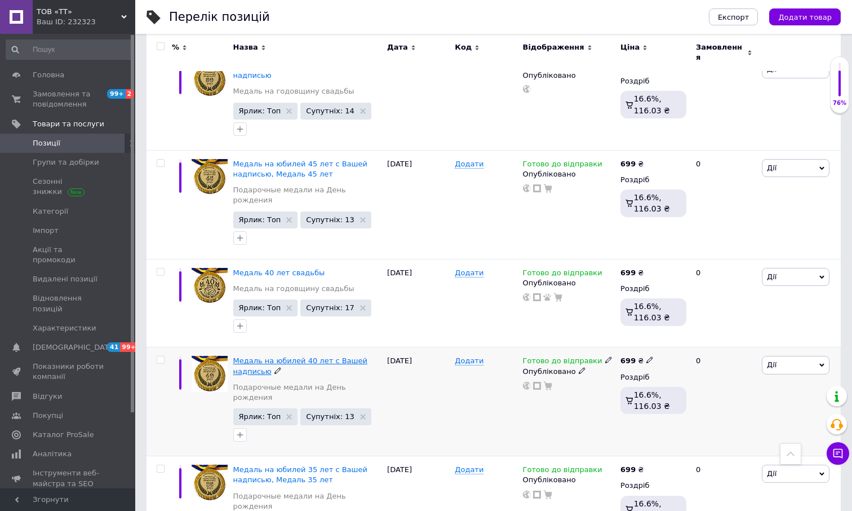
click at [313, 356] on span "Медаль на юбилей 40 лет с Вашей надписью" at bounding box center [300, 365] width 134 height 19
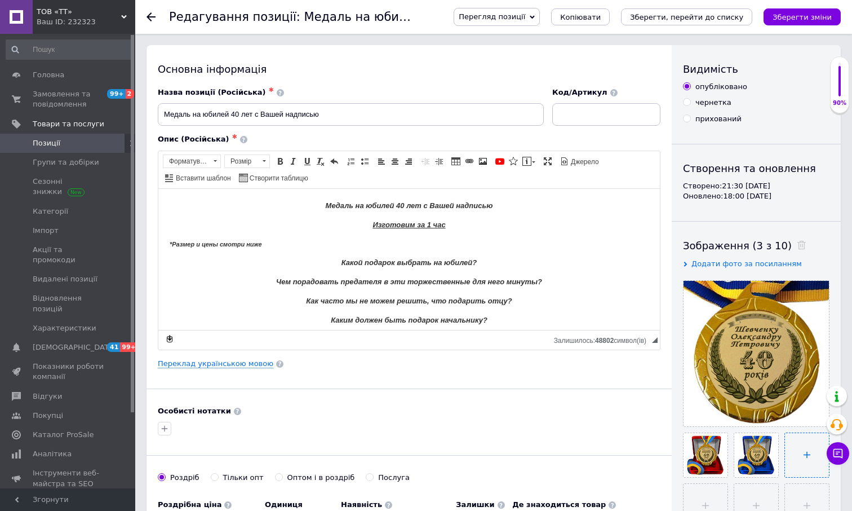
click at [804, 459] on input "file" at bounding box center [807, 455] width 44 height 44
type input "C:\fakepath\40 Без коробки.jpg"
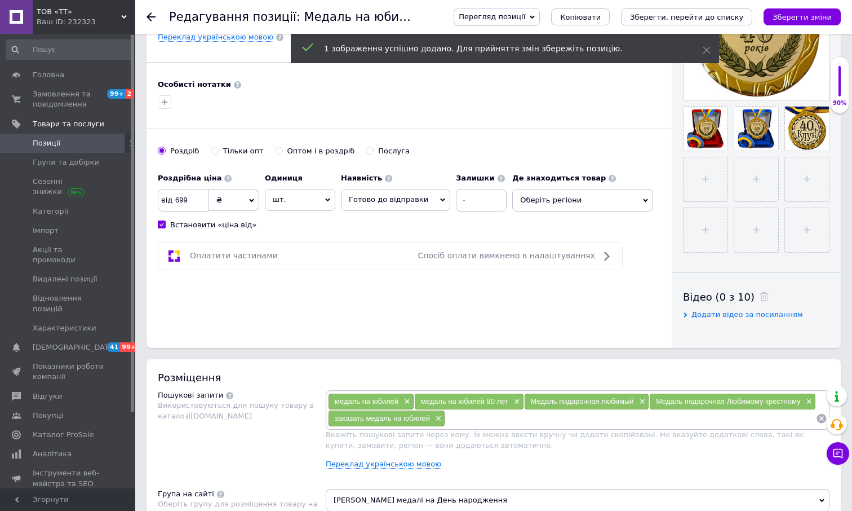
scroll to position [282, 0]
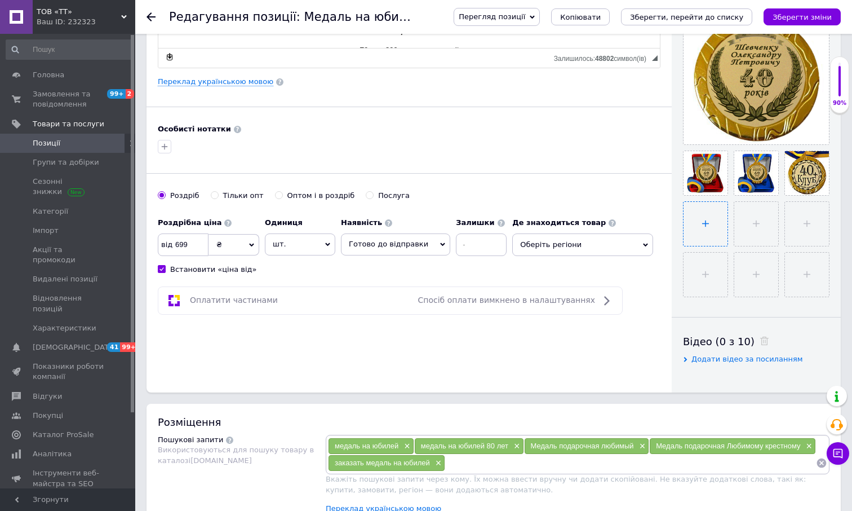
click at [714, 211] on input "file" at bounding box center [706, 224] width 44 height 44
type input "C:\fakepath\40 Синяя коробка.jpg"
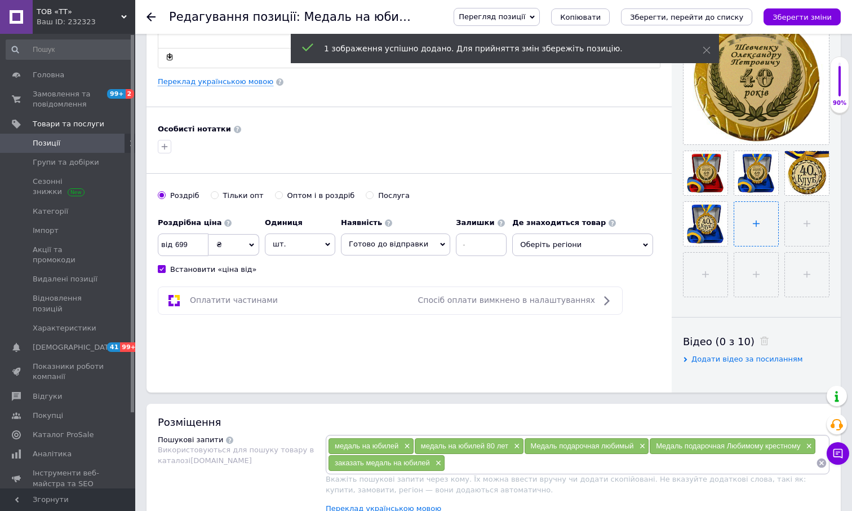
click at [747, 219] on input "file" at bounding box center [756, 224] width 44 height 44
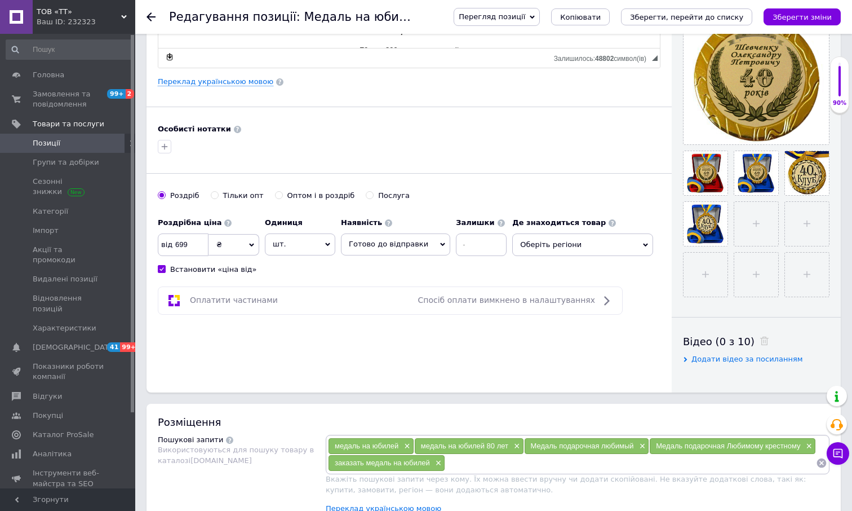
type input "C:\fakepath\40 Красная коробка.jpg"
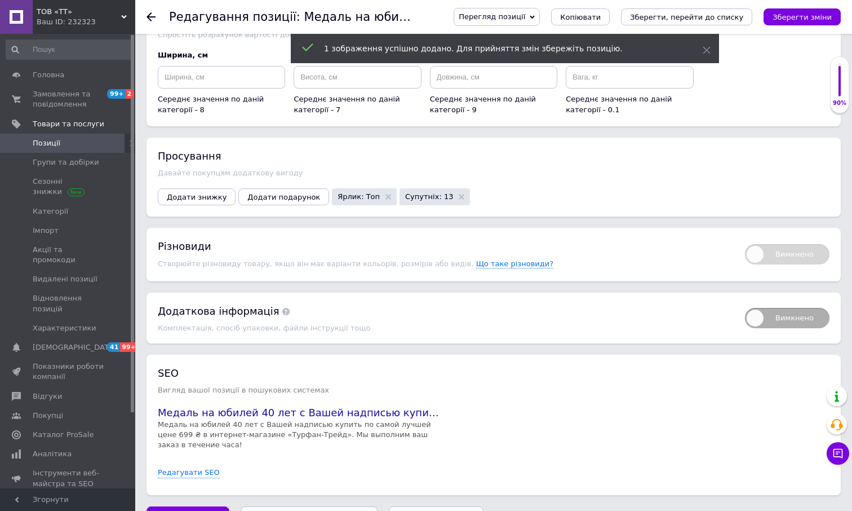
scroll to position [1160, 0]
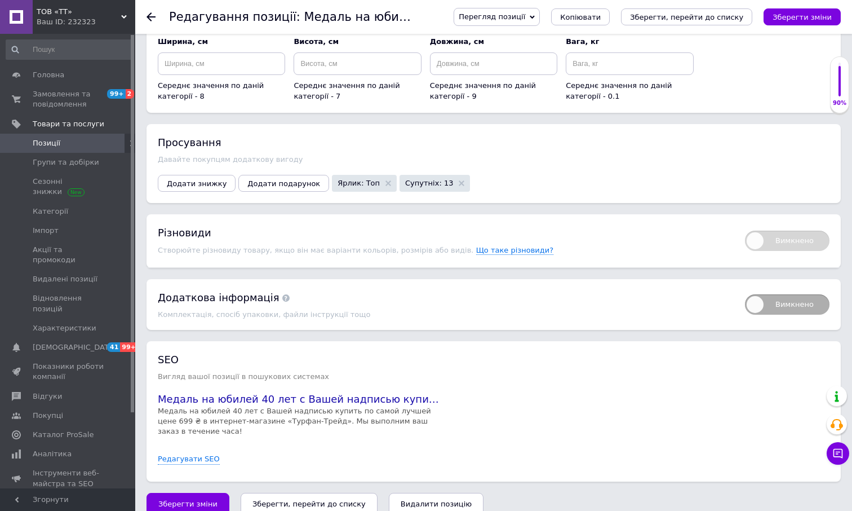
click at [309, 499] on icon "Зберегти, перейти до списку" at bounding box center [308, 503] width 113 height 8
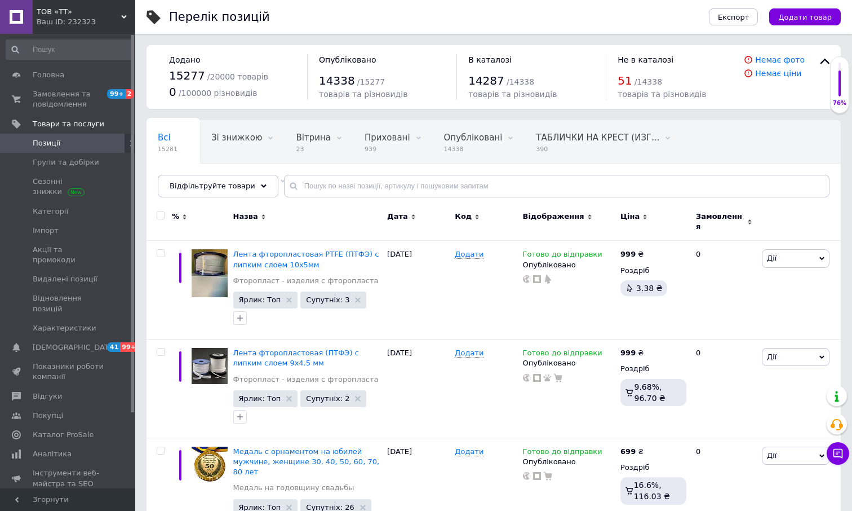
scroll to position [169, 0]
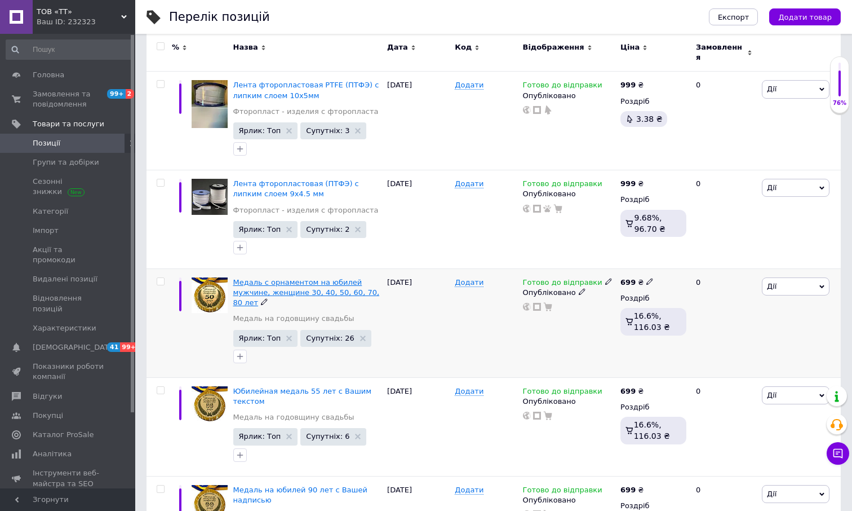
click at [291, 278] on span "Медаль с орнаментом на юбилей мужчине, женщине 30, 40, 50, 60, 70, 80 лет" at bounding box center [306, 292] width 147 height 29
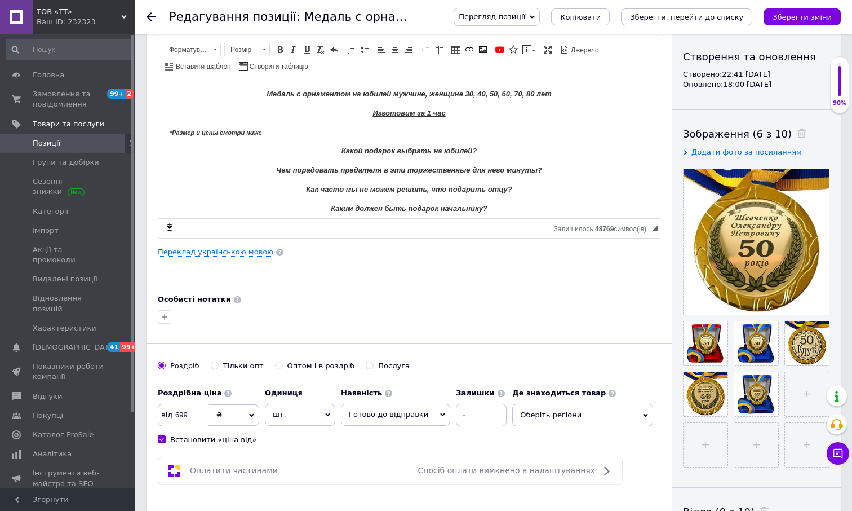
scroll to position [113, 0]
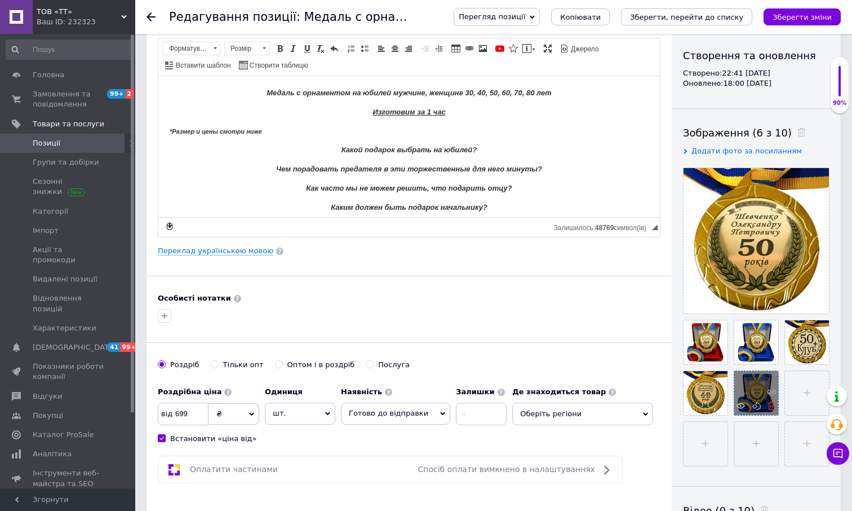
click at [771, 404] on icon at bounding box center [772, 405] width 8 height 8
click at [723, 409] on icon at bounding box center [721, 405] width 8 height 8
click at [706, 390] on input "file" at bounding box center [706, 393] width 44 height 44
type input "C:\fakepath\50 Красная коробка.jpg"
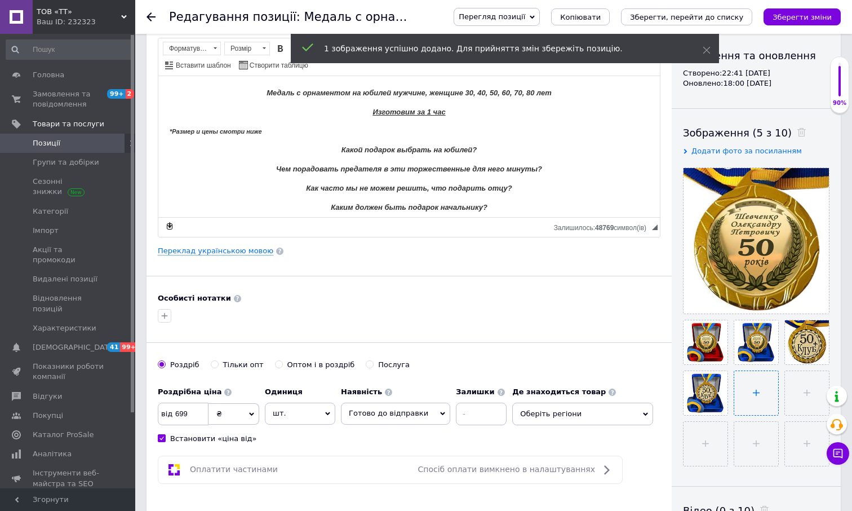
click at [760, 393] on input "file" at bounding box center [756, 393] width 44 height 44
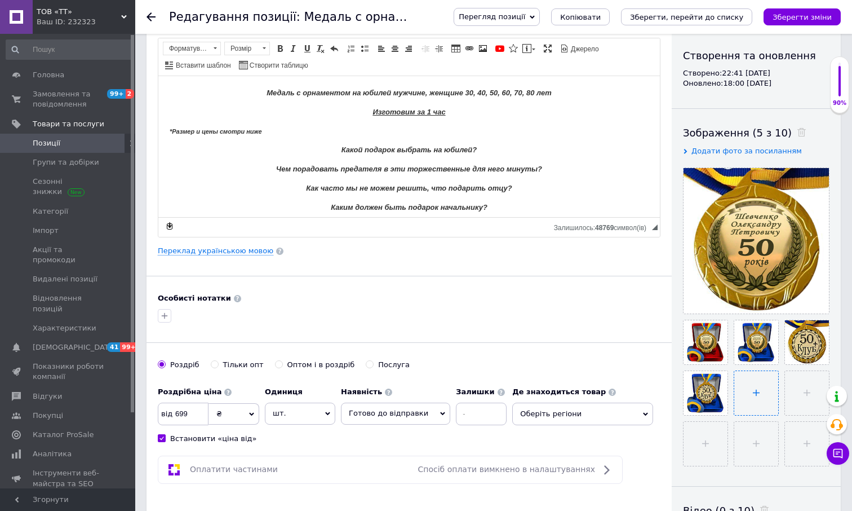
type input "C:\fakepath\50 Красная коробка (1).jpg"
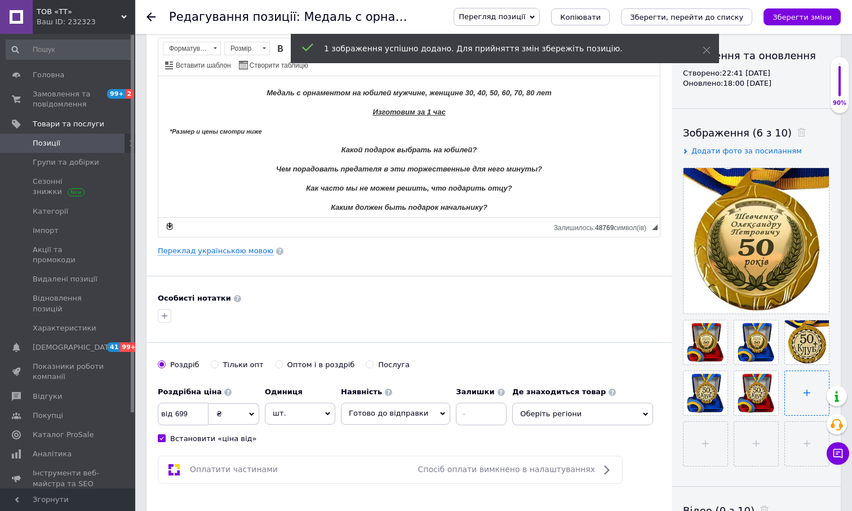
click at [803, 380] on input "file" at bounding box center [807, 393] width 44 height 44
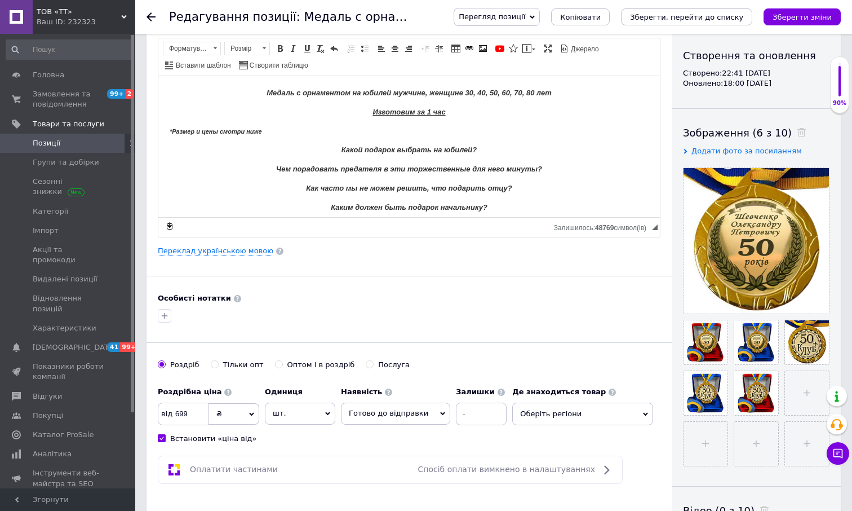
type input "C:\fakepath\гггг.jpg"
click at [714, 437] on input "file" at bounding box center [706, 444] width 44 height 44
type input "C:\fakepath\Синяя коробка.jpg"
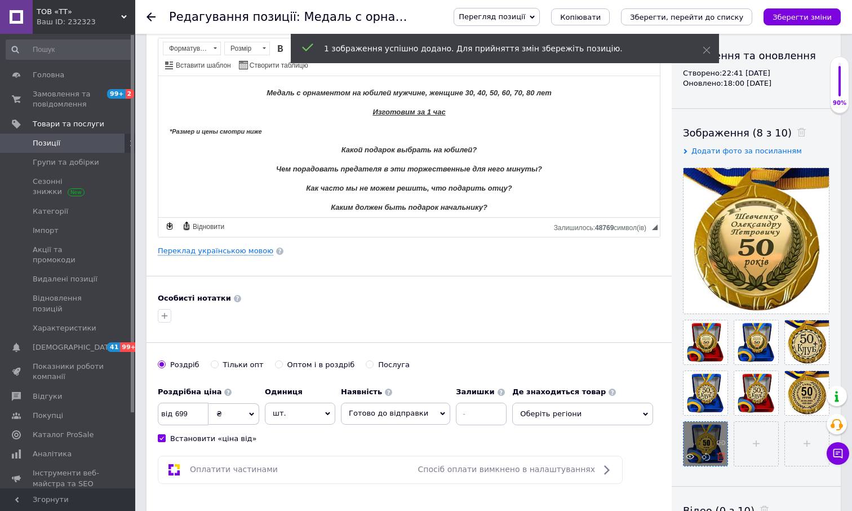
click at [720, 454] on icon at bounding box center [721, 456] width 8 height 8
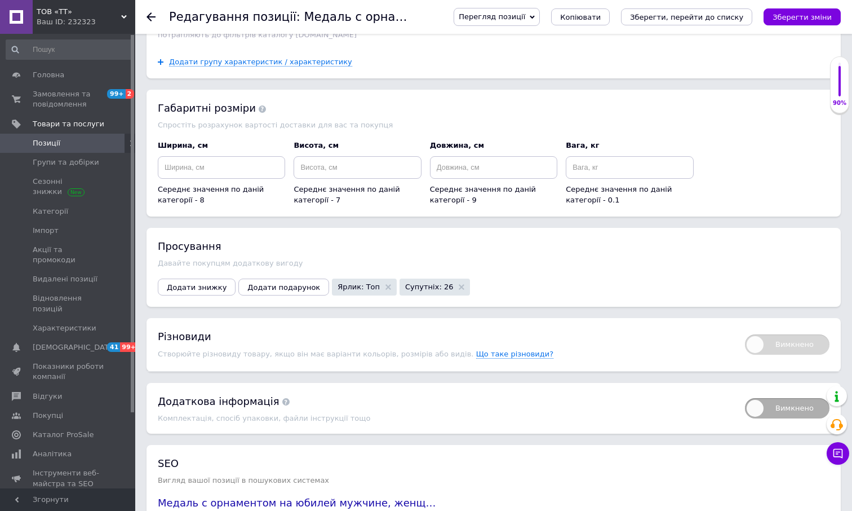
scroll to position [1184, 0]
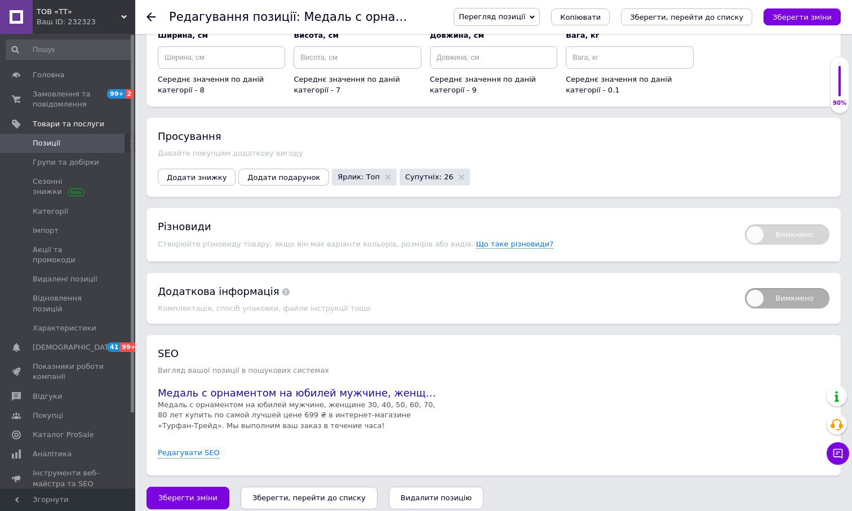
click at [317, 494] on icon "Зберегти, перейти до списку" at bounding box center [308, 497] width 113 height 8
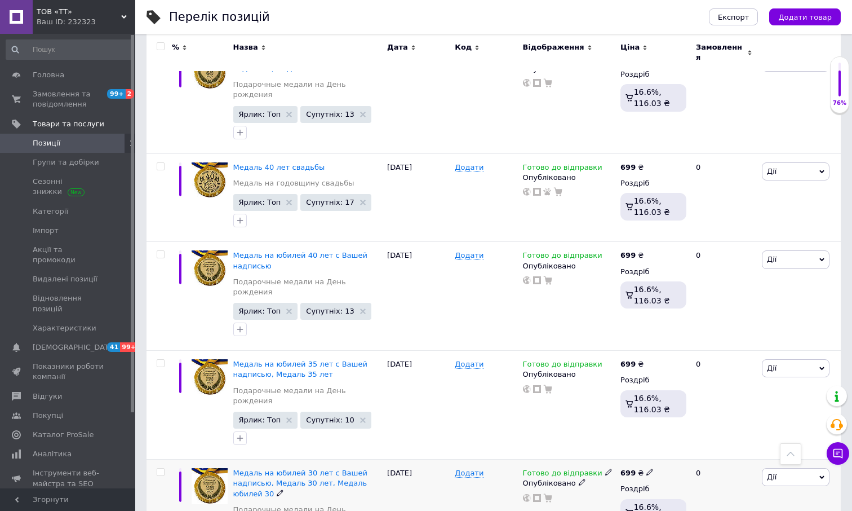
scroll to position [1747, 0]
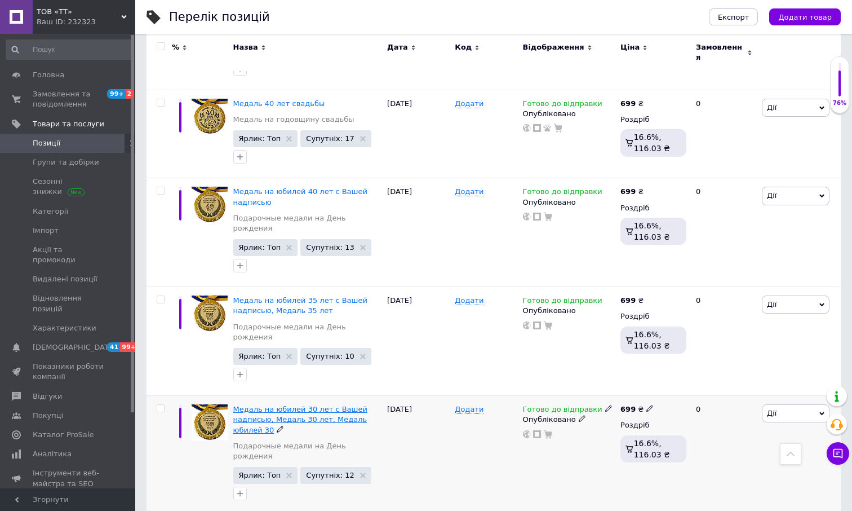
click at [310, 405] on span "Медаль на юбилей 30 лет с Вашей надписью, Медаль 30 лет, Медаль юбилей 30" at bounding box center [300, 419] width 134 height 29
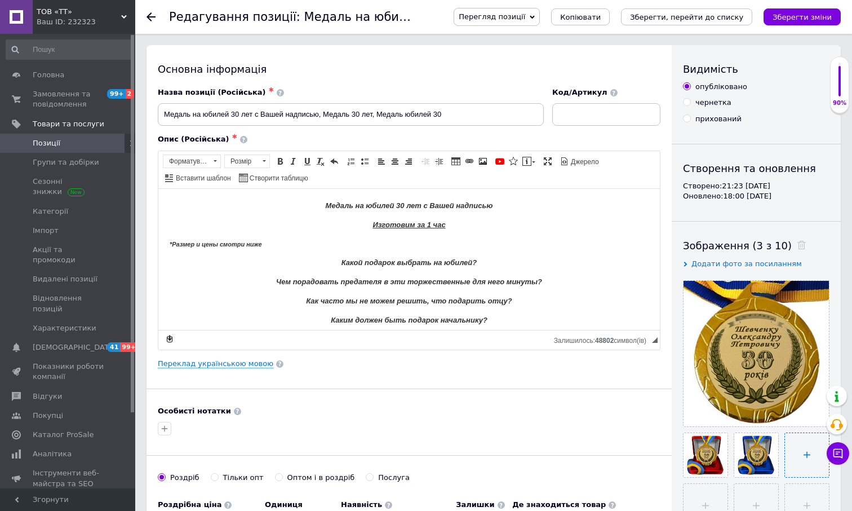
click at [804, 460] on input "file" at bounding box center [807, 455] width 44 height 44
type input "C:\fakepath\30 Без коробки.jpg"
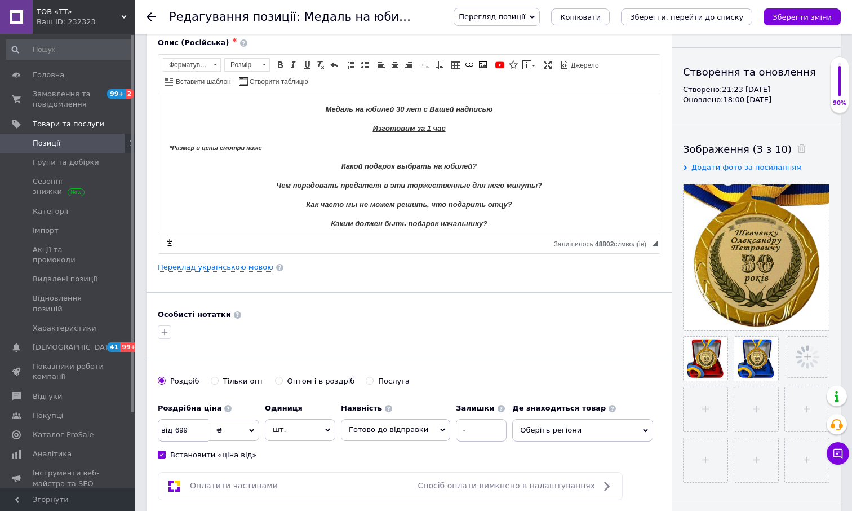
scroll to position [113, 0]
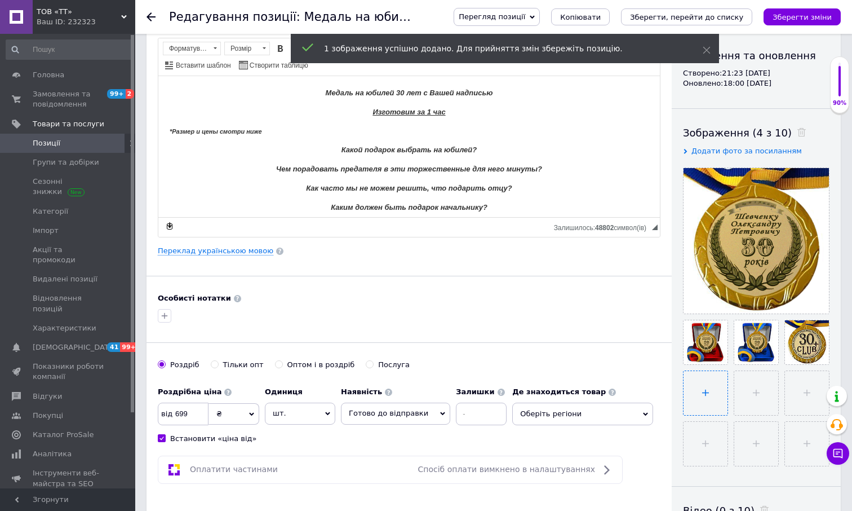
click at [711, 386] on input "file" at bounding box center [706, 393] width 44 height 44
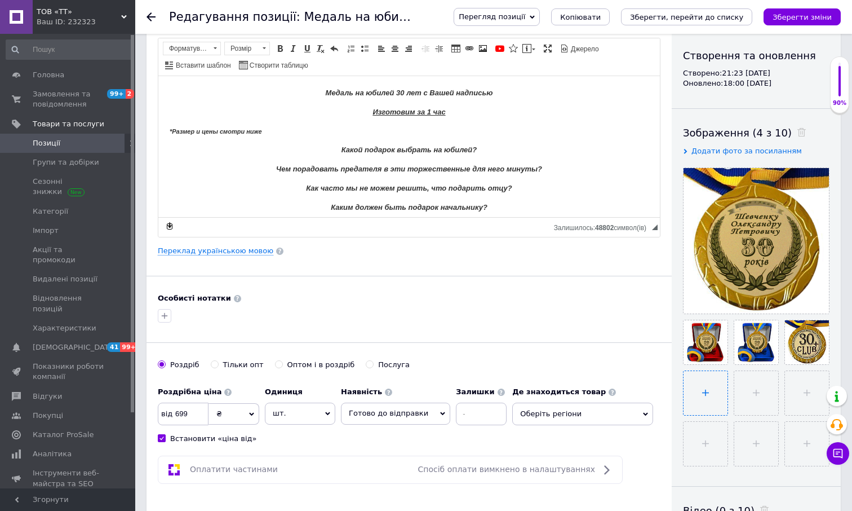
type input "C:\fakepath\30 Красная коробка.jpg"
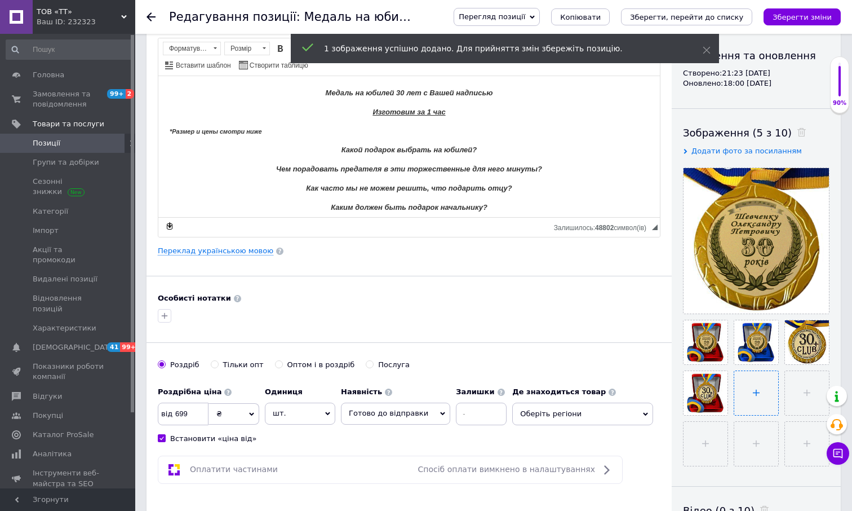
click at [754, 395] on input "file" at bounding box center [756, 393] width 44 height 44
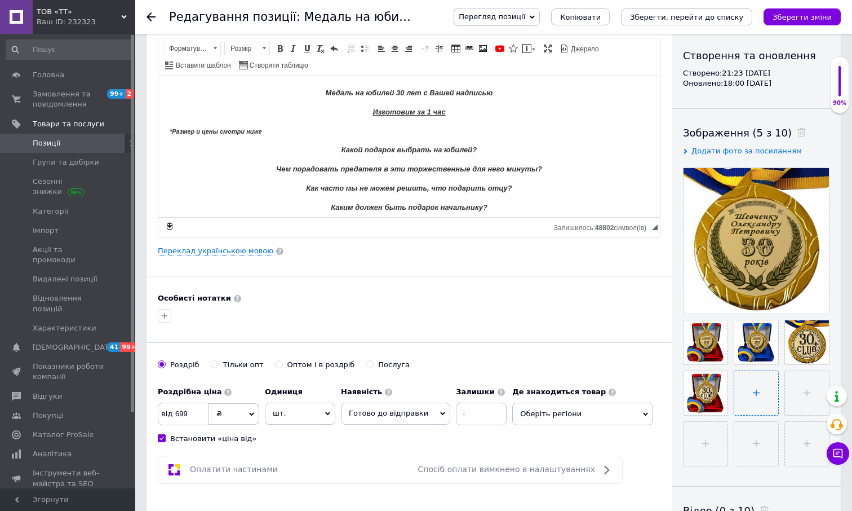
type input "C:\fakepath\30 Синяя коробка.jpg"
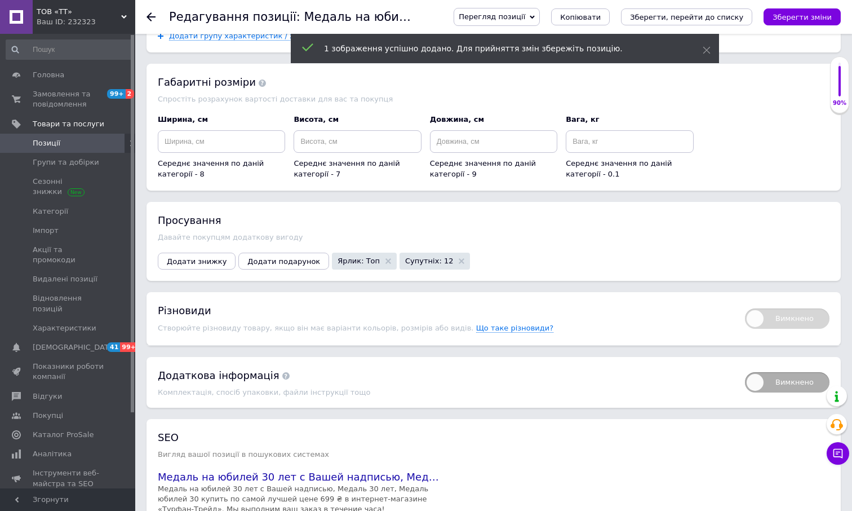
scroll to position [1171, 0]
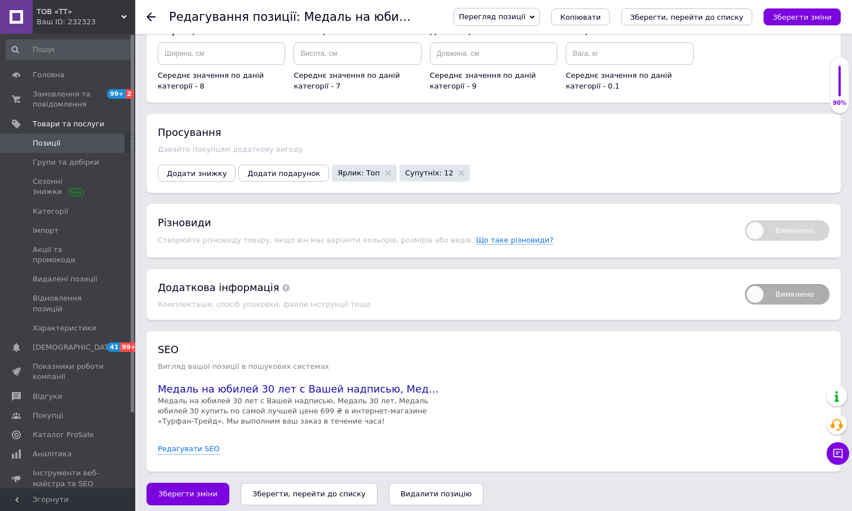
click at [307, 494] on button "Зберегти, перейти до списку" at bounding box center [309, 493] width 137 height 23
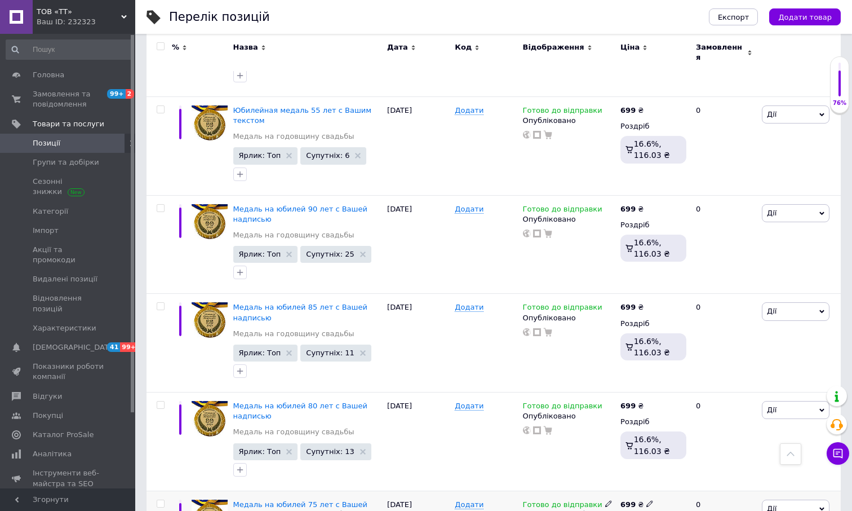
scroll to position [620, 0]
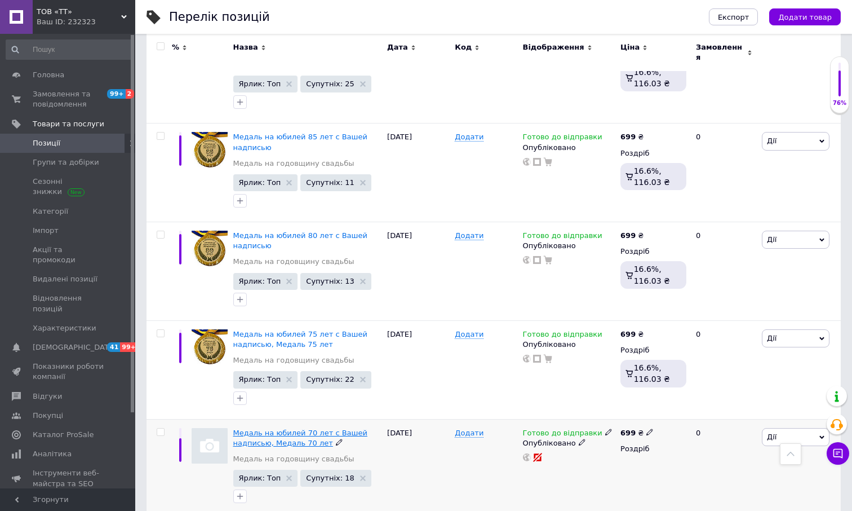
click at [297, 428] on span "Медаль на юбилей 70 лет с Вашей надписью, Медаль 70 лет" at bounding box center [300, 437] width 134 height 19
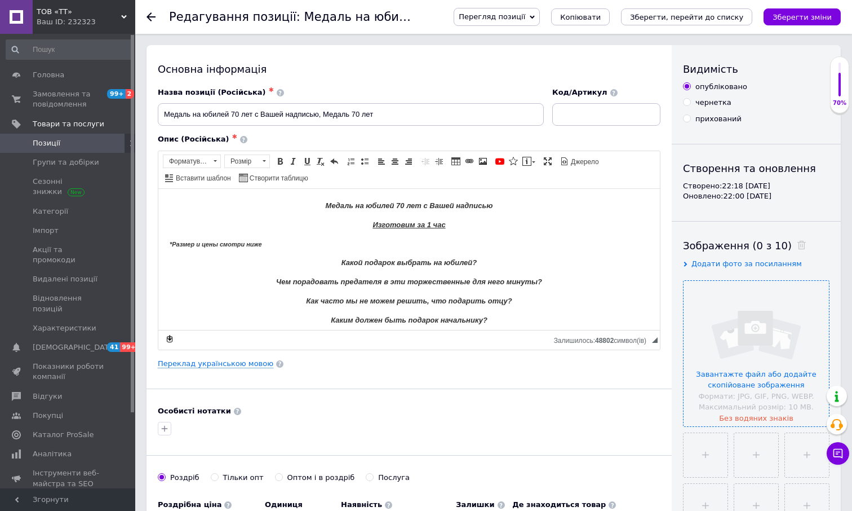
click at [782, 327] on input "file" at bounding box center [756, 353] width 145 height 145
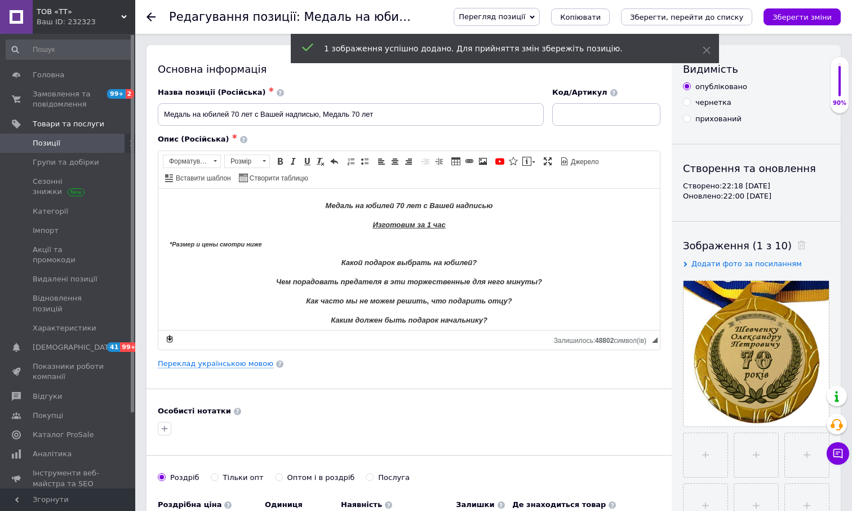
click at [707, 445] on input "file" at bounding box center [706, 455] width 44 height 44
type input "C:\fakepath\70 ФИО Синяя коробка.jpg"
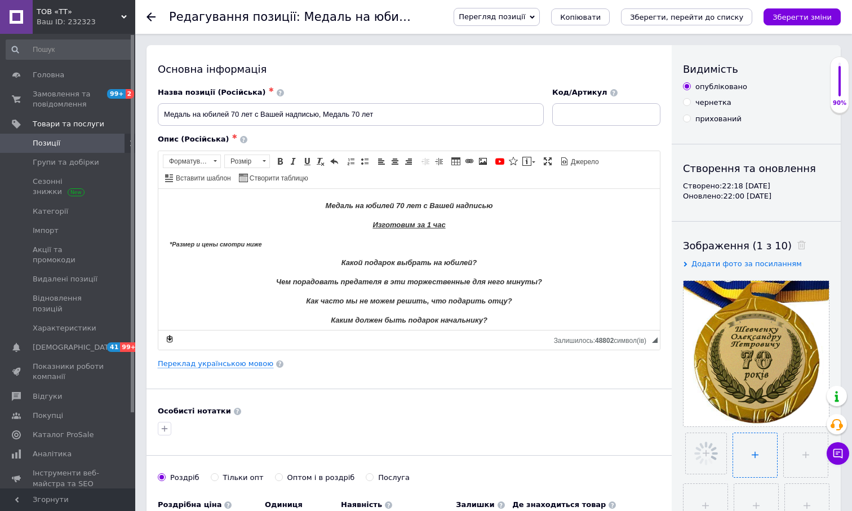
click at [755, 453] on input "file" at bounding box center [755, 455] width 44 height 44
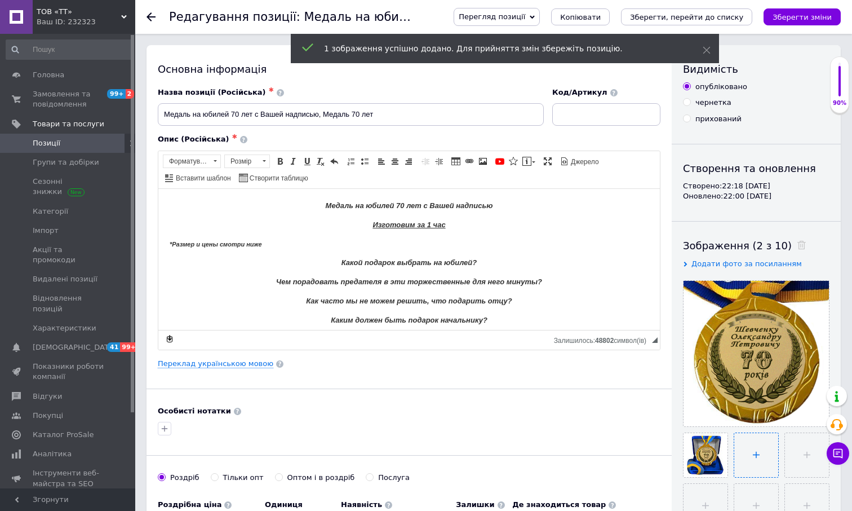
type input "C:\fakepath\70 ФИО Красная коробка.jpg"
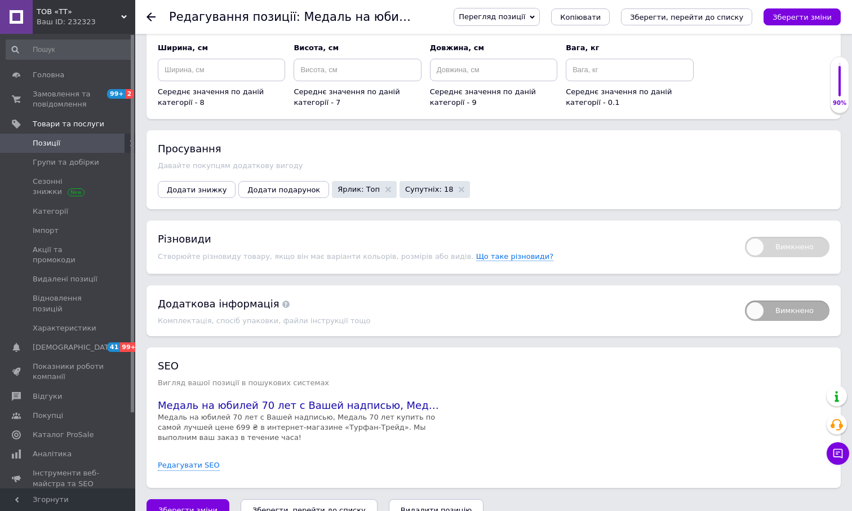
scroll to position [1171, 0]
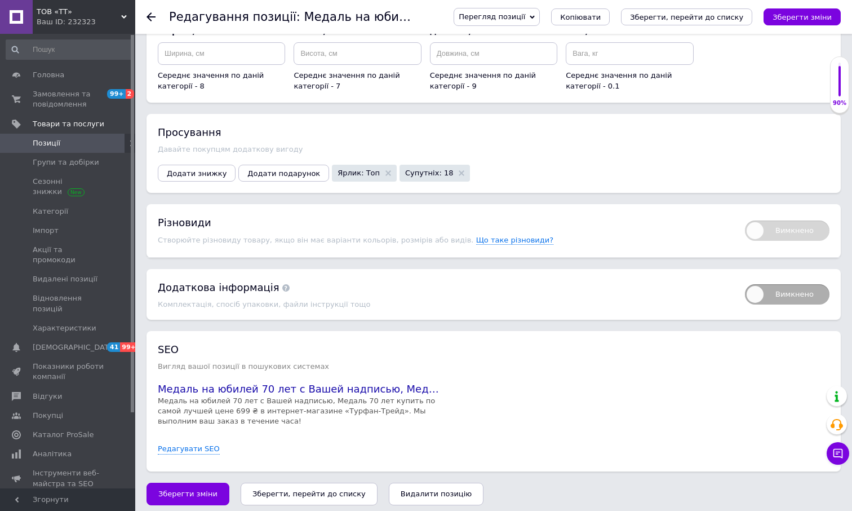
click at [295, 489] on icon "Зберегти, перейти до списку" at bounding box center [308, 493] width 113 height 8
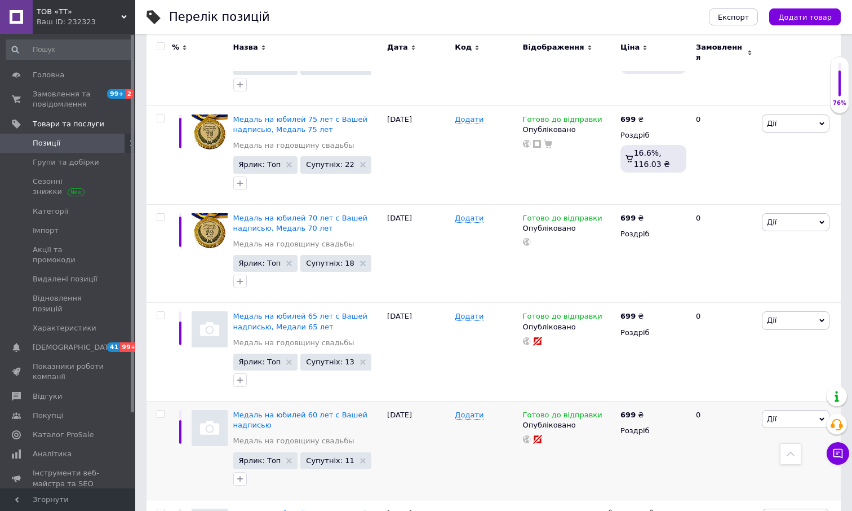
scroll to position [902, 0]
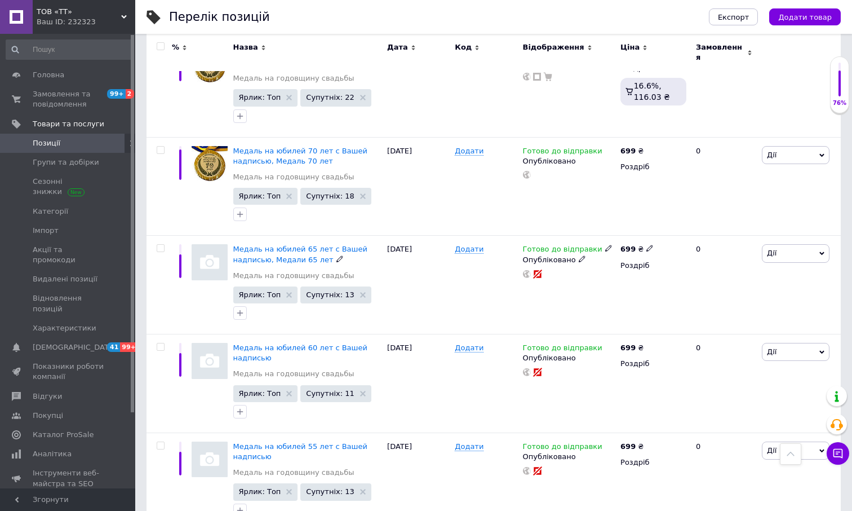
click at [304, 245] on span "Медаль на юбилей 65 лет с Вашей надписью, Медали 65 лет" at bounding box center [300, 254] width 134 height 19
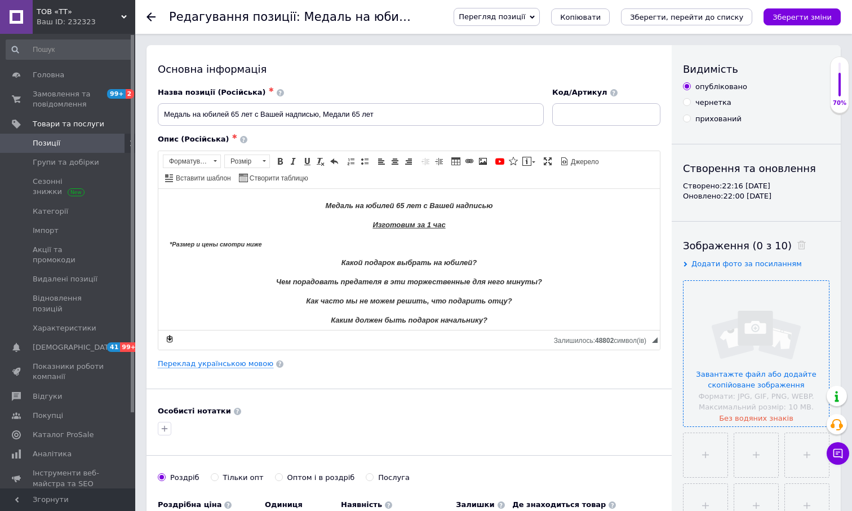
click at [756, 382] on input "file" at bounding box center [756, 353] width 145 height 145
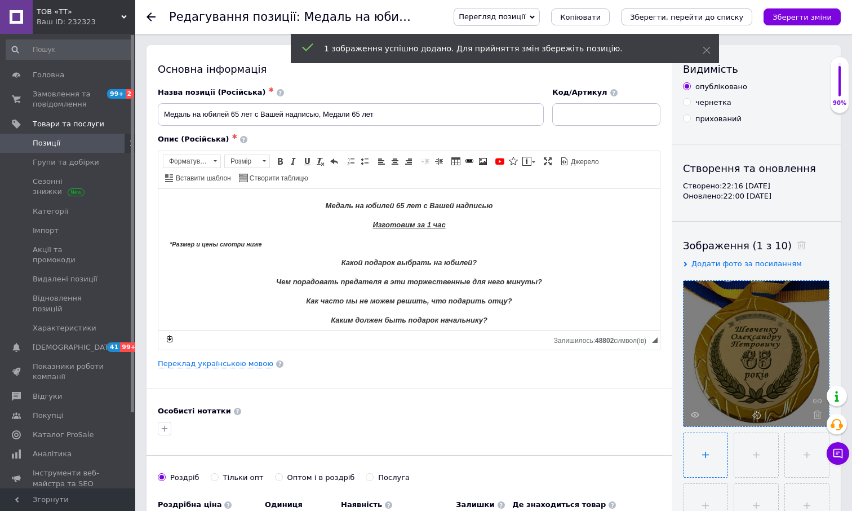
click at [711, 446] on input "file" at bounding box center [706, 455] width 44 height 44
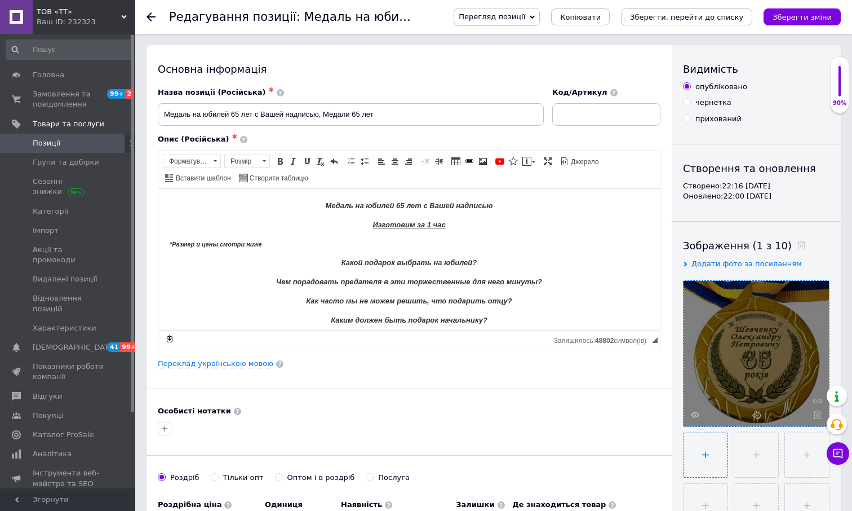
type input "C:\fakepath\65 ФИО Красная коробка.jpg"
click at [760, 446] on input "file" at bounding box center [755, 455] width 44 height 44
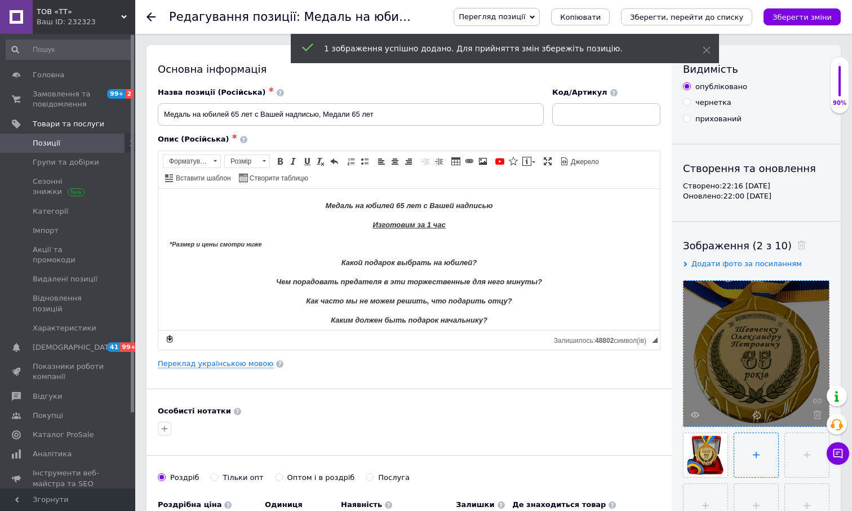
type input "C:\fakepath\65 ФИО Синяя коробка.jpg"
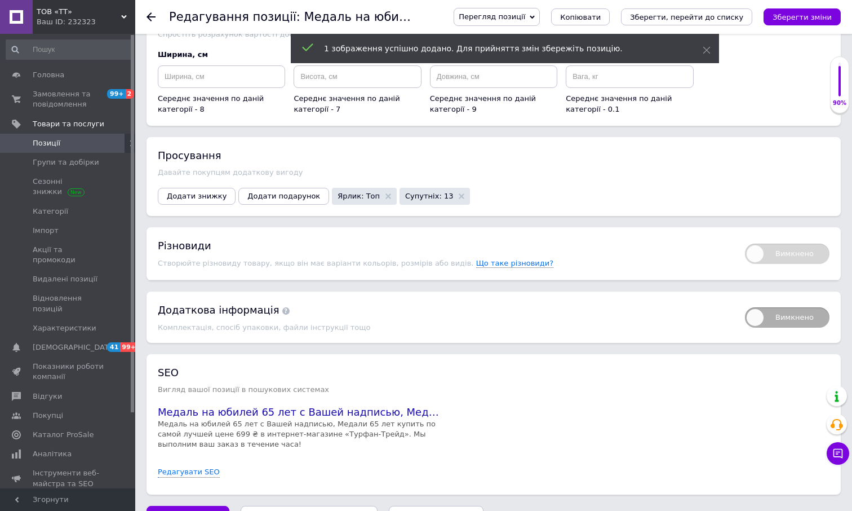
scroll to position [1171, 0]
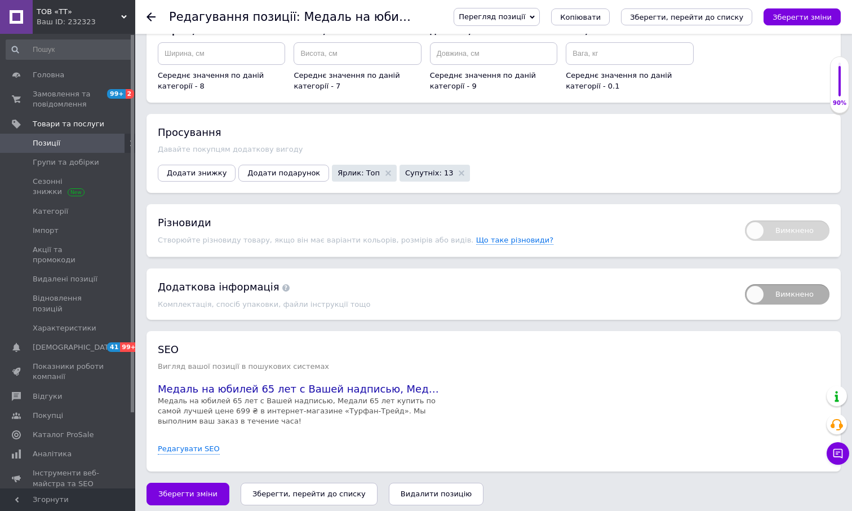
click at [332, 482] on button "Зберегти, перейти до списку" at bounding box center [309, 493] width 137 height 23
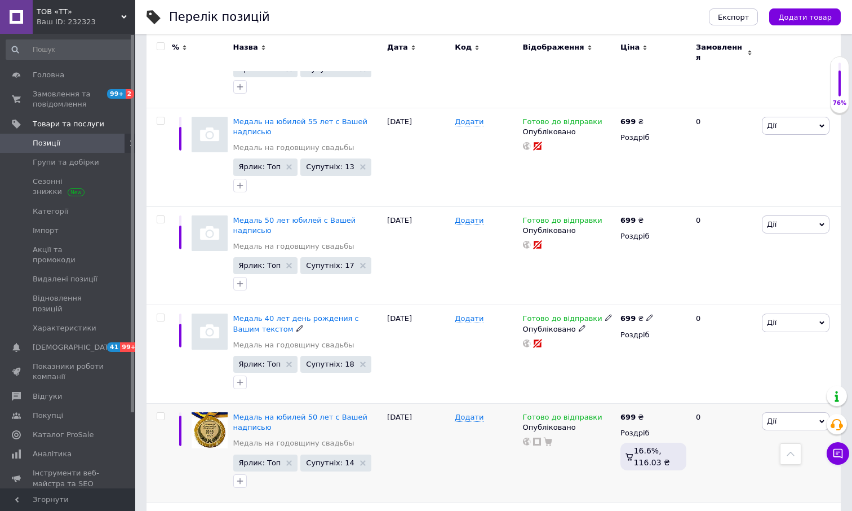
scroll to position [1240, 0]
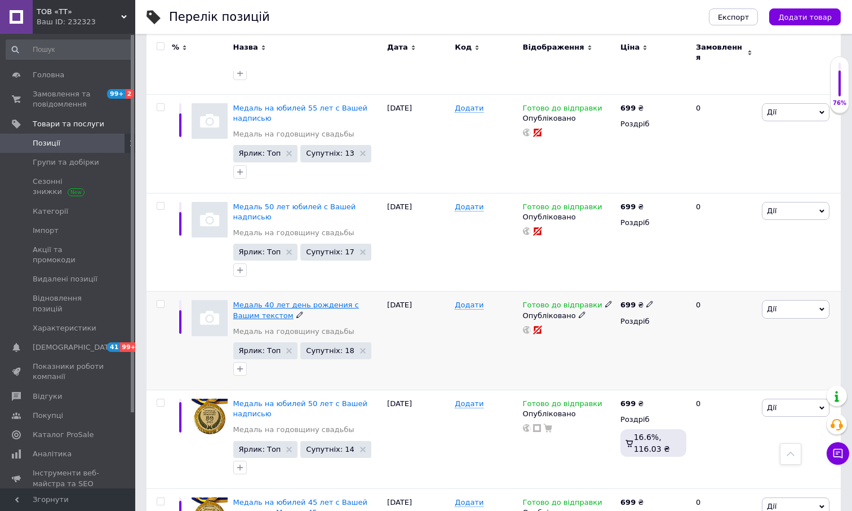
click at [321, 300] on span "Медаль 40 лет день рождения с Вашим текстом" at bounding box center [296, 309] width 126 height 19
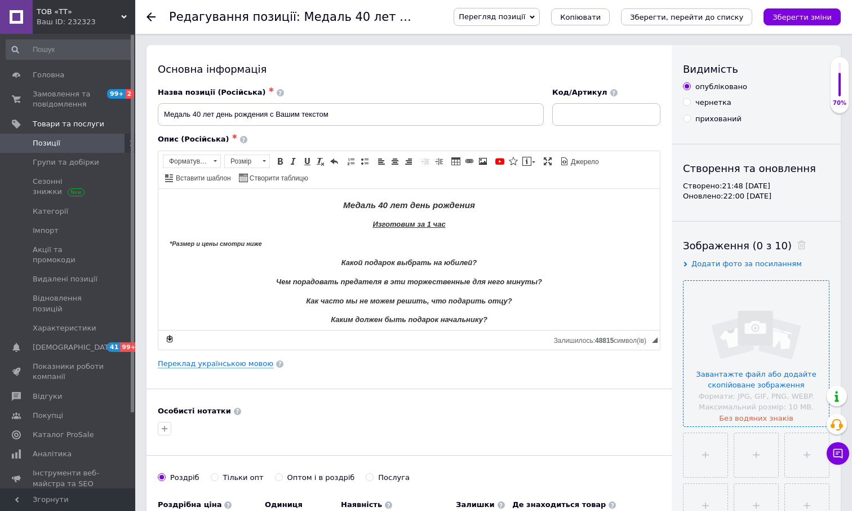
click at [743, 374] on input "file" at bounding box center [756, 353] width 145 height 145
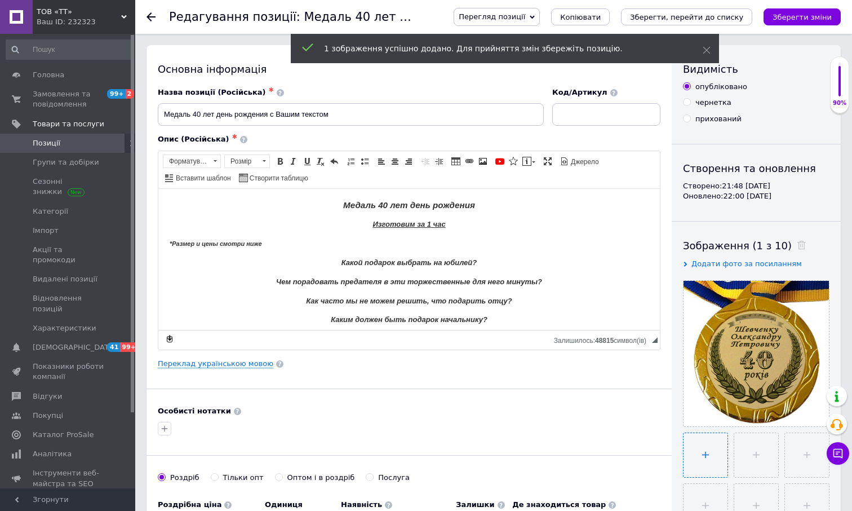
click at [712, 455] on input "file" at bounding box center [706, 455] width 44 height 44
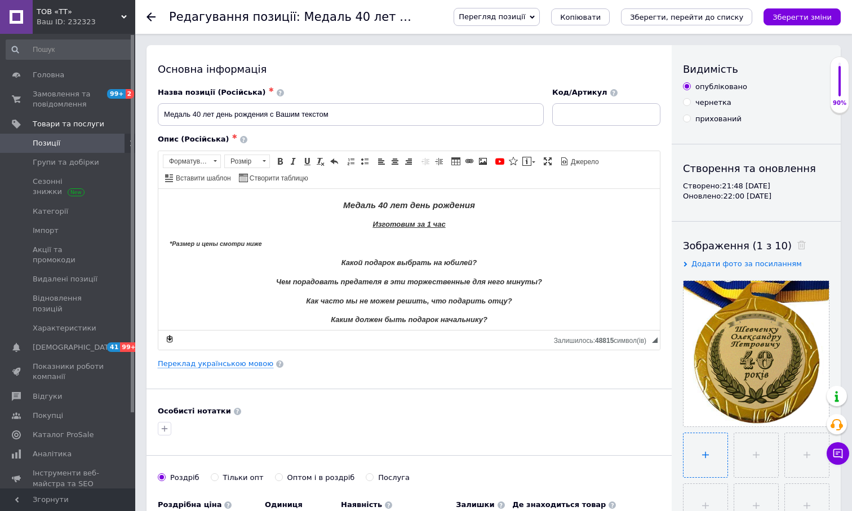
type input "C:\fakepath\40 ФИО Красная коробка.jpg"
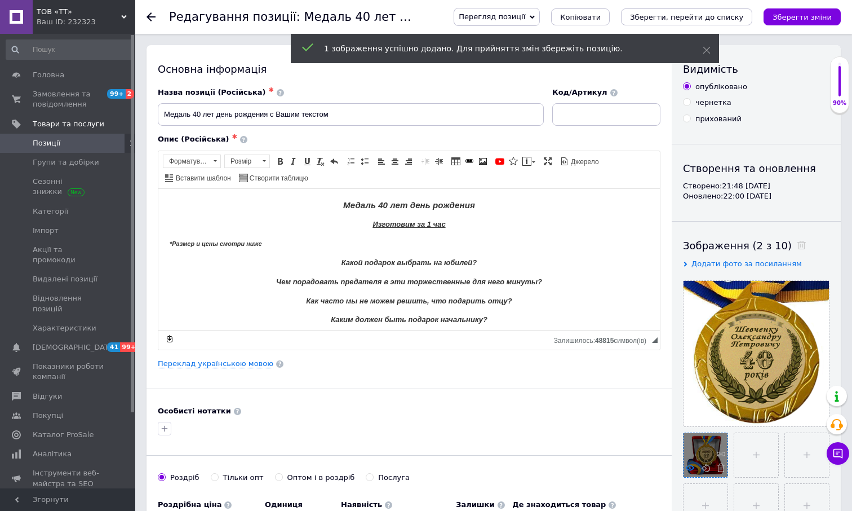
click at [690, 469] on icon at bounding box center [690, 467] width 8 height 8
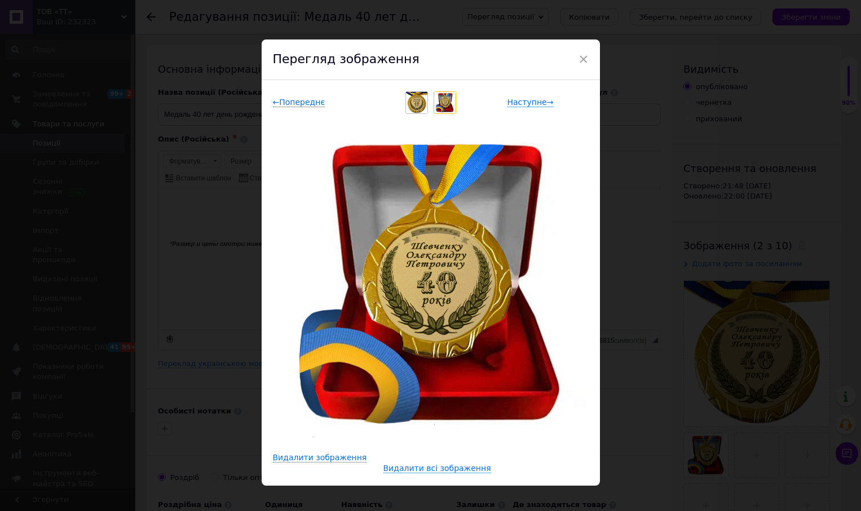
click at [588, 61] on div "Перегляд зображення" at bounding box center [431, 59] width 338 height 41
click at [579, 56] on span "×" at bounding box center [583, 59] width 10 height 19
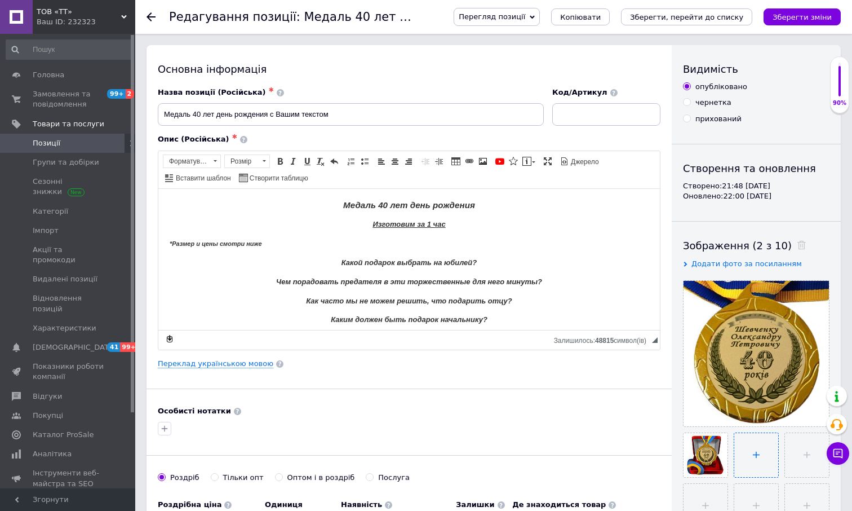
click at [757, 446] on input "file" at bounding box center [756, 455] width 44 height 44
type input "C:\fakepath\40 ФИО Синяя коробка.jpg"
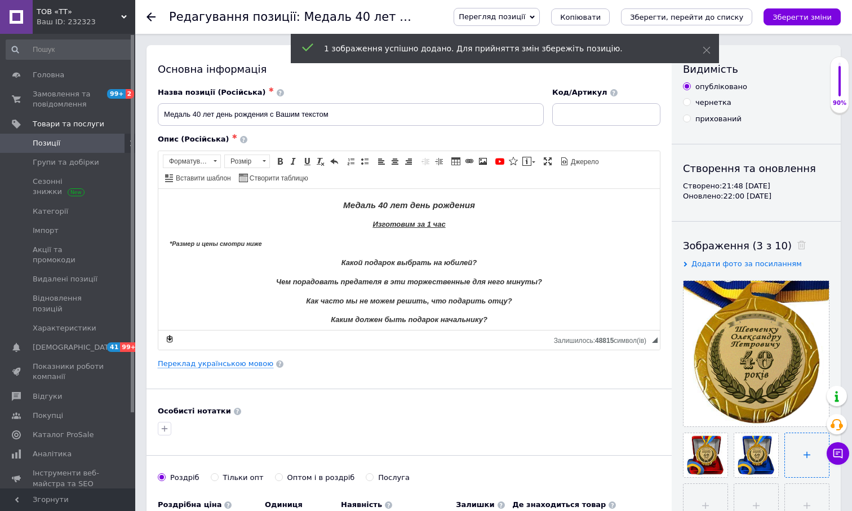
click at [799, 444] on input "file" at bounding box center [807, 455] width 44 height 44
type input "C:\fakepath\40 Без коробки.jpg"
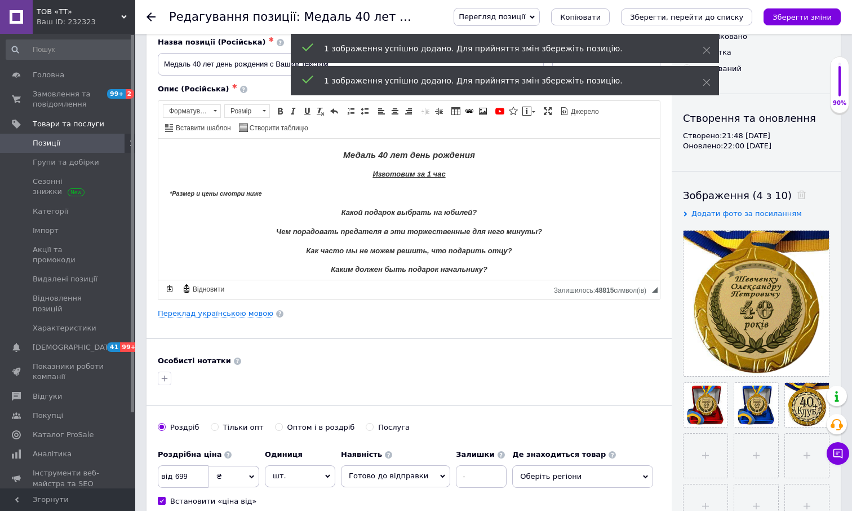
scroll to position [113, 0]
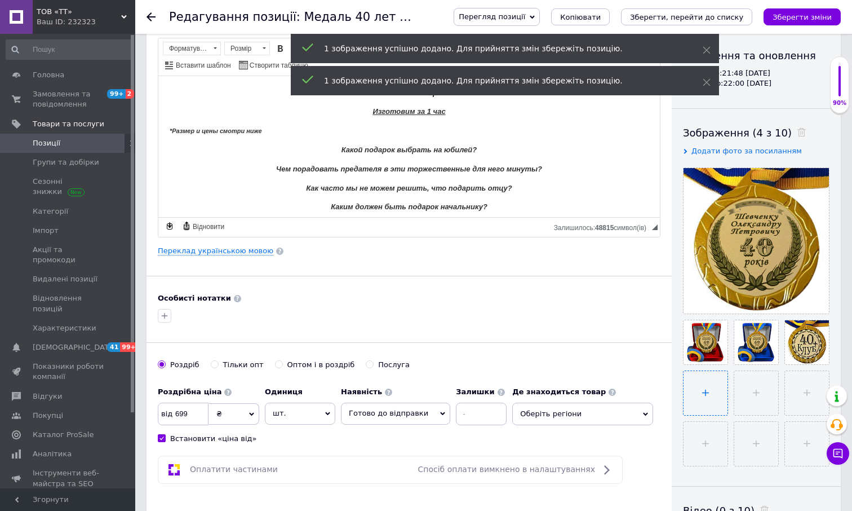
click at [718, 384] on input "file" at bounding box center [706, 393] width 44 height 44
type input "C:\fakepath\40 Красная коробка.jpg"
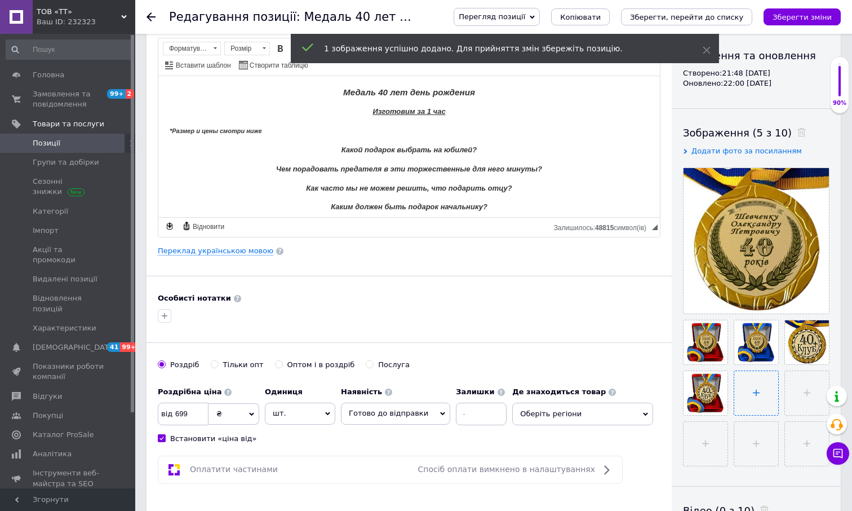
click at [757, 380] on input "file" at bounding box center [756, 393] width 44 height 44
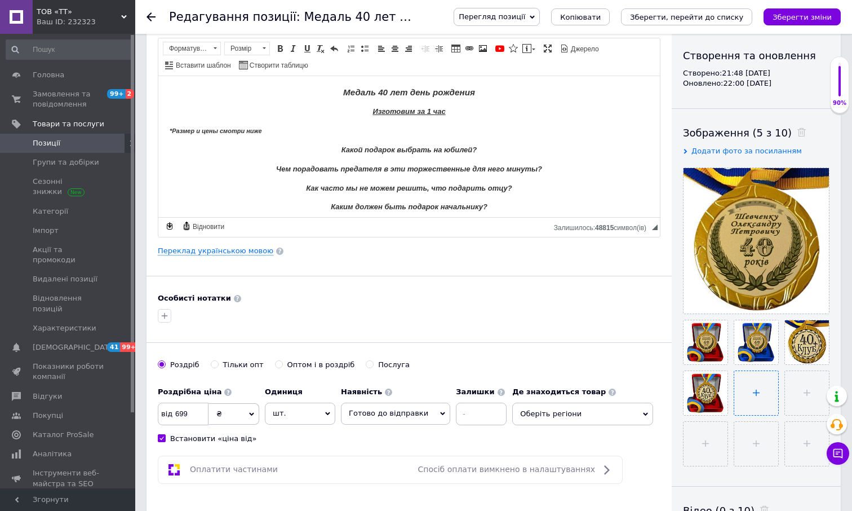
type input "C:\fakepath\40 Синяя коробка.jpg"
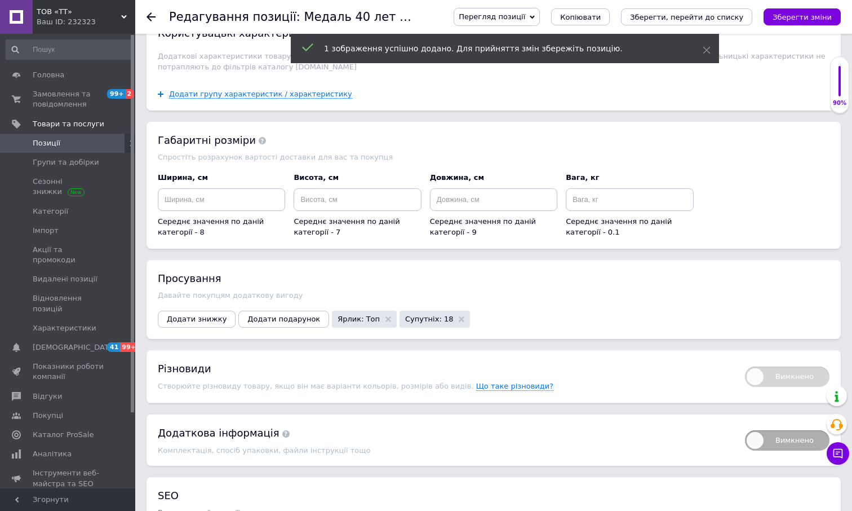
scroll to position [1160, 0]
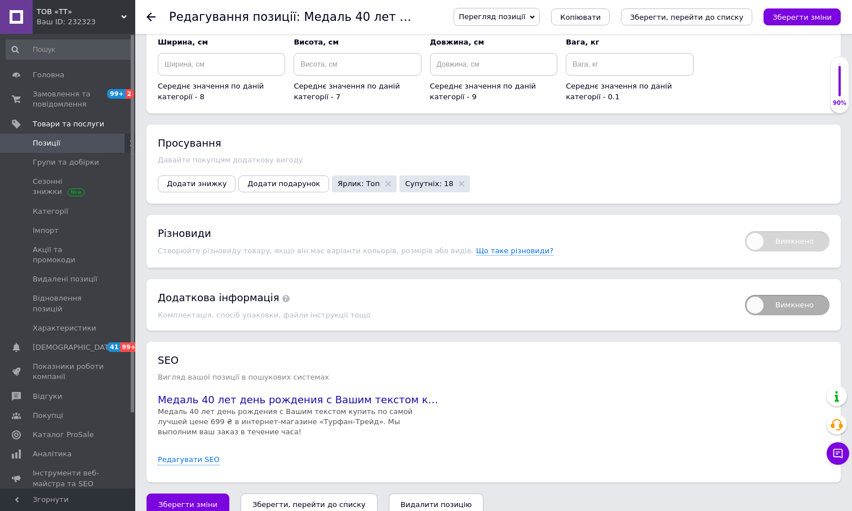
click at [331, 500] on icon "Зберегти, перейти до списку" at bounding box center [308, 504] width 113 height 8
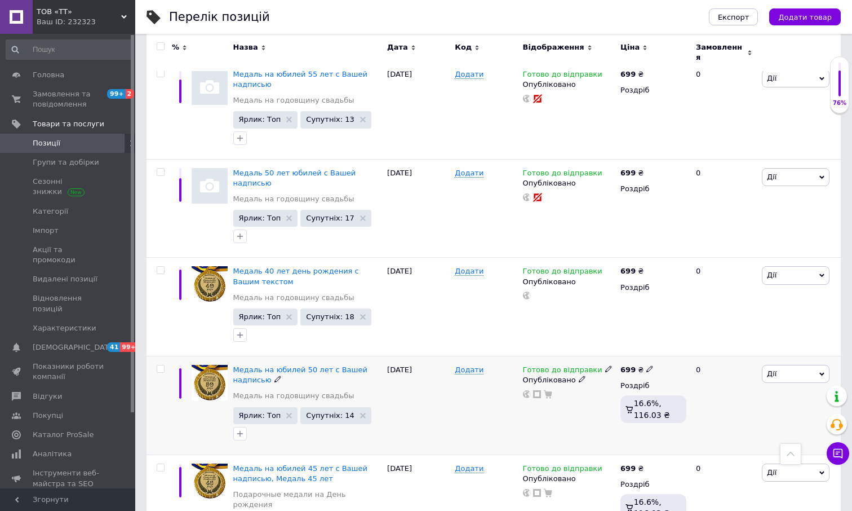
scroll to position [1296, 0]
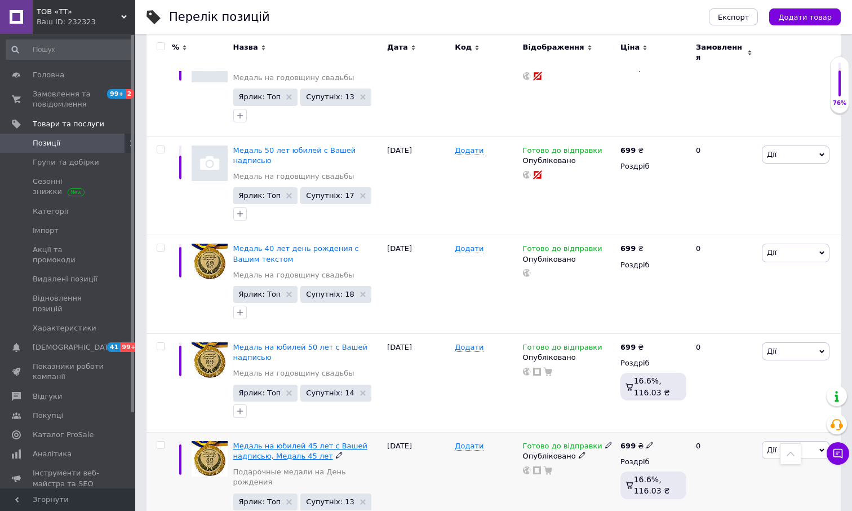
click at [322, 441] on span "Медаль на юбилей 45 лет с Вашей надписью, Медаль 45 лет" at bounding box center [300, 450] width 134 height 19
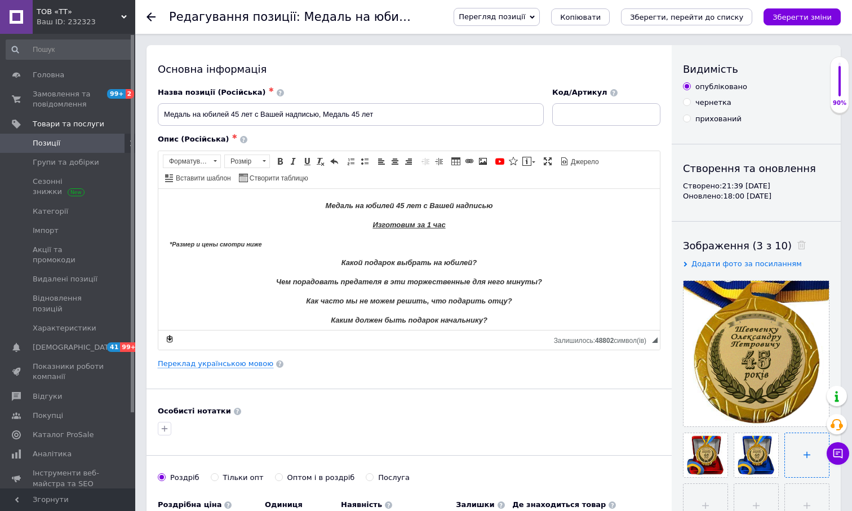
click at [803, 445] on input "file" at bounding box center [807, 455] width 44 height 44
type input "C:\fakepath\45 Без коробки.jpg"
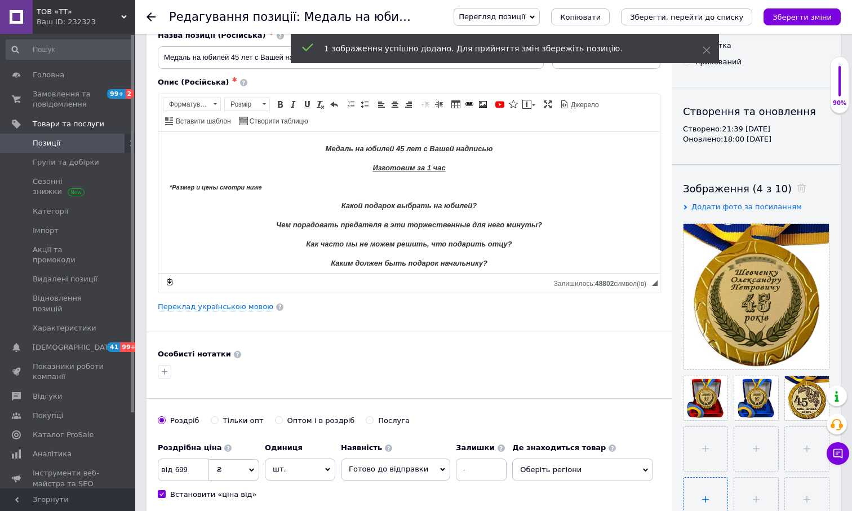
scroll to position [113, 0]
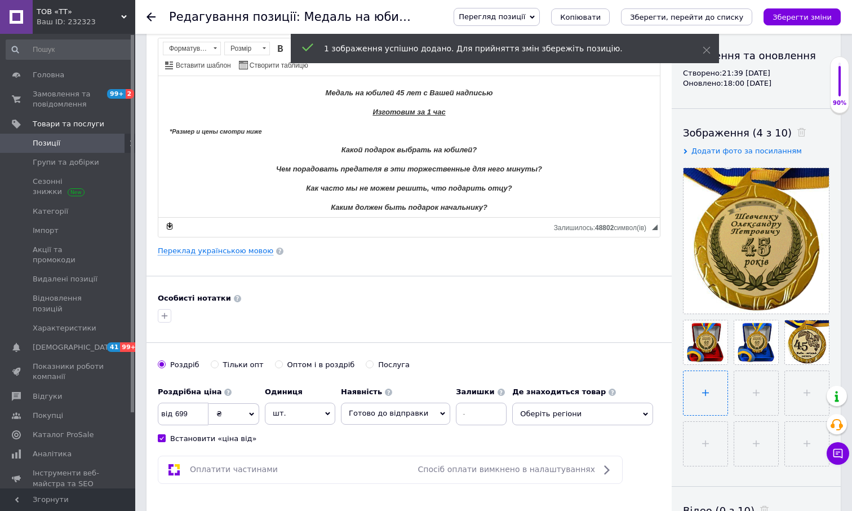
click at [705, 392] on input "file" at bounding box center [706, 393] width 44 height 44
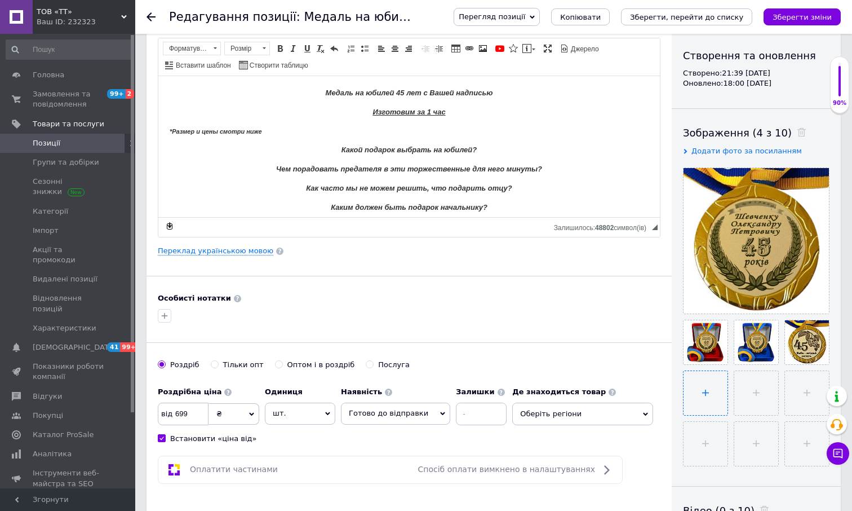
type input "C:\fakepath\45 Красная коробка.jpg"
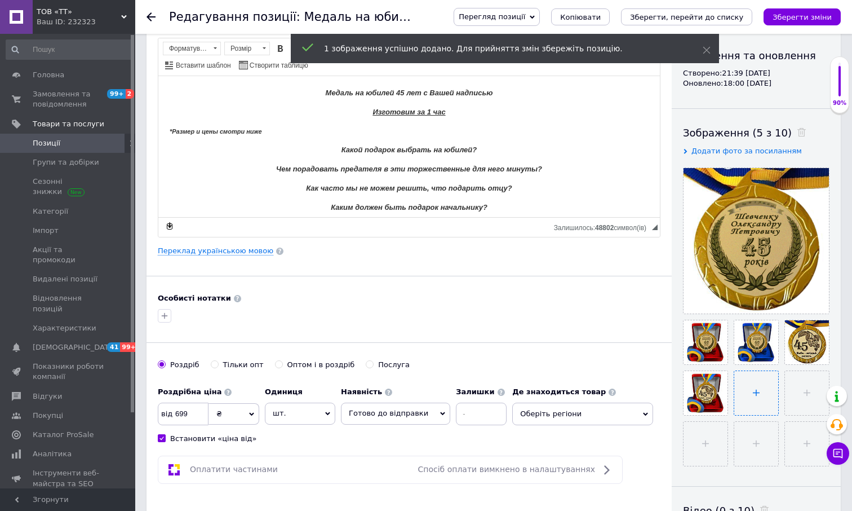
click at [754, 398] on input "file" at bounding box center [756, 393] width 44 height 44
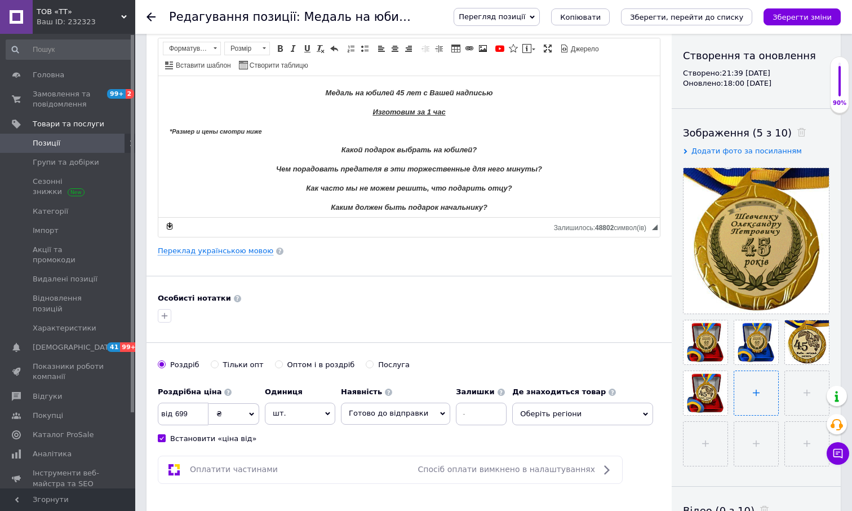
type input "C:\fakepath\45 Синяя коробка.jpg"
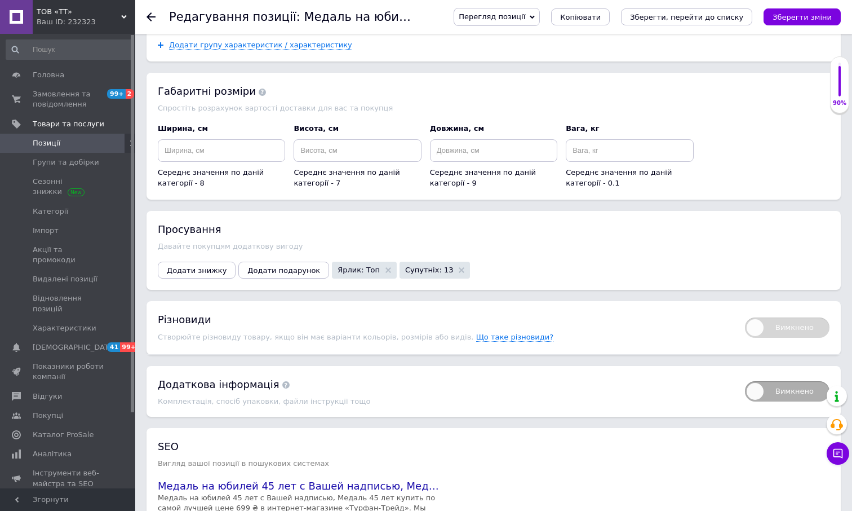
scroll to position [1171, 0]
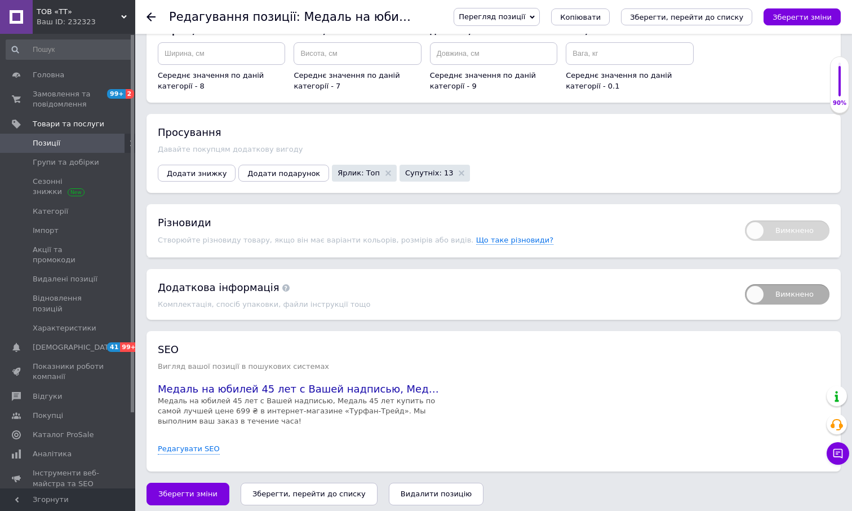
click at [295, 489] on icon "Зберегти, перейти до списку" at bounding box center [308, 493] width 113 height 8
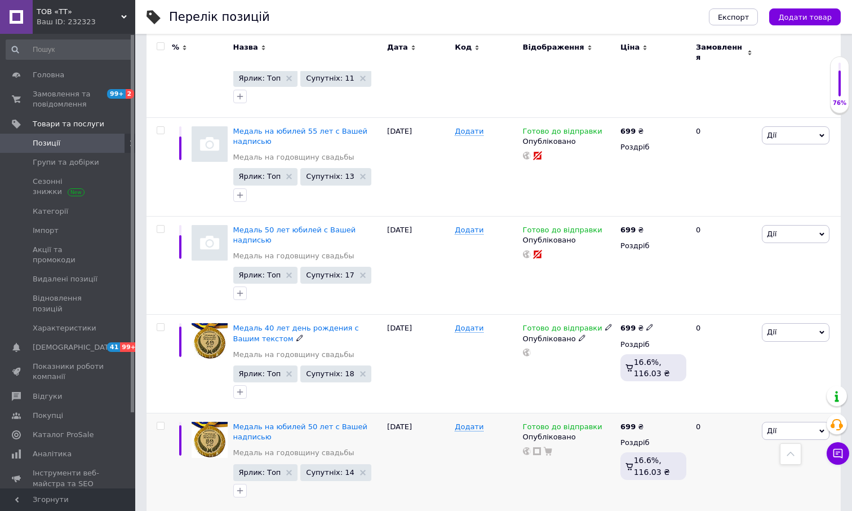
scroll to position [1240, 0]
